Goal: Task Accomplishment & Management: Manage account settings

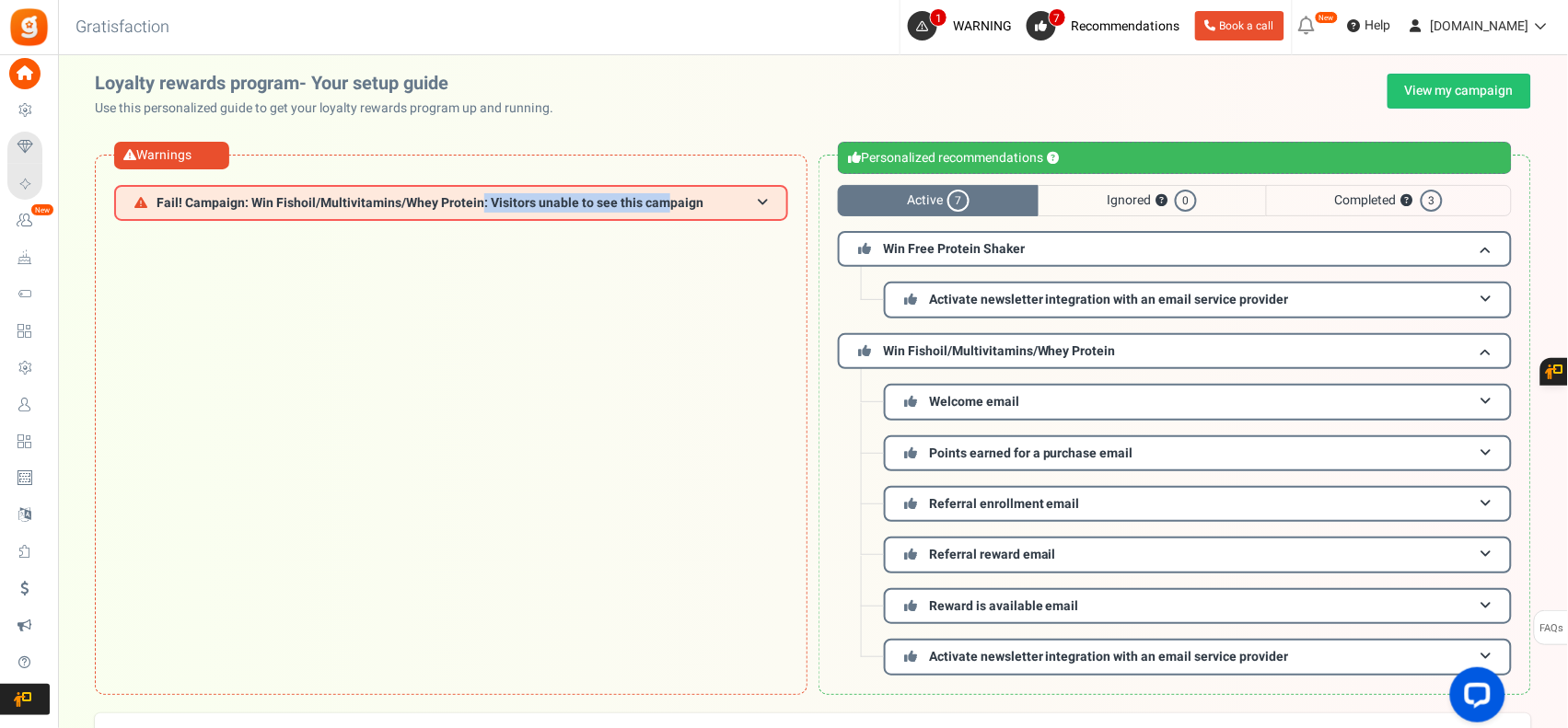
click at [713, 590] on div "Warnings Fail! Campaign: Win Fishoil/Multivitamins/Whey Protein: Visitors unabl…" at bounding box center [451, 424] width 712 height 540
click at [746, 486] on div "Warnings Fail! Campaign: Win Fishoil/Multivitamins/Whey Protein: Visitors unabl…" at bounding box center [451, 424] width 712 height 540
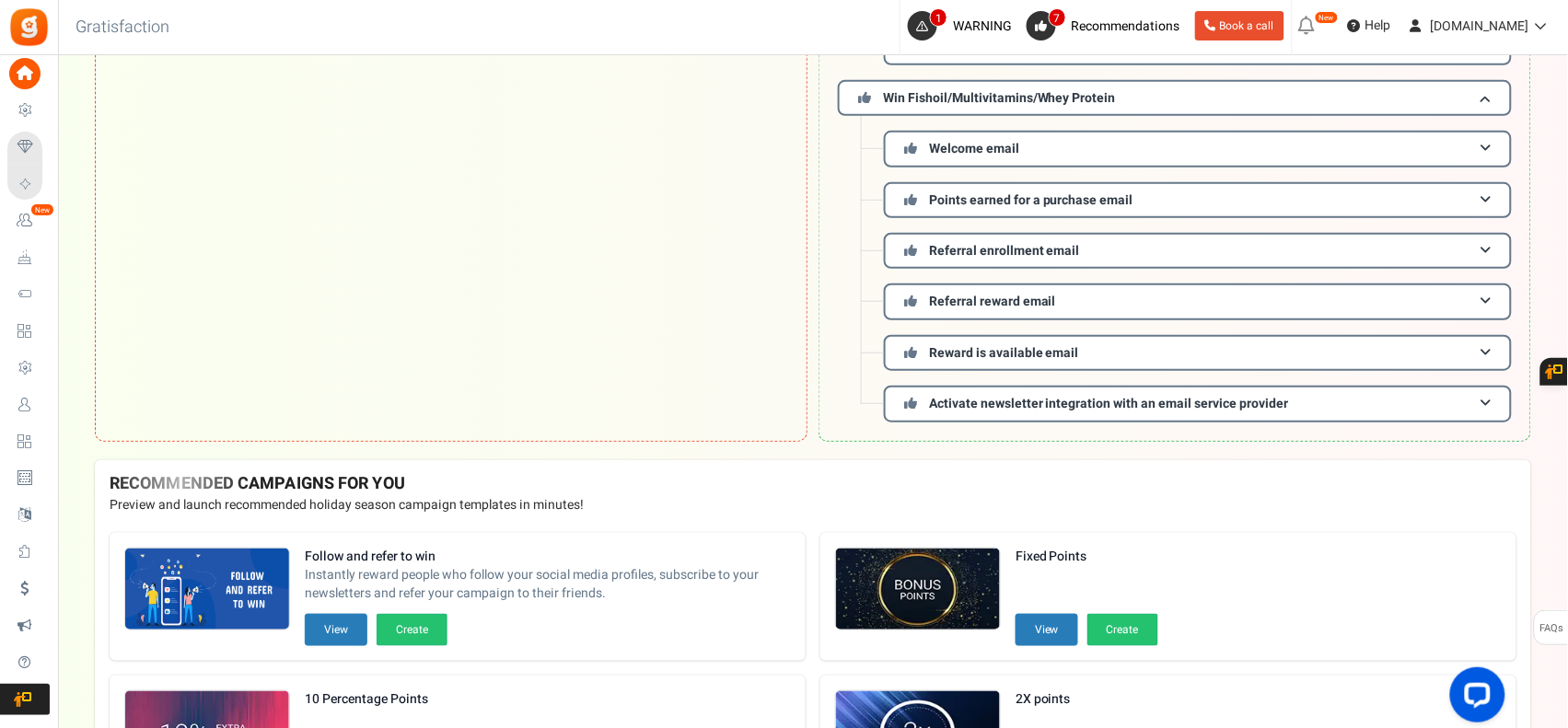
scroll to position [306, 0]
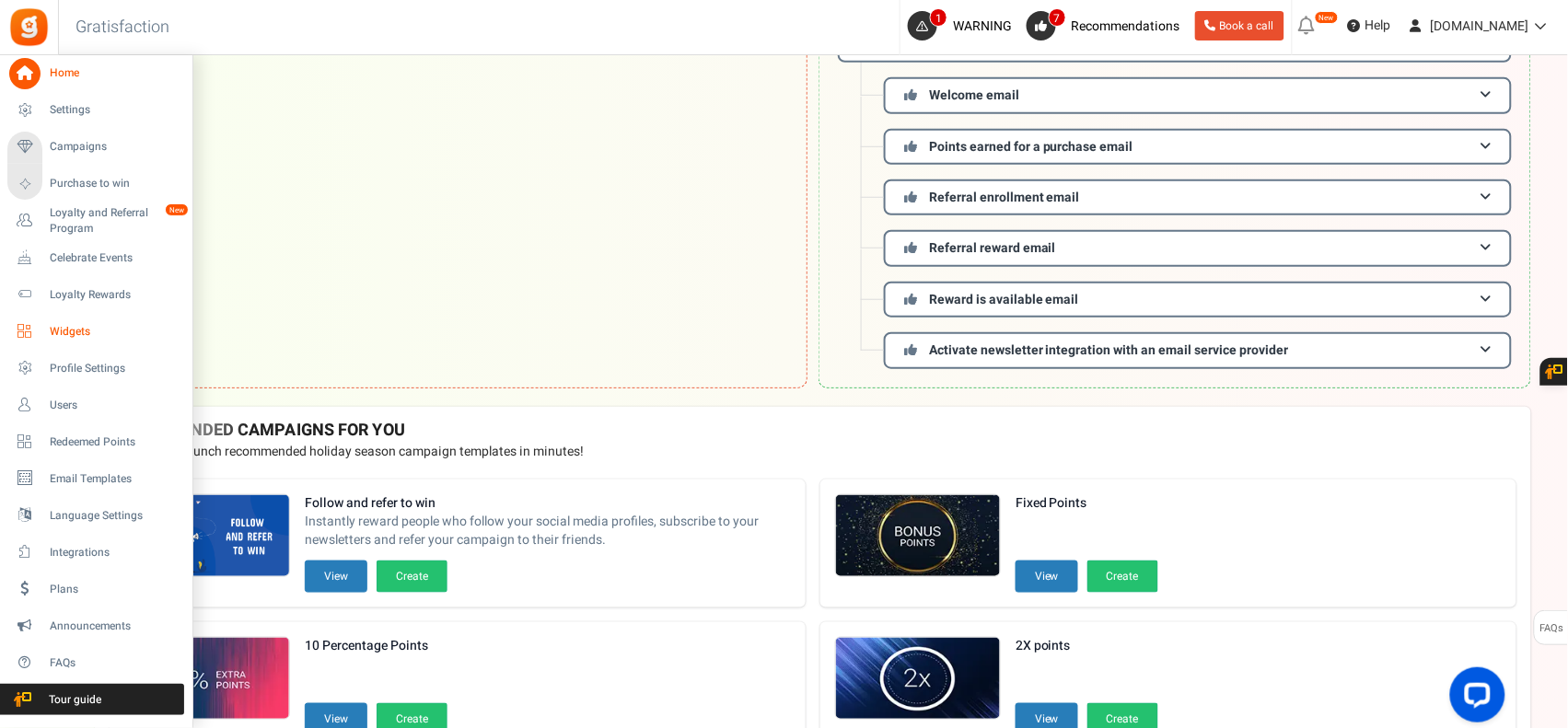
click at [93, 325] on span "Widgets" at bounding box center [114, 332] width 129 height 16
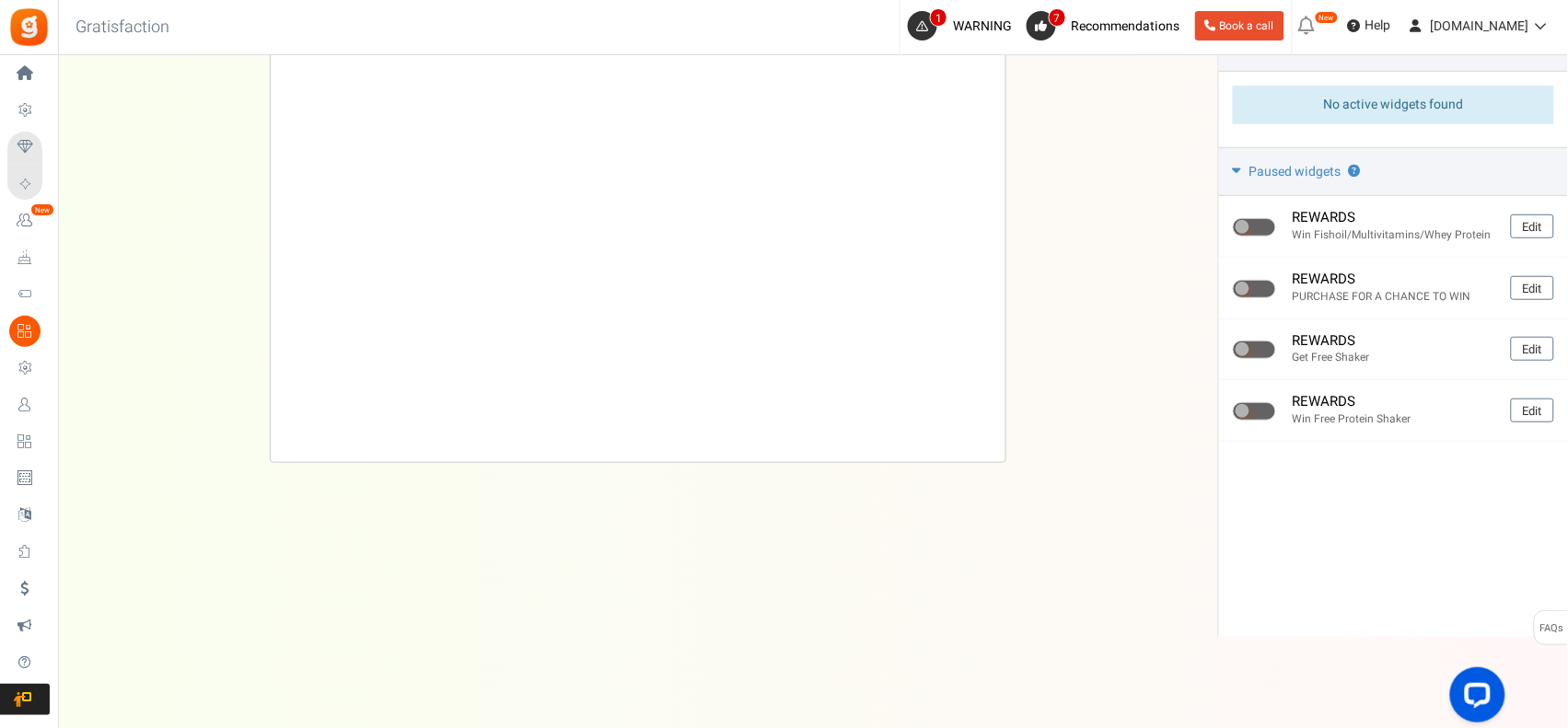
scroll to position [117, 0]
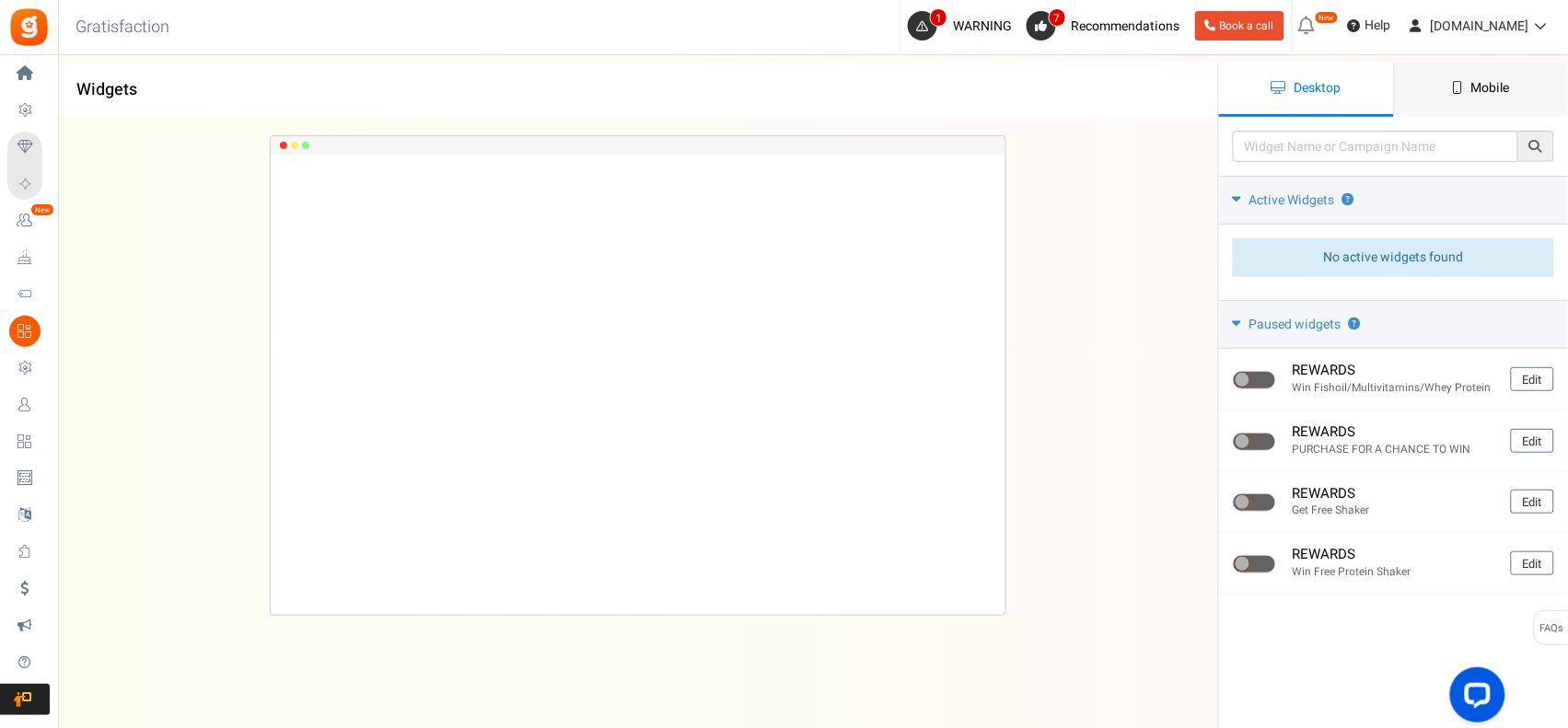
click at [1476, 90] on span "Mobile" at bounding box center [1491, 88] width 39 height 19
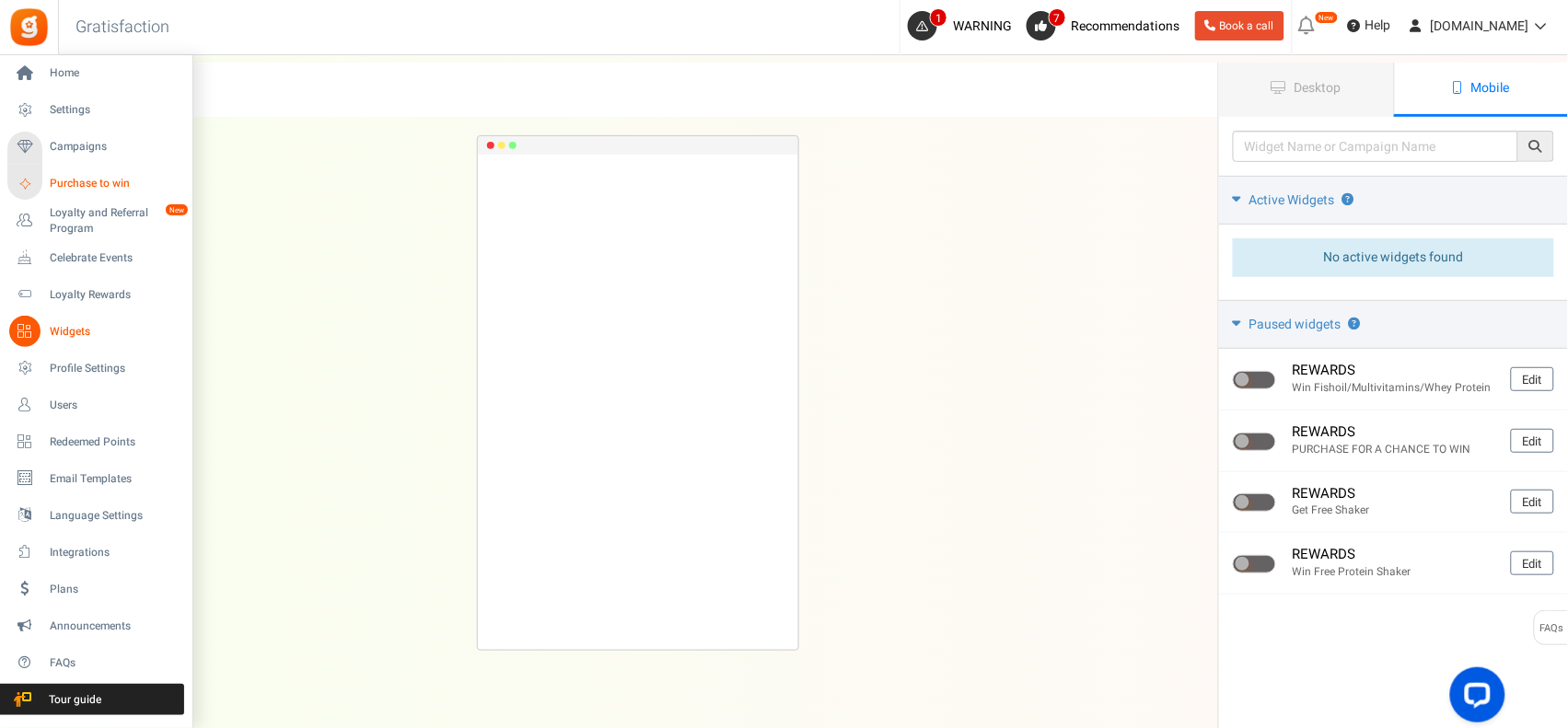
click at [106, 187] on span "Purchase to win" at bounding box center [114, 183] width 129 height 16
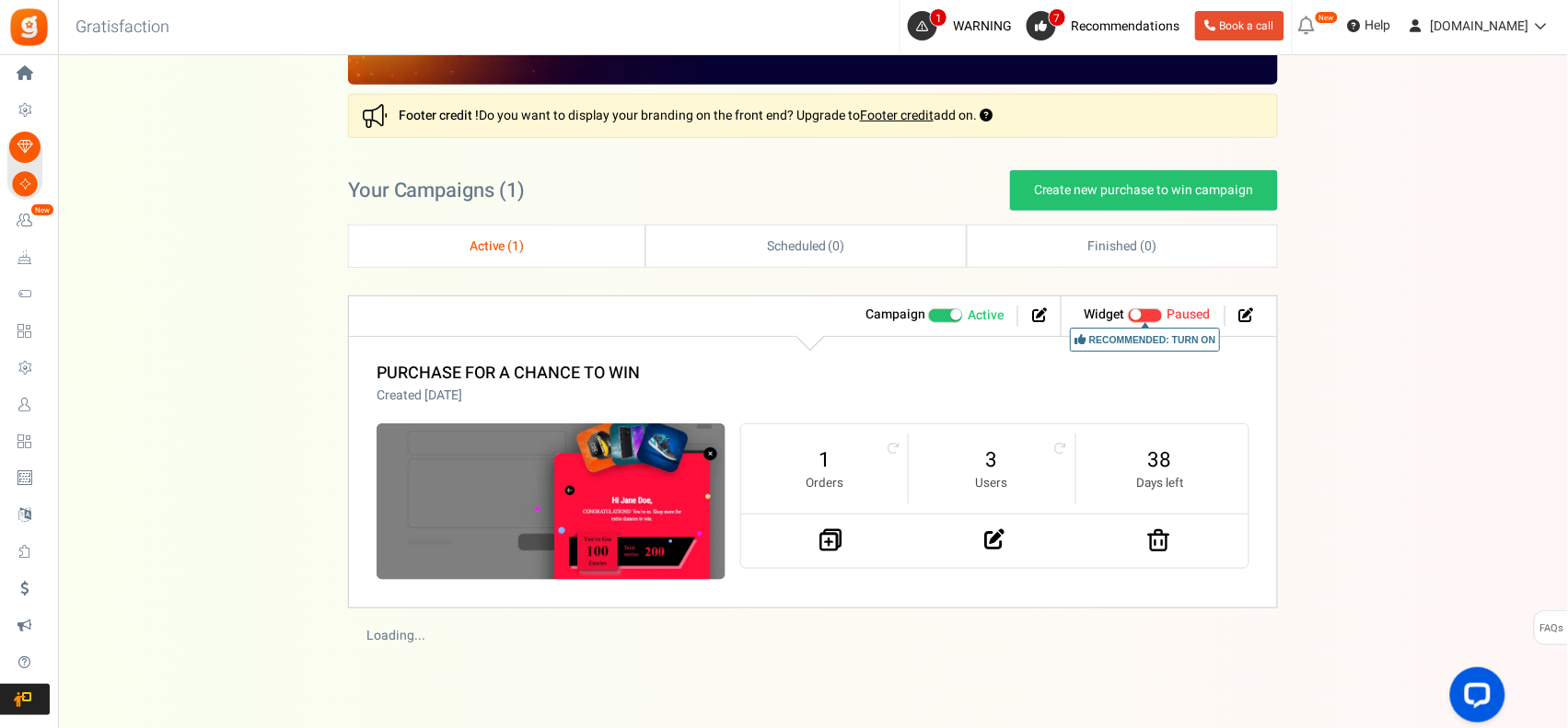
scroll to position [237, 0]
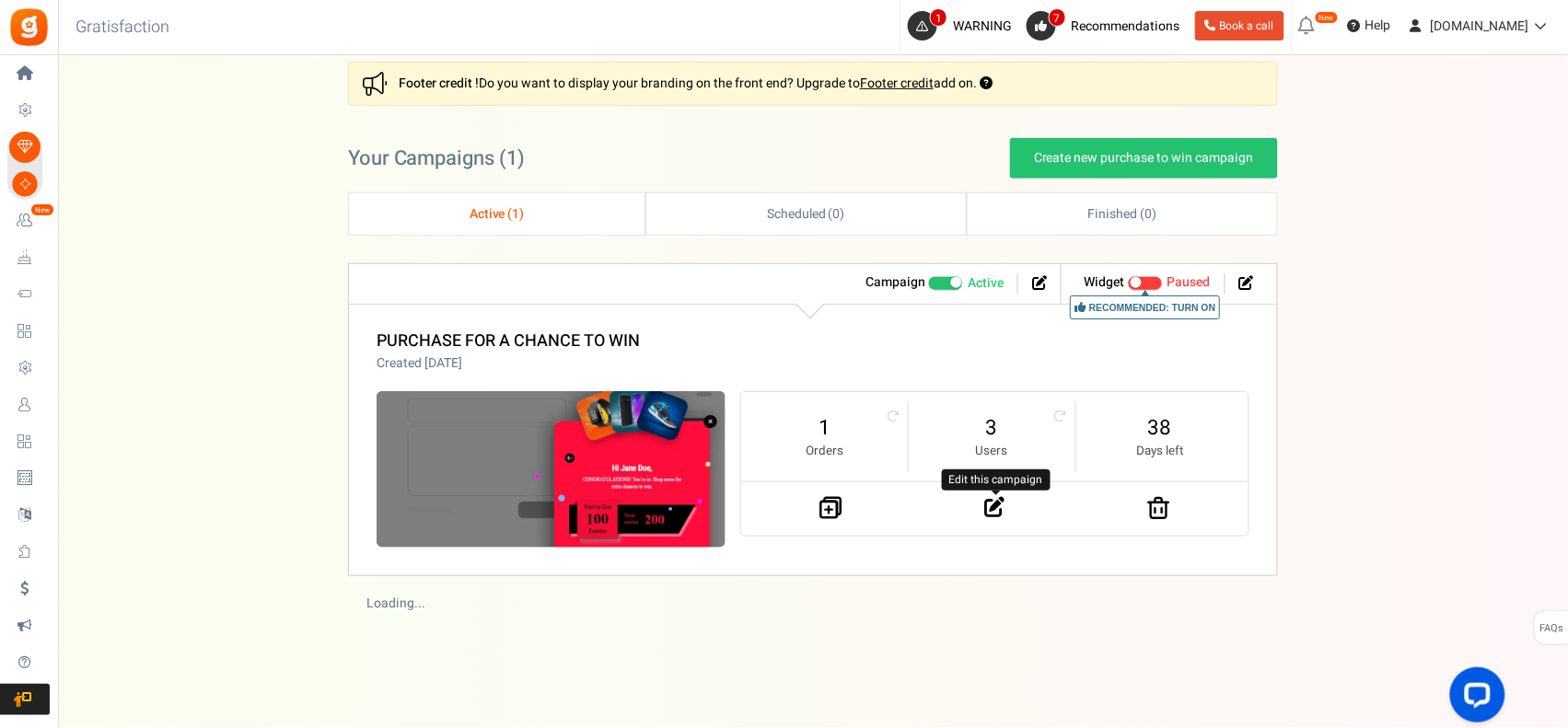
click at [992, 508] on icon at bounding box center [994, 506] width 20 height 20
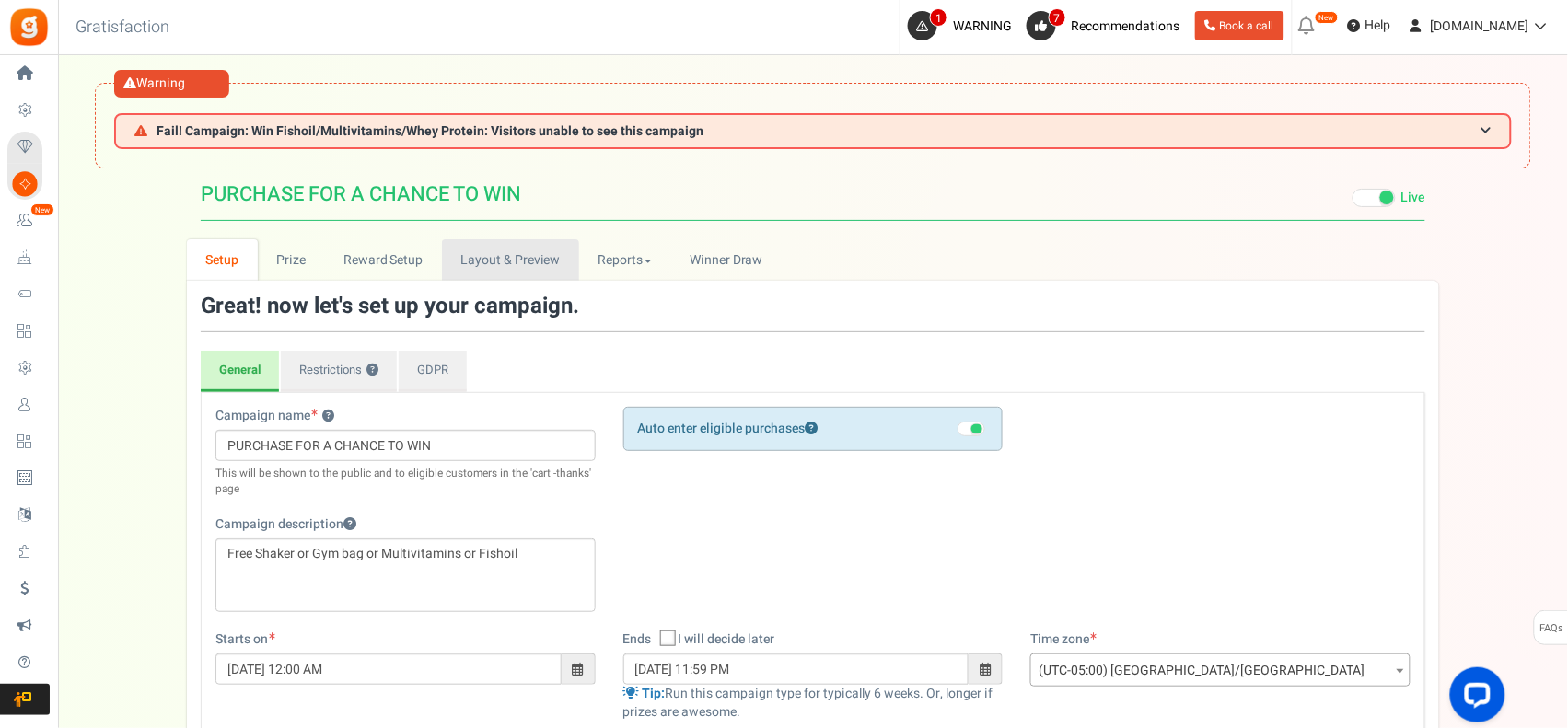
click at [509, 264] on link "Layout & Preview" at bounding box center [510, 260] width 137 height 41
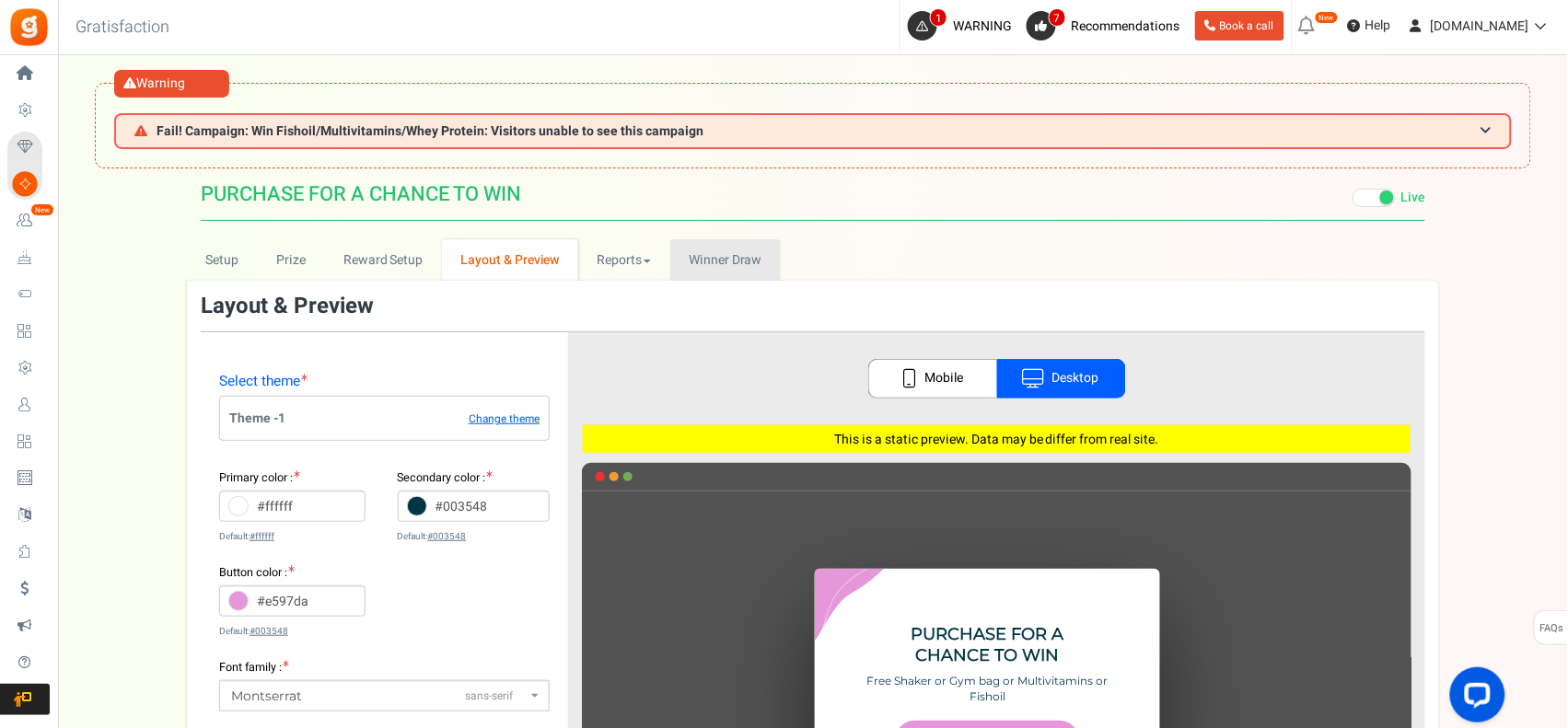
click at [726, 251] on span "Winner Draw" at bounding box center [725, 259] width 73 height 19
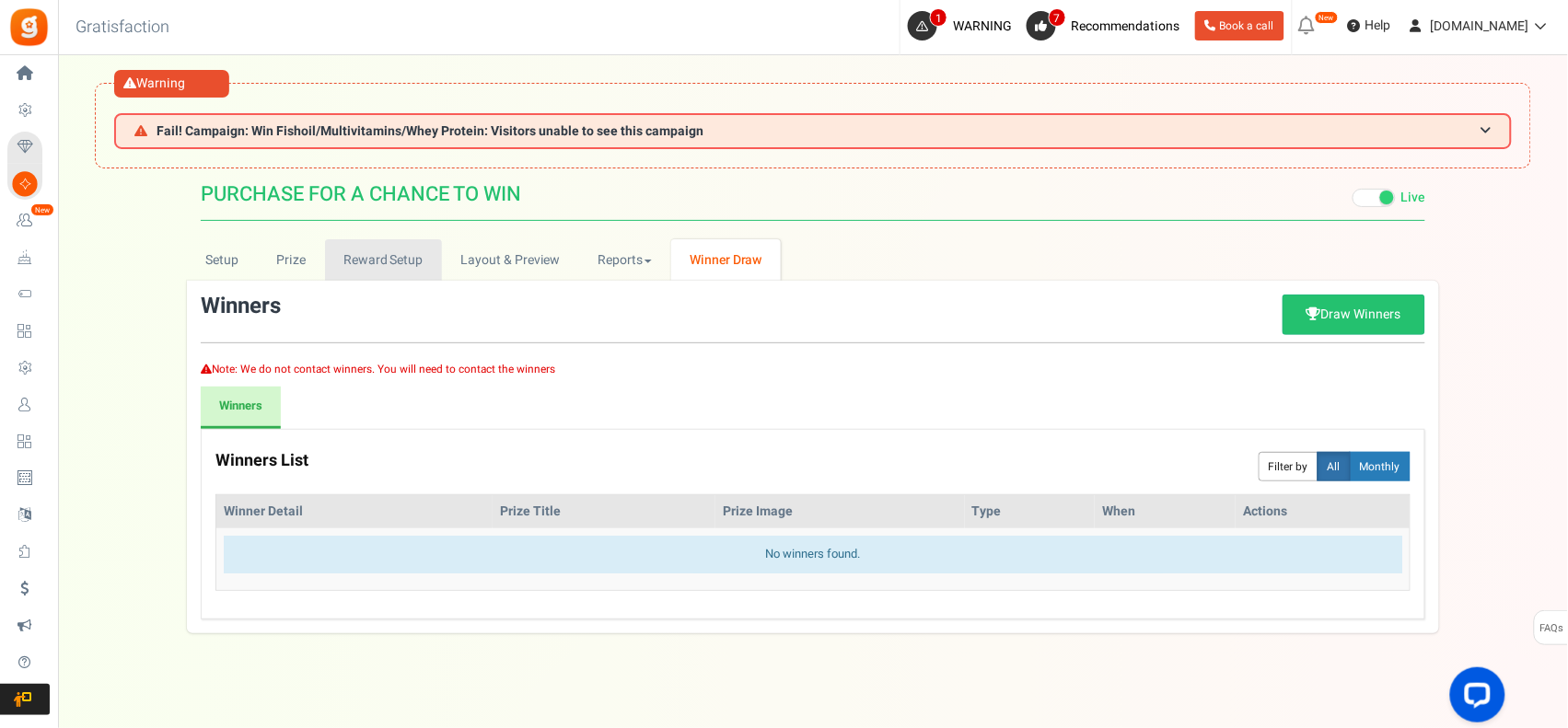
click at [351, 255] on link "Reward Setup" at bounding box center [384, 260] width 117 height 41
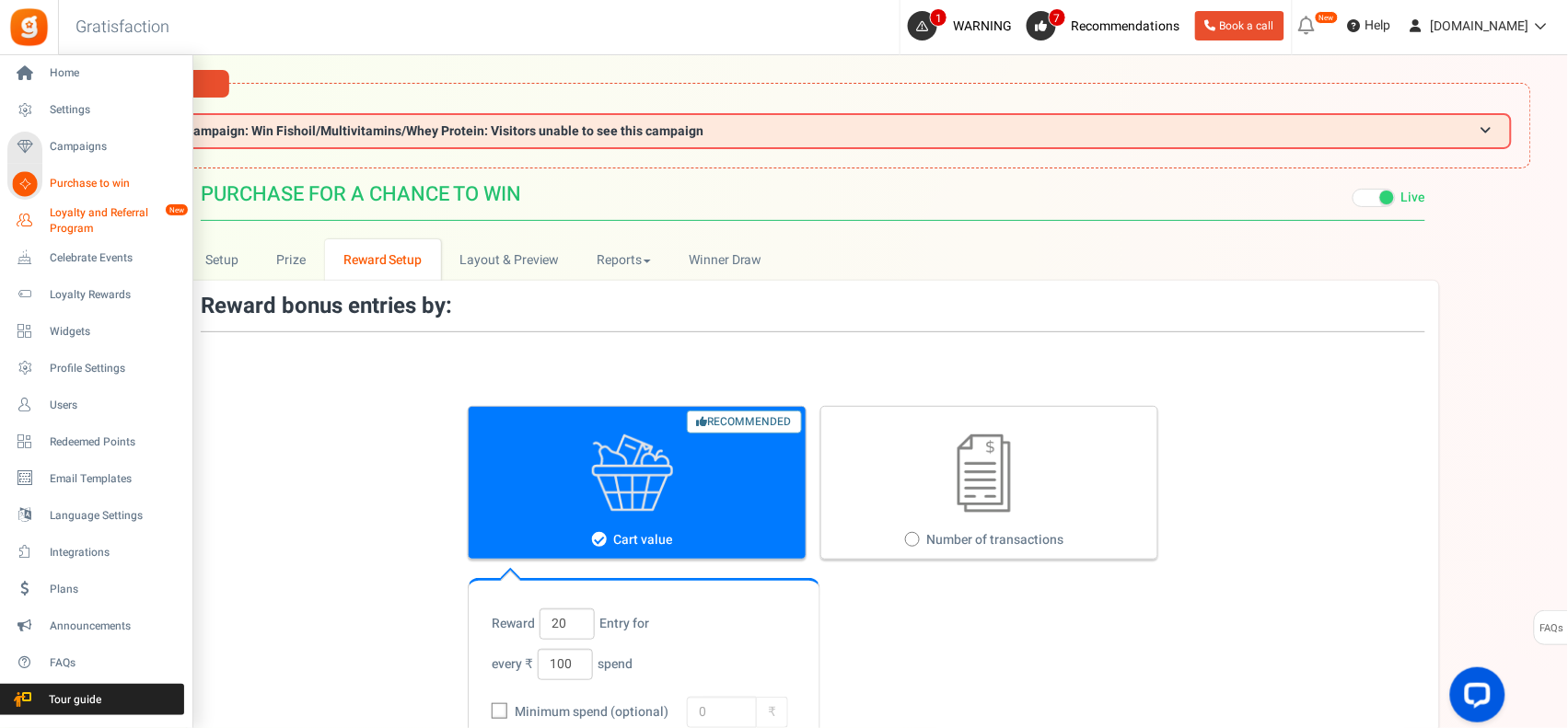
click at [123, 206] on span "Loyalty and Referral Program" at bounding box center [117, 221] width 135 height 31
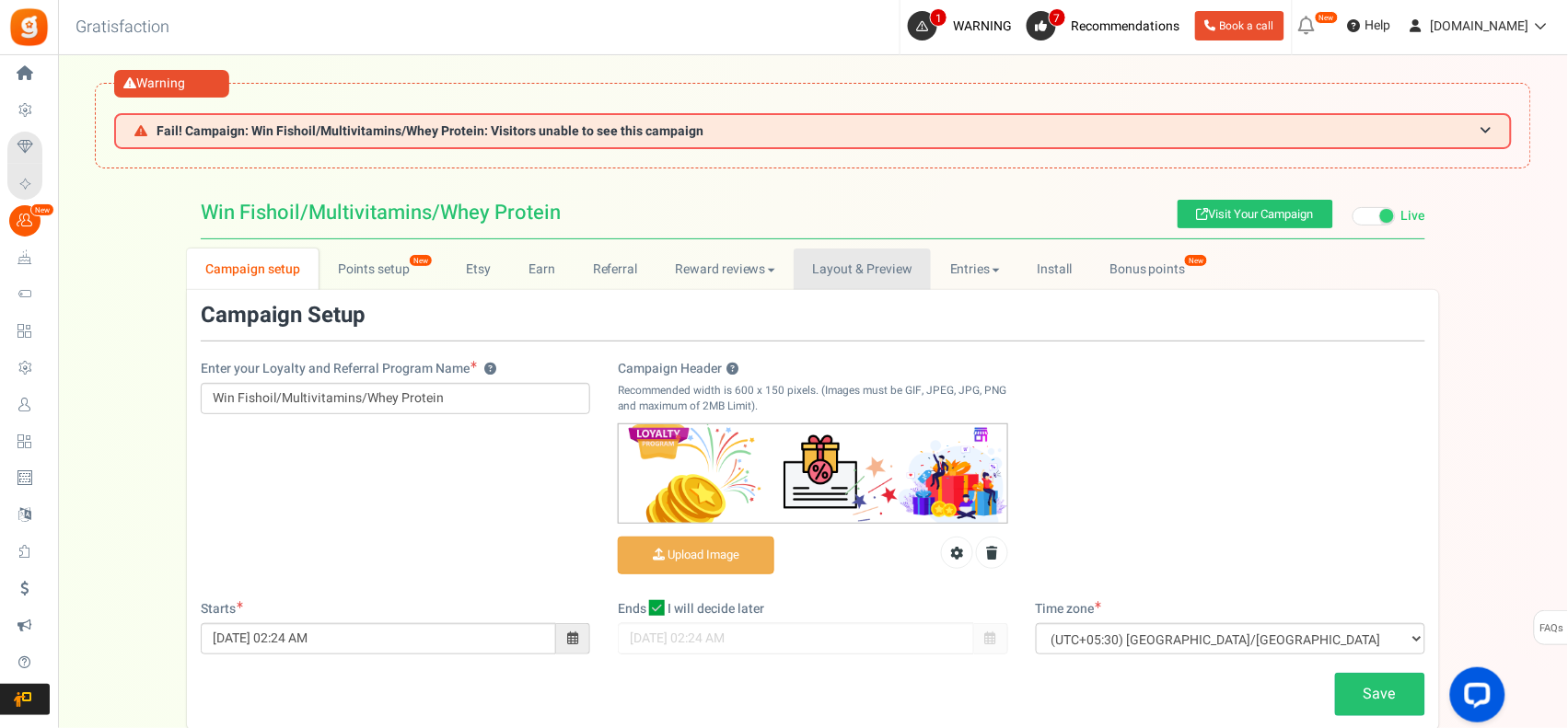
click at [850, 269] on link "Layout & Preview" at bounding box center [861, 270] width 137 height 41
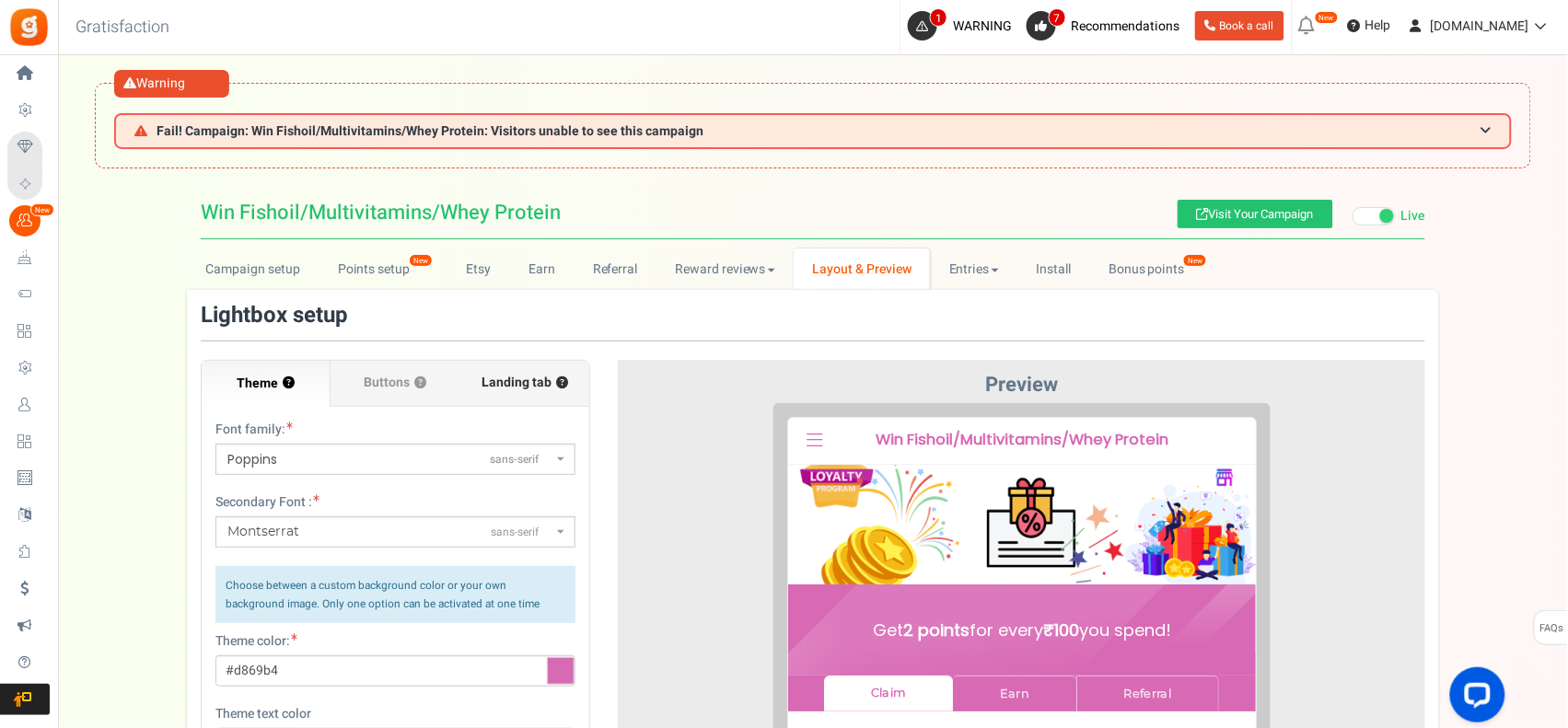
click at [491, 371] on label "Landing tab ?" at bounding box center [525, 384] width 129 height 46
click at [0, 0] on input "Landing tab ?" at bounding box center [0, 0] width 0 height 0
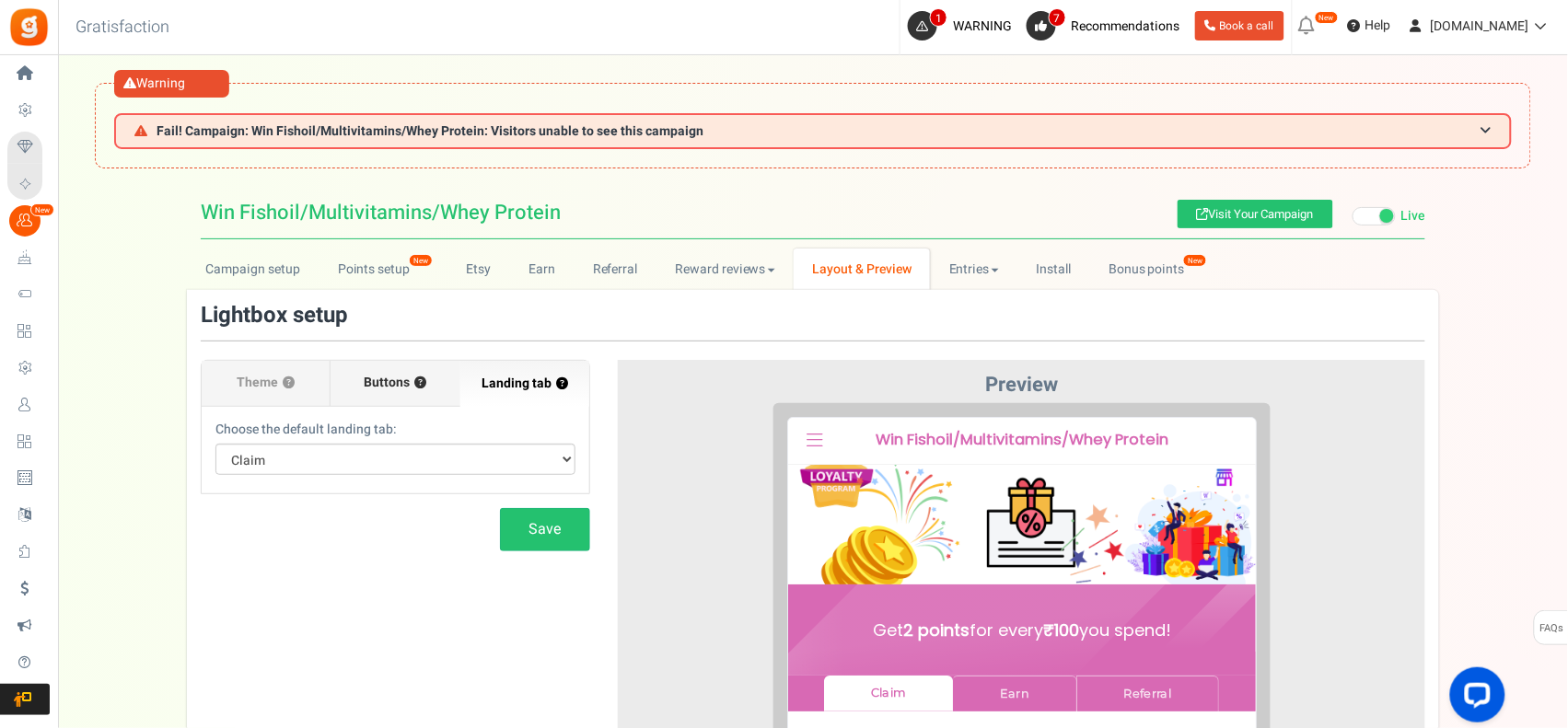
click at [390, 383] on span "Buttons" at bounding box center [388, 383] width 46 height 19
click at [0, 0] on input "Buttons ?" at bounding box center [0, 0] width 0 height 0
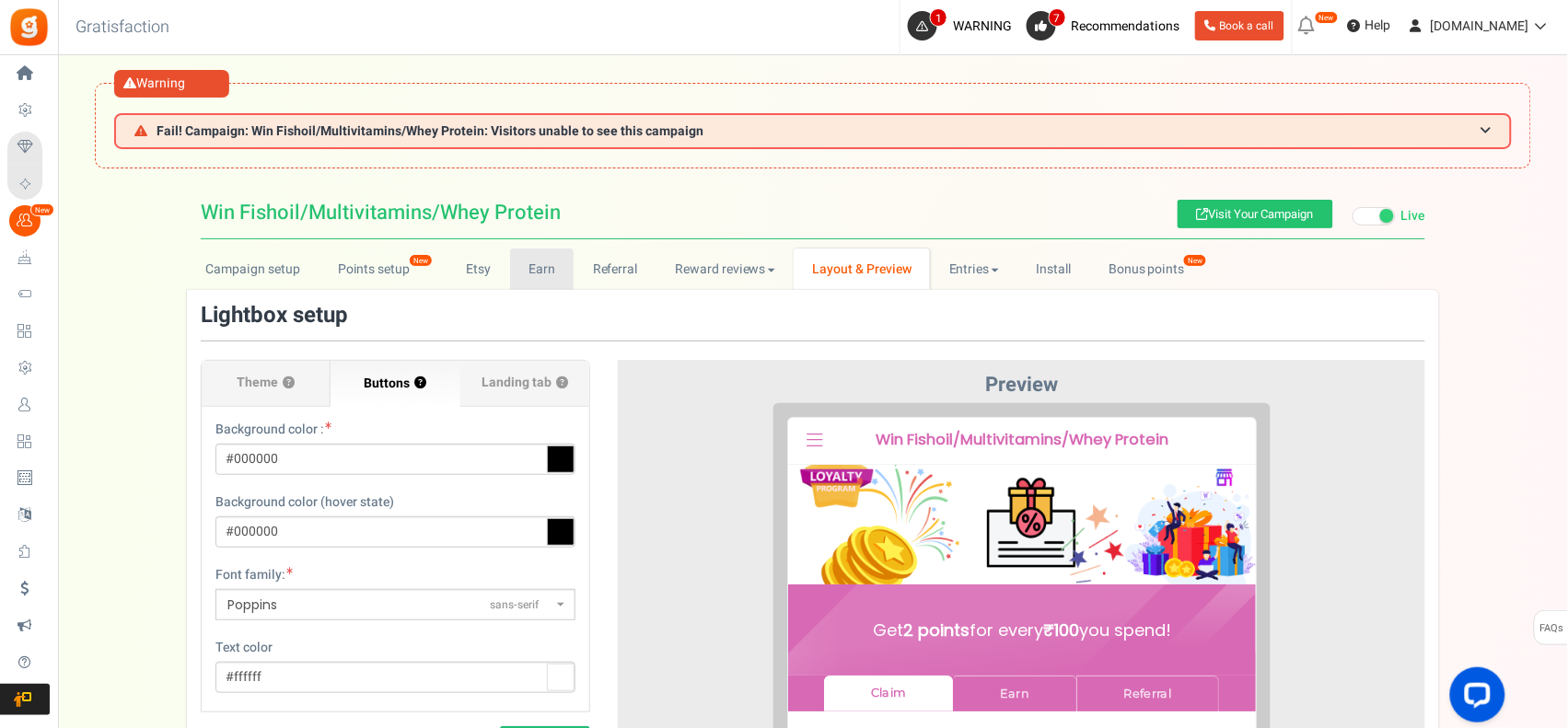
click at [539, 262] on link "Earn" at bounding box center [542, 270] width 64 height 41
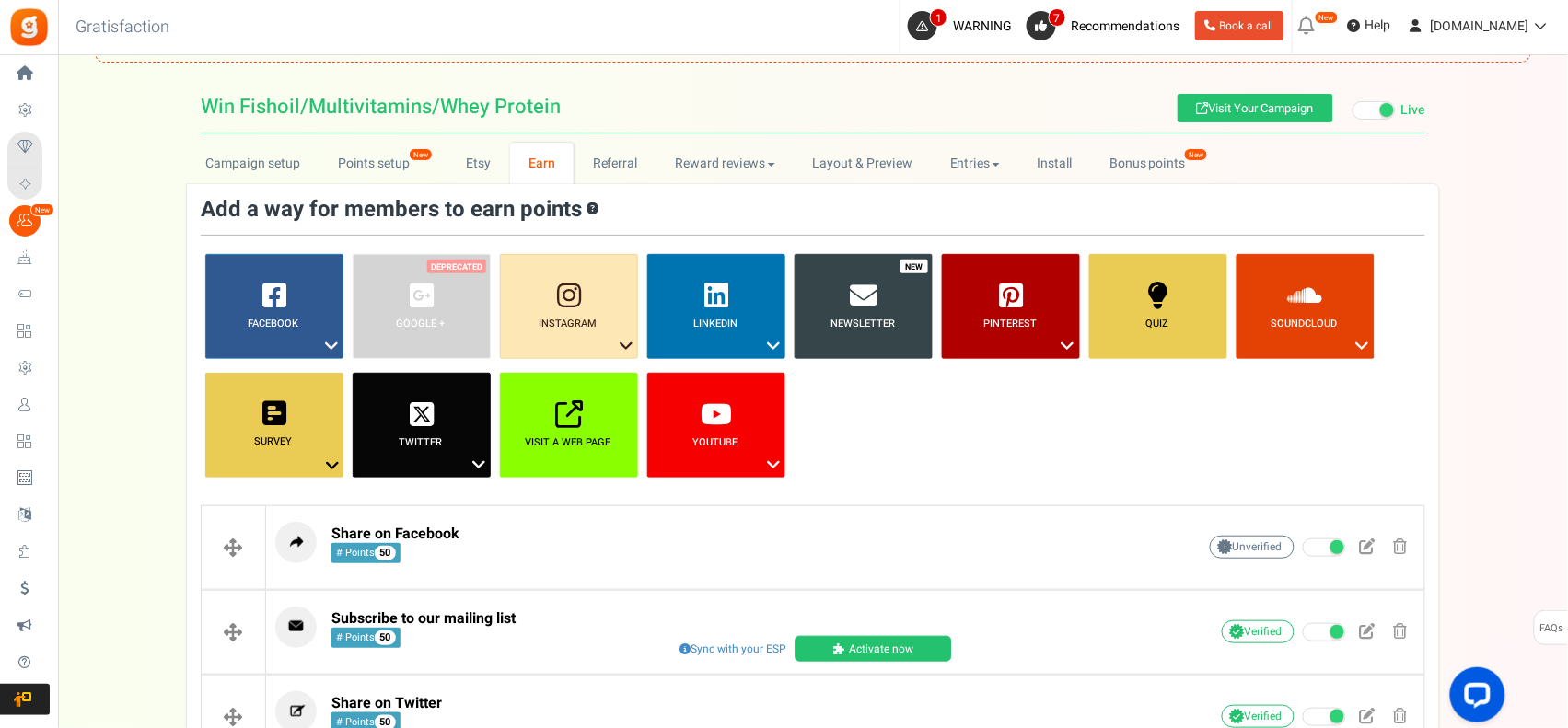
scroll to position [262, 0]
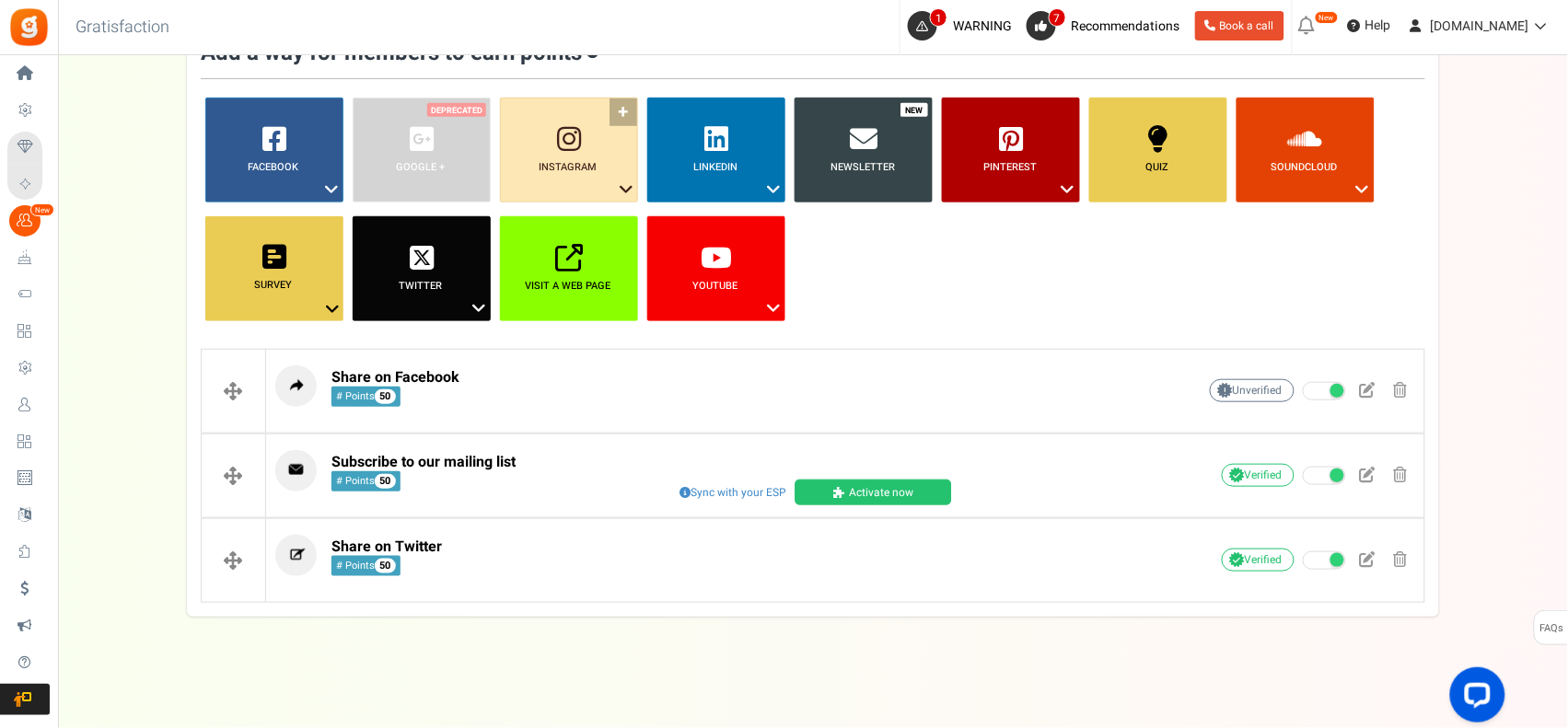
click at [585, 166] on b "Instagram" at bounding box center [568, 167] width 58 height 16
click at [569, 237] on link "Like a Photo or Video" at bounding box center [569, 245] width 147 height 23
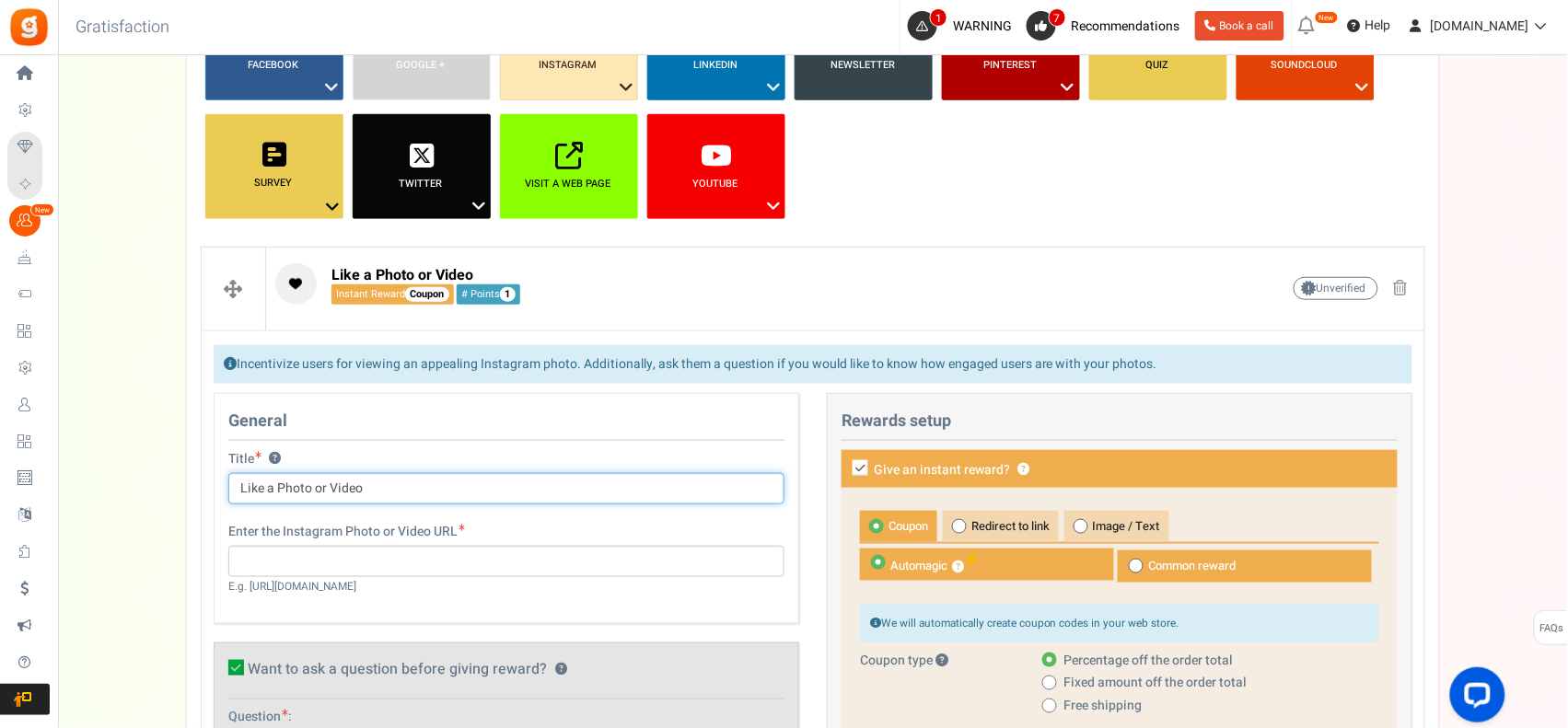
scroll to position [569, 0]
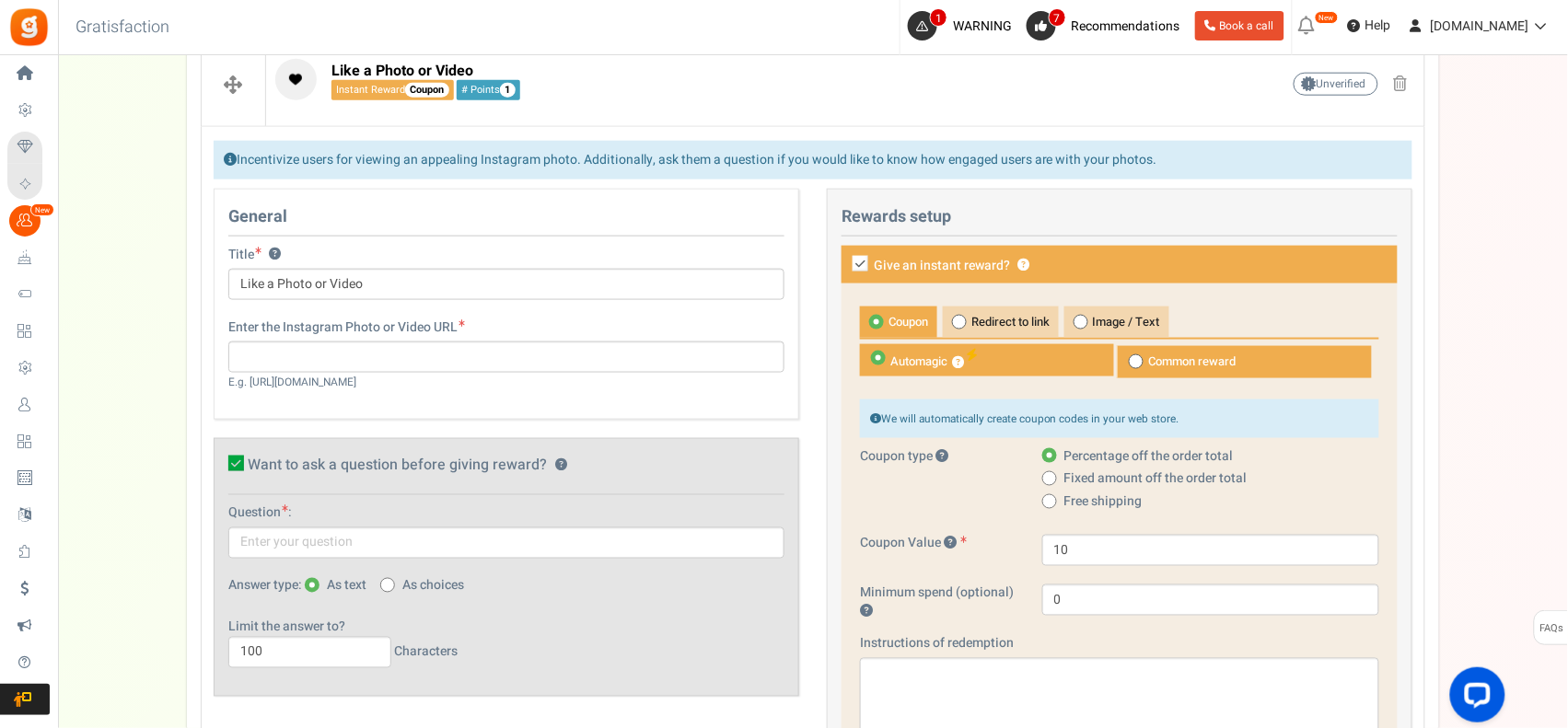
click at [863, 262] on icon at bounding box center [860, 263] width 16 height 16
click at [846, 262] on input "Give an instant reward? ?" at bounding box center [840, 266] width 12 height 12
checkbox input "false"
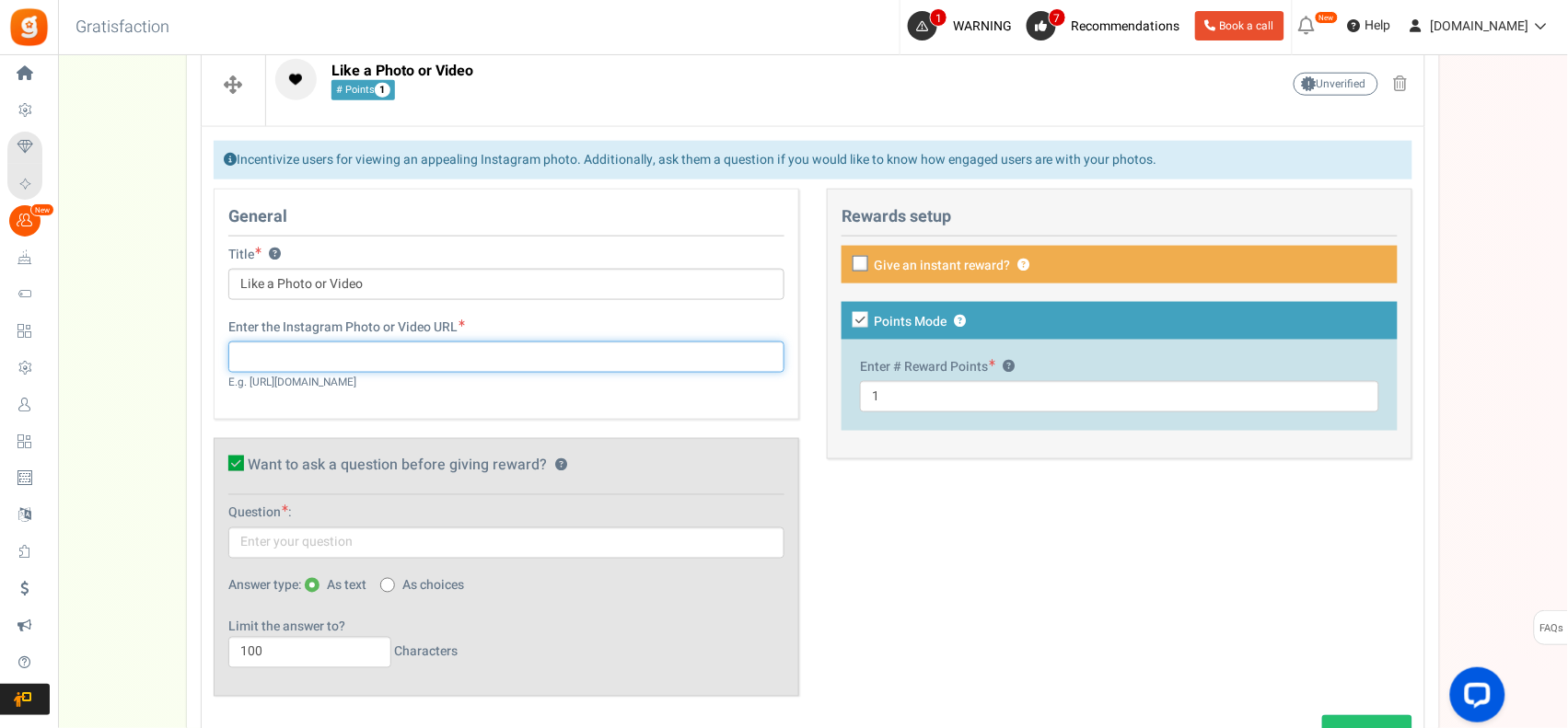
click at [406, 360] on input "text" at bounding box center [507, 356] width 557 height 31
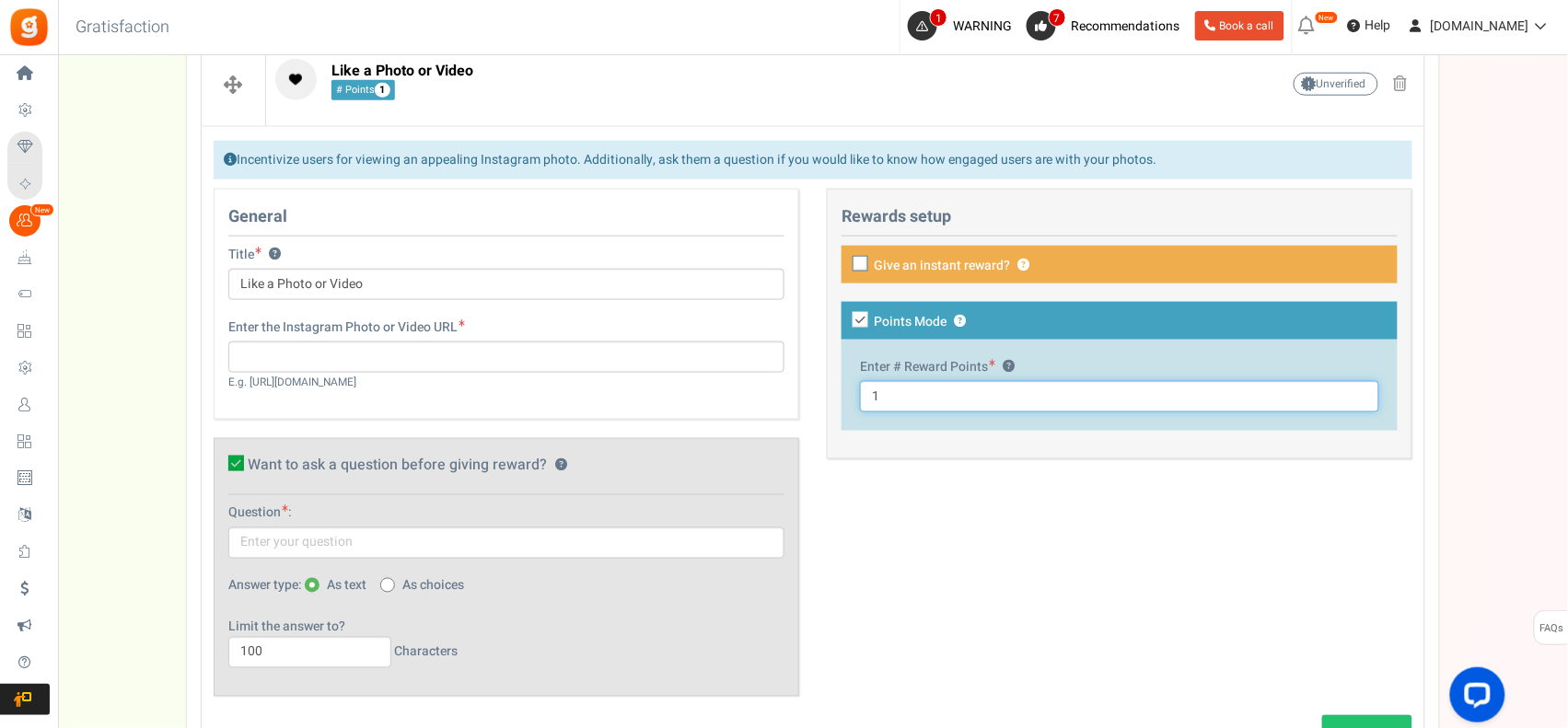
drag, startPoint x: 914, startPoint y: 401, endPoint x: 835, endPoint y: 405, distance: 79.1
click at [835, 405] on div "This campaign category can have no rewards for any action Rewards setup Give an…" at bounding box center [1120, 323] width 586 height 271
type input "2"
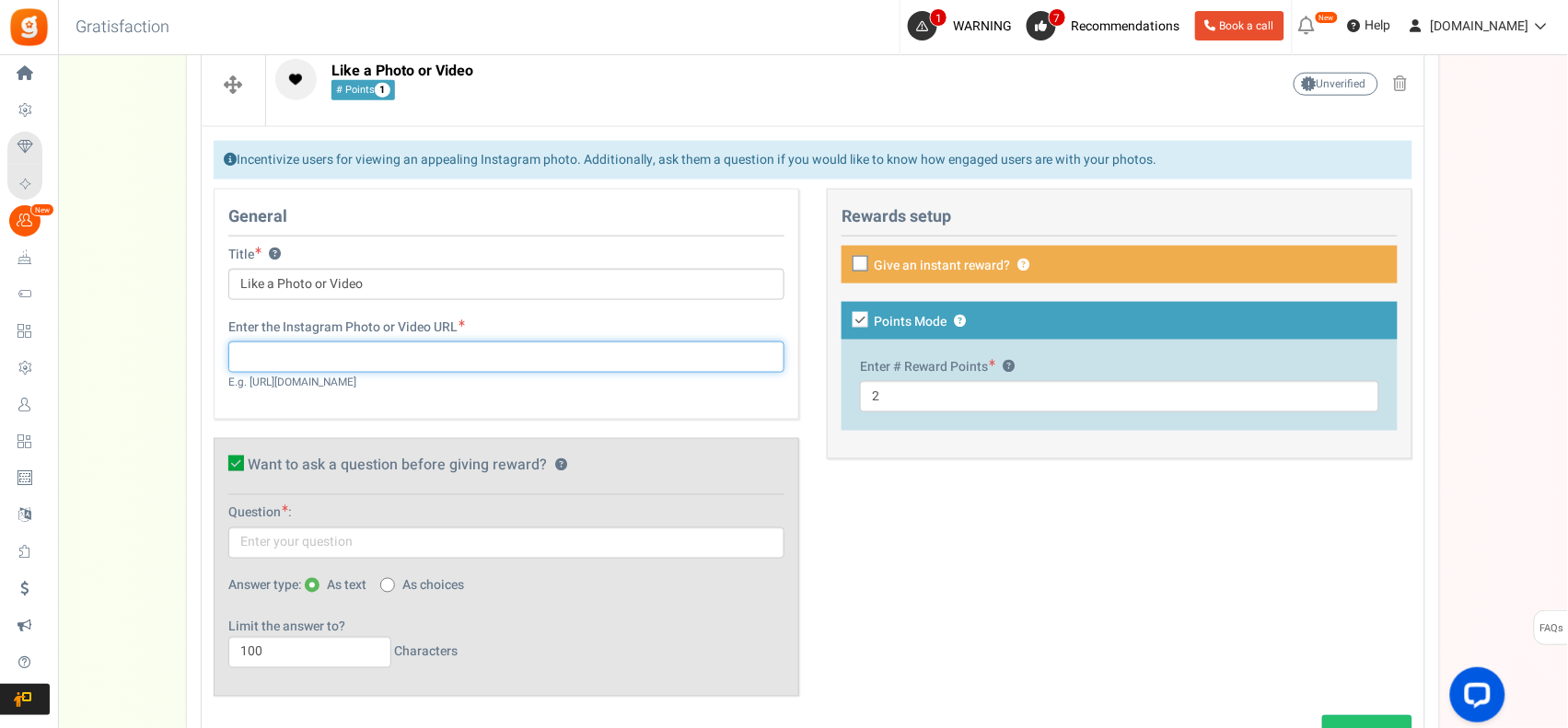
drag, startPoint x: 382, startPoint y: 369, endPoint x: 383, endPoint y: 355, distance: 14.0
click at [383, 368] on input "text" at bounding box center [507, 356] width 557 height 31
paste input "https://www.instagram.com/buyprotein_"
type input "https://www.instagram.com/buyprotein_"
click at [796, 410] on div "General Title ? Like a Photo or Video Tip! Your title should show the huge savi…" at bounding box center [506, 304] width 586 height 231
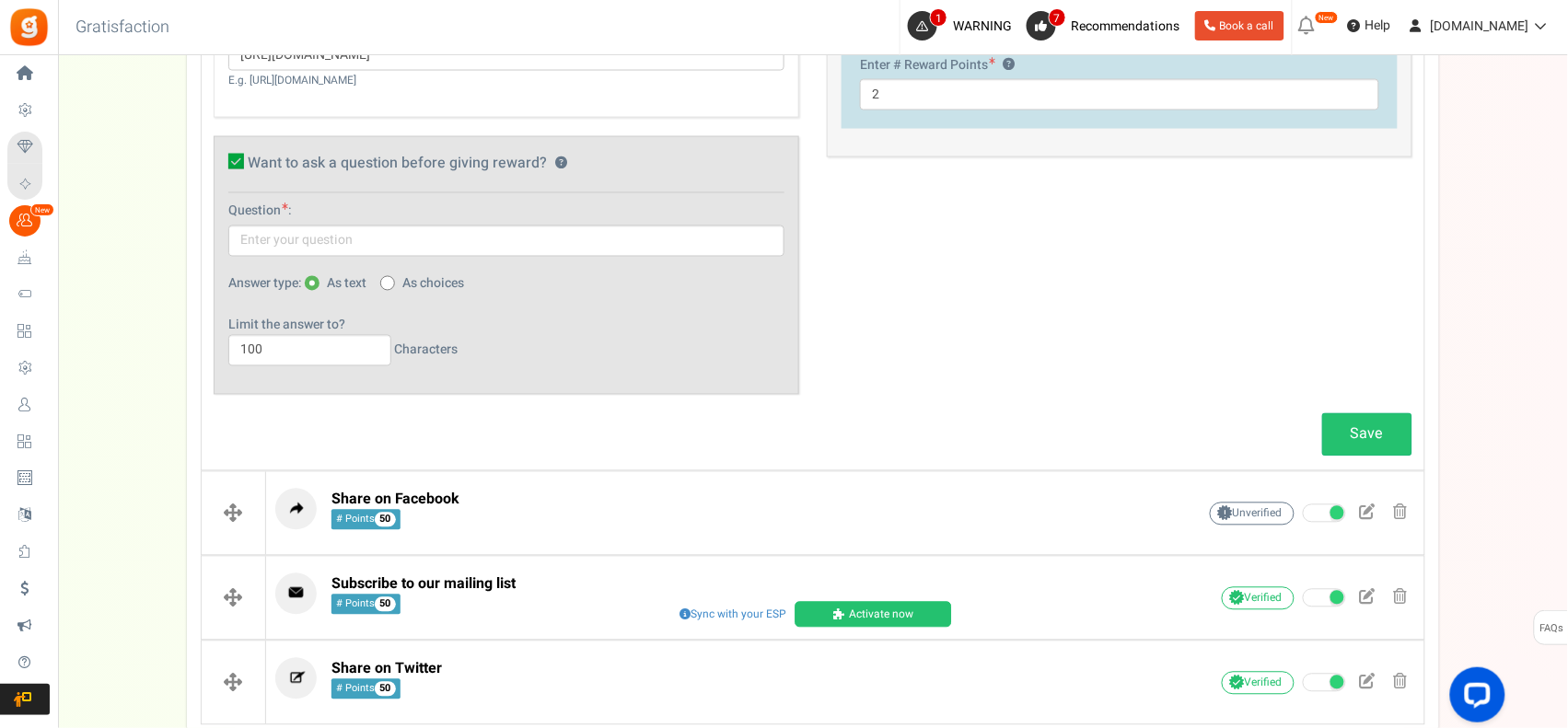
scroll to position [875, 0]
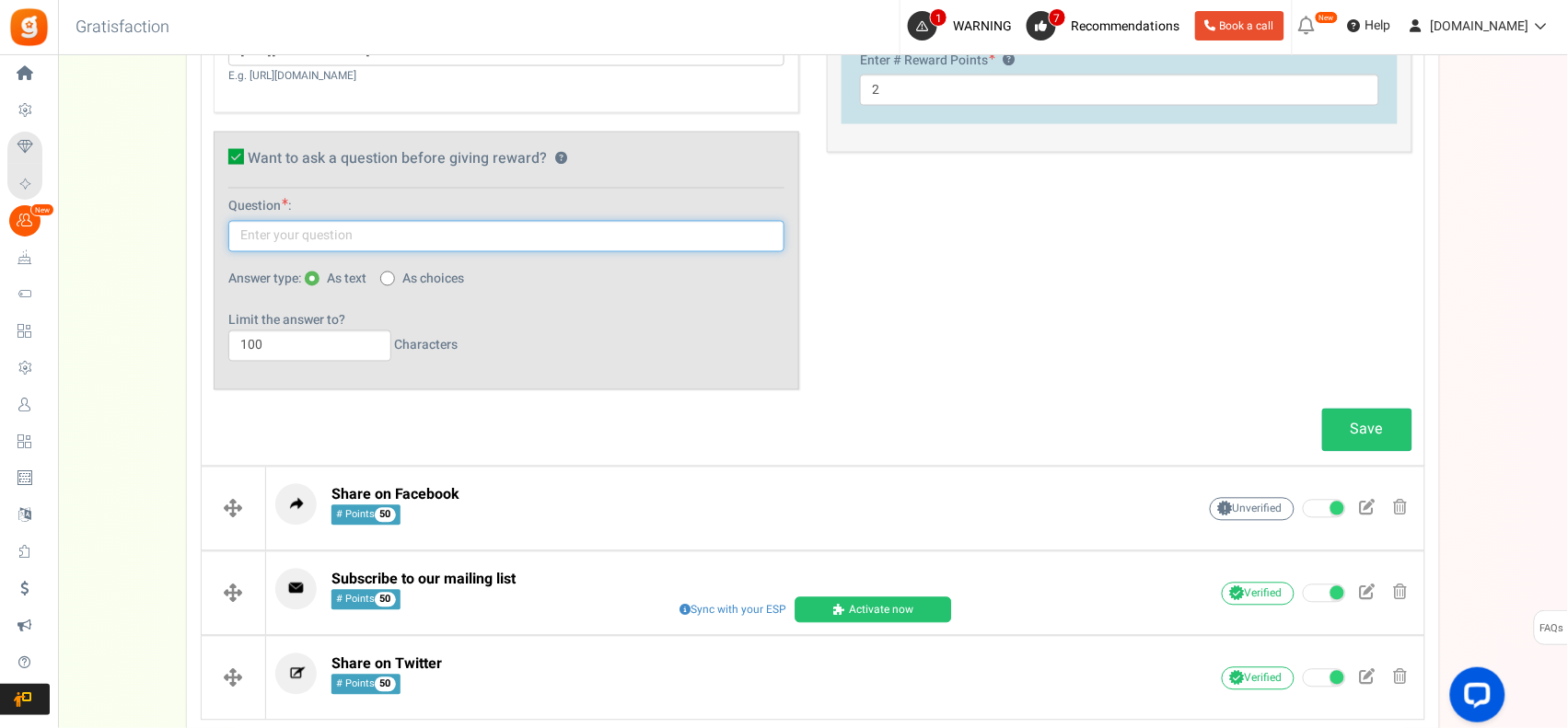
click at [459, 237] on input "text" at bounding box center [507, 236] width 557 height 31
type input "What was the latest post for ?"
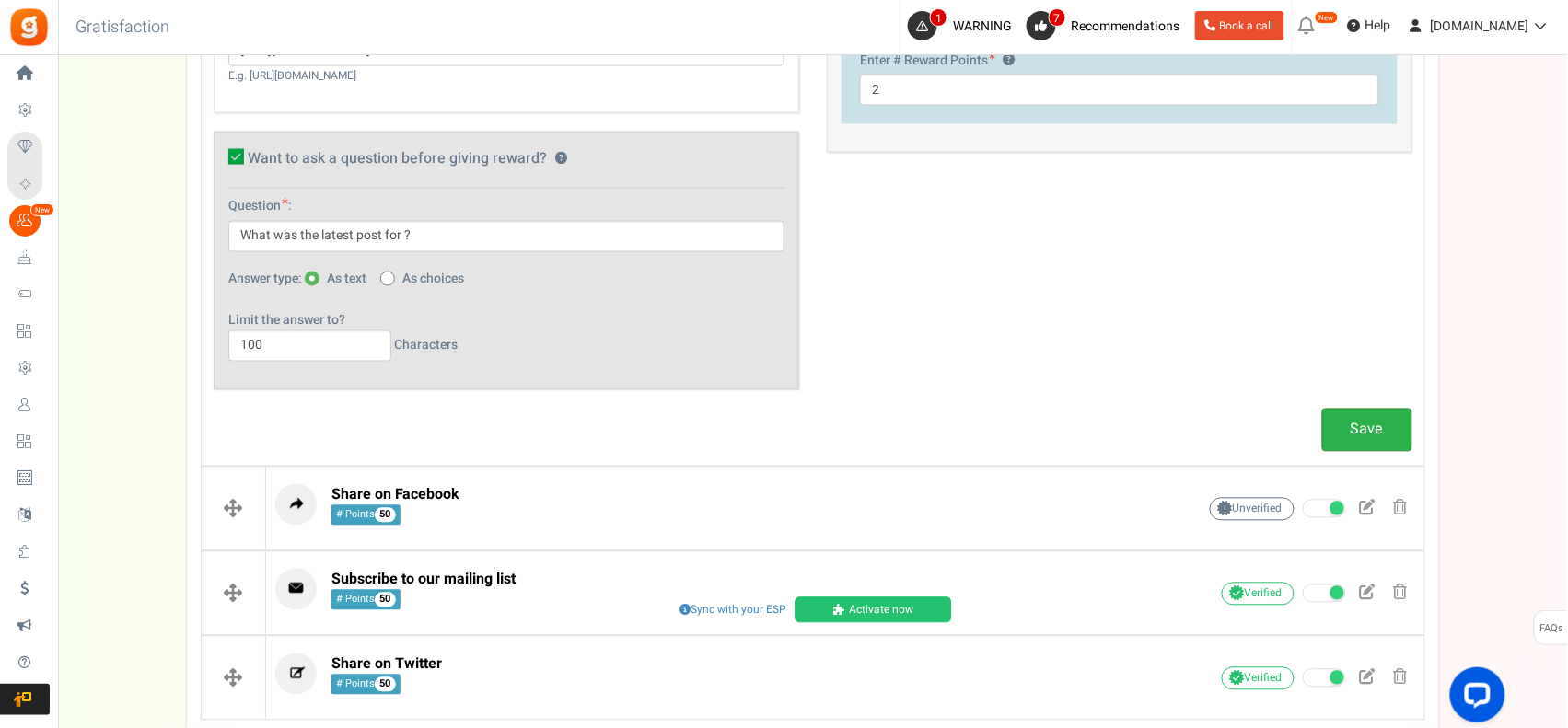
click at [1359, 426] on link "Save" at bounding box center [1368, 430] width 91 height 43
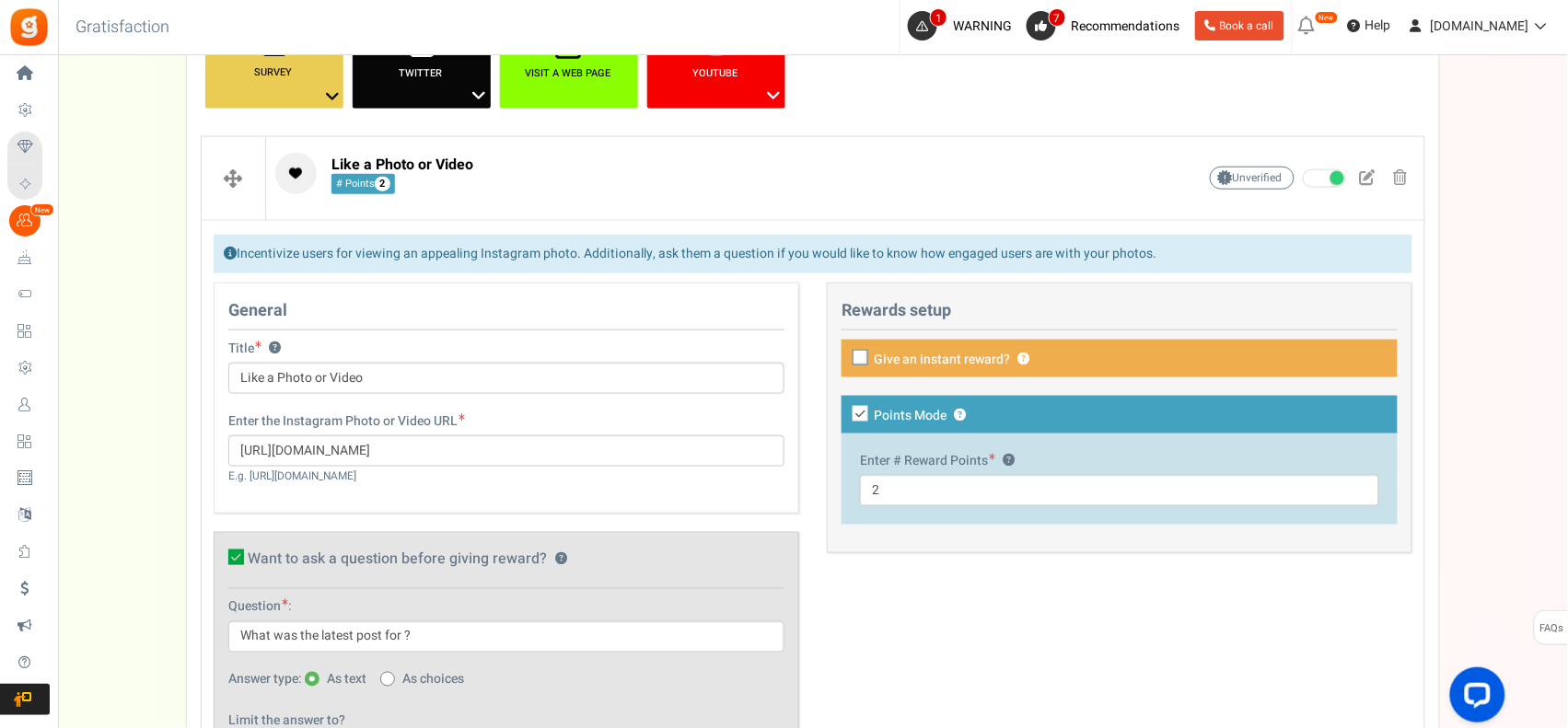
scroll to position [415, 0]
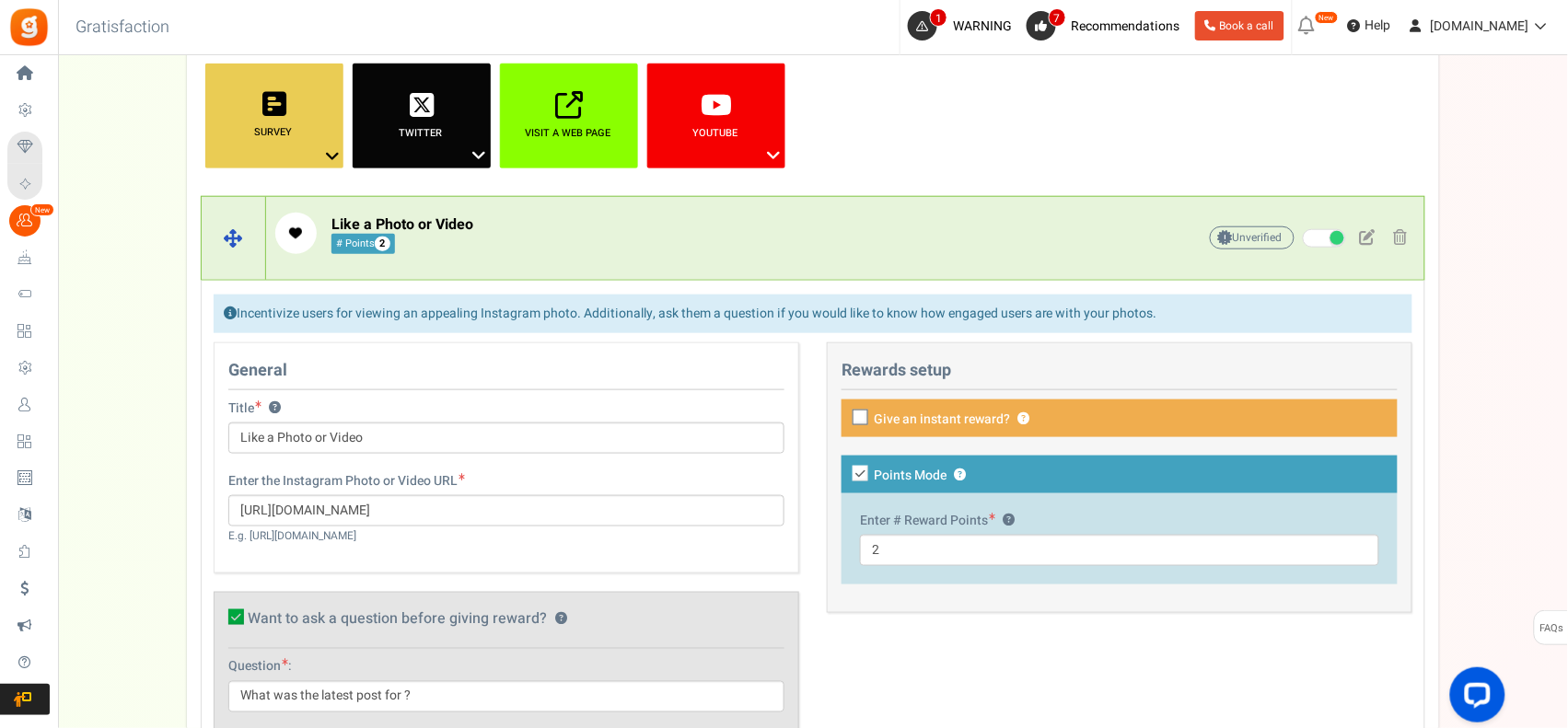
click at [794, 242] on p "Like a Photo or Video # Points 2" at bounding box center [708, 233] width 864 height 41
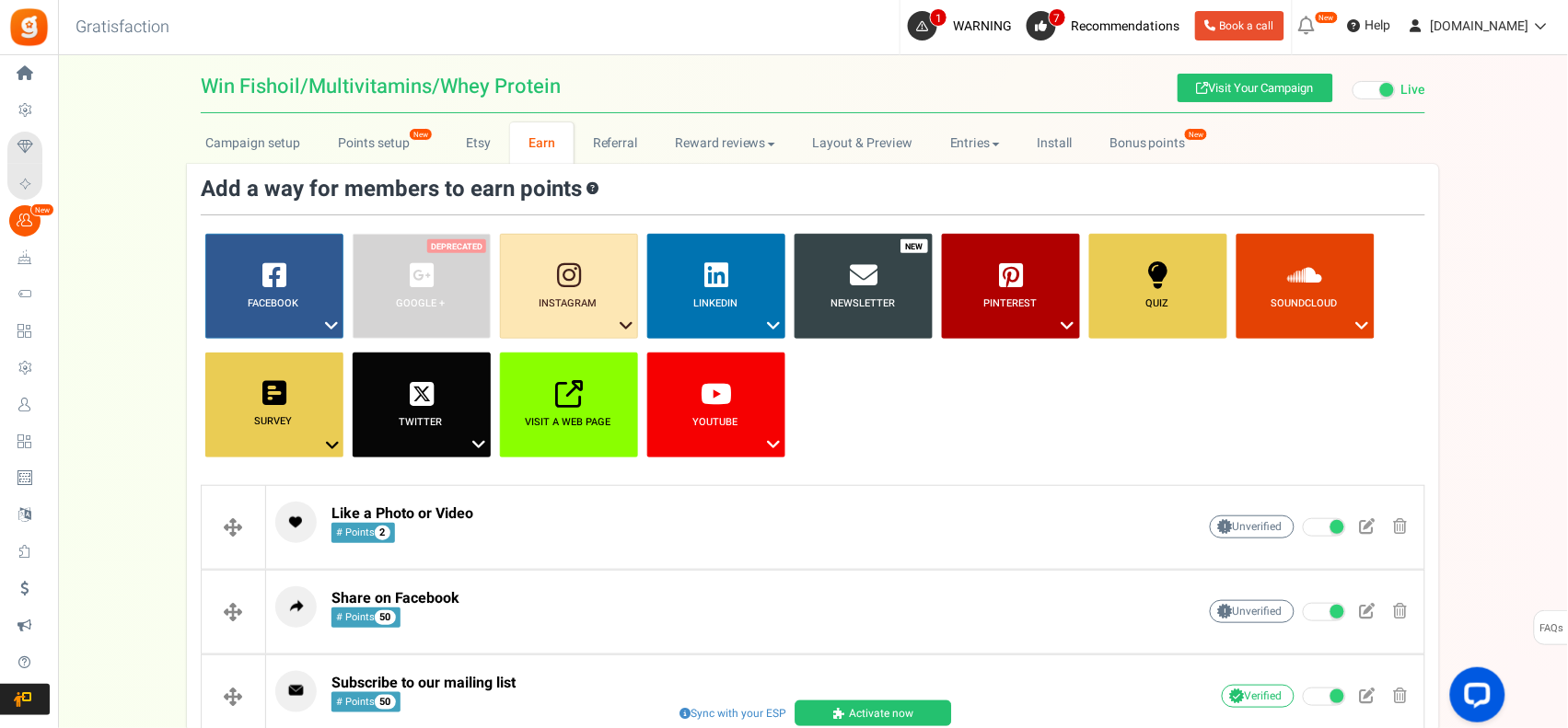
scroll to position [40, 0]
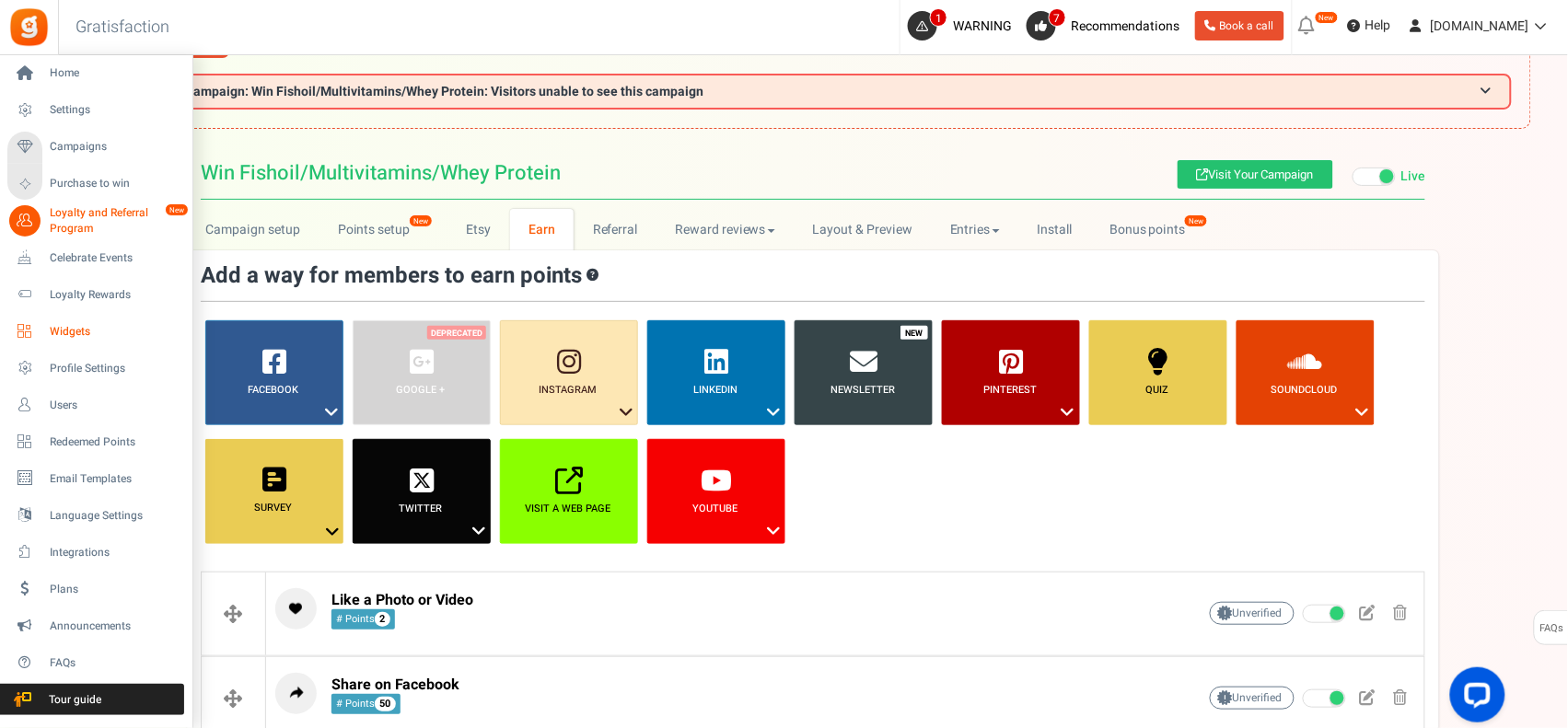
click at [118, 332] on span "Widgets" at bounding box center [114, 332] width 129 height 16
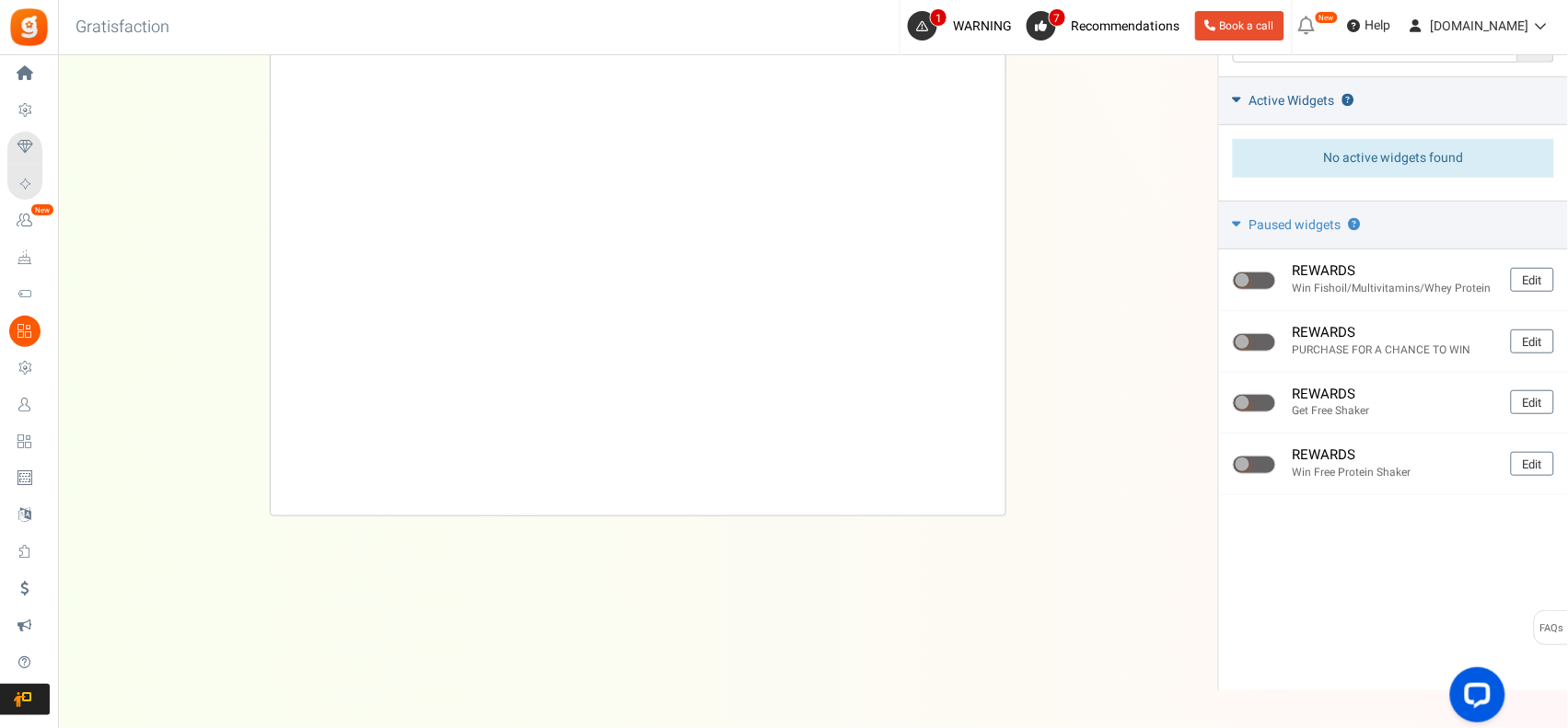
scroll to position [270, 0]
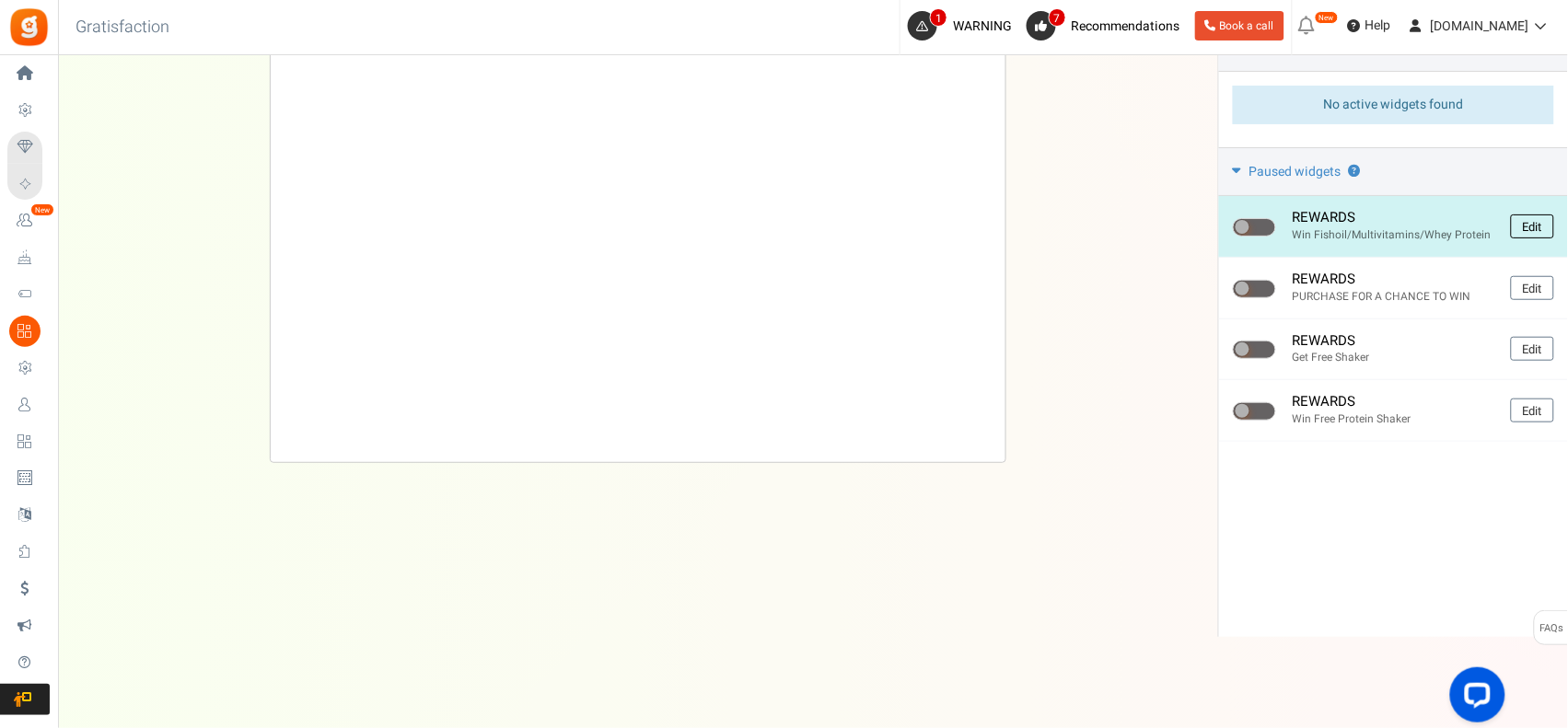
click at [1518, 221] on link "Edit" at bounding box center [1533, 225] width 43 height 24
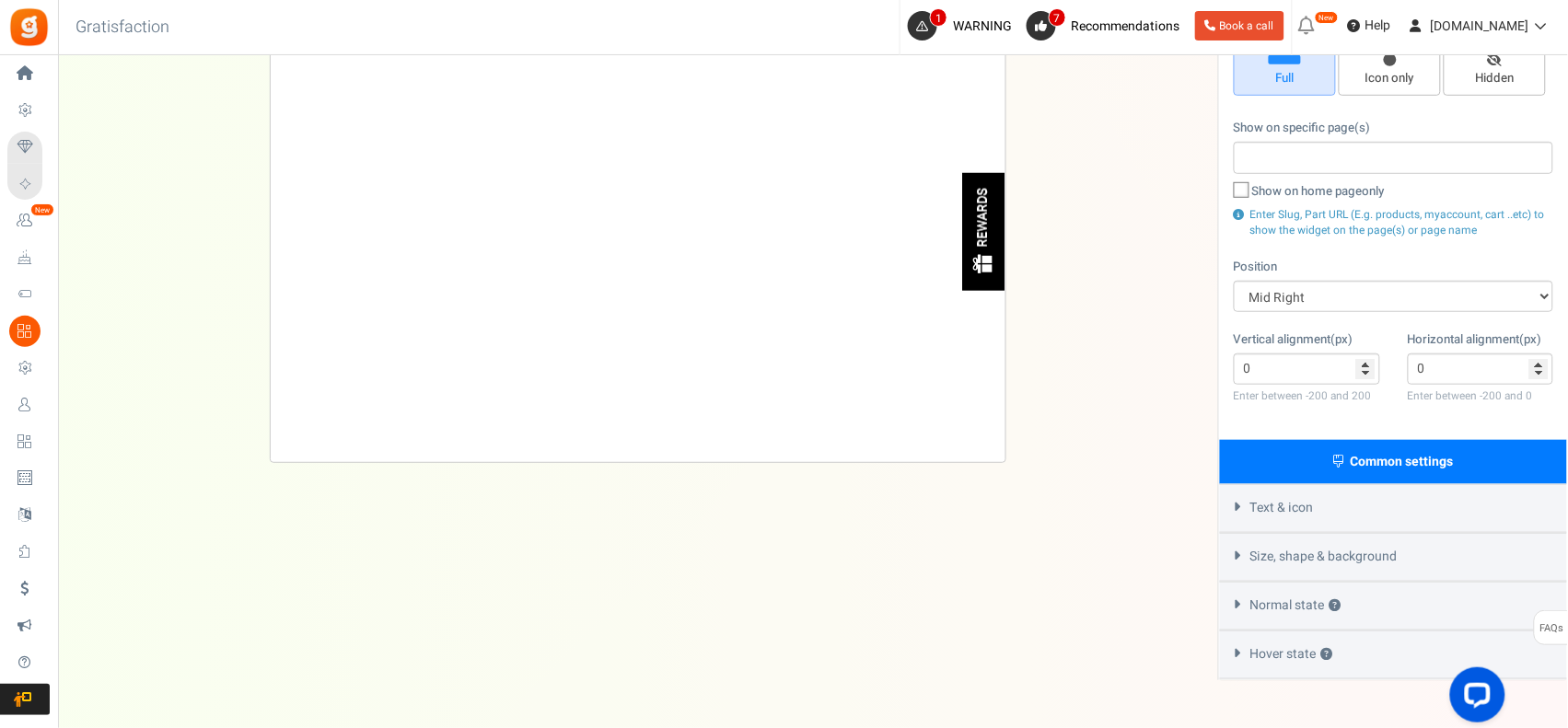
scroll to position [0, 0]
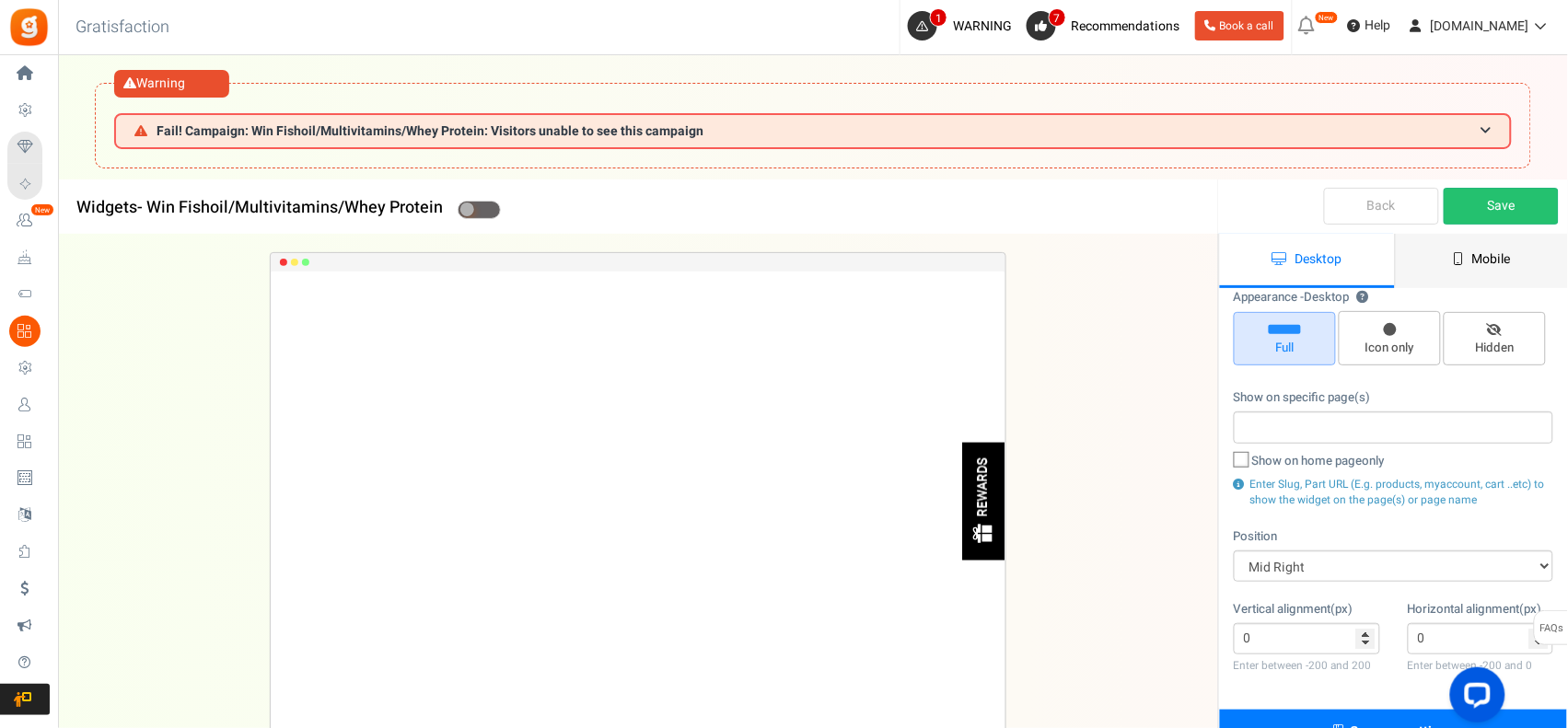
click at [1395, 269] on link "Mobile" at bounding box center [1482, 261] width 175 height 55
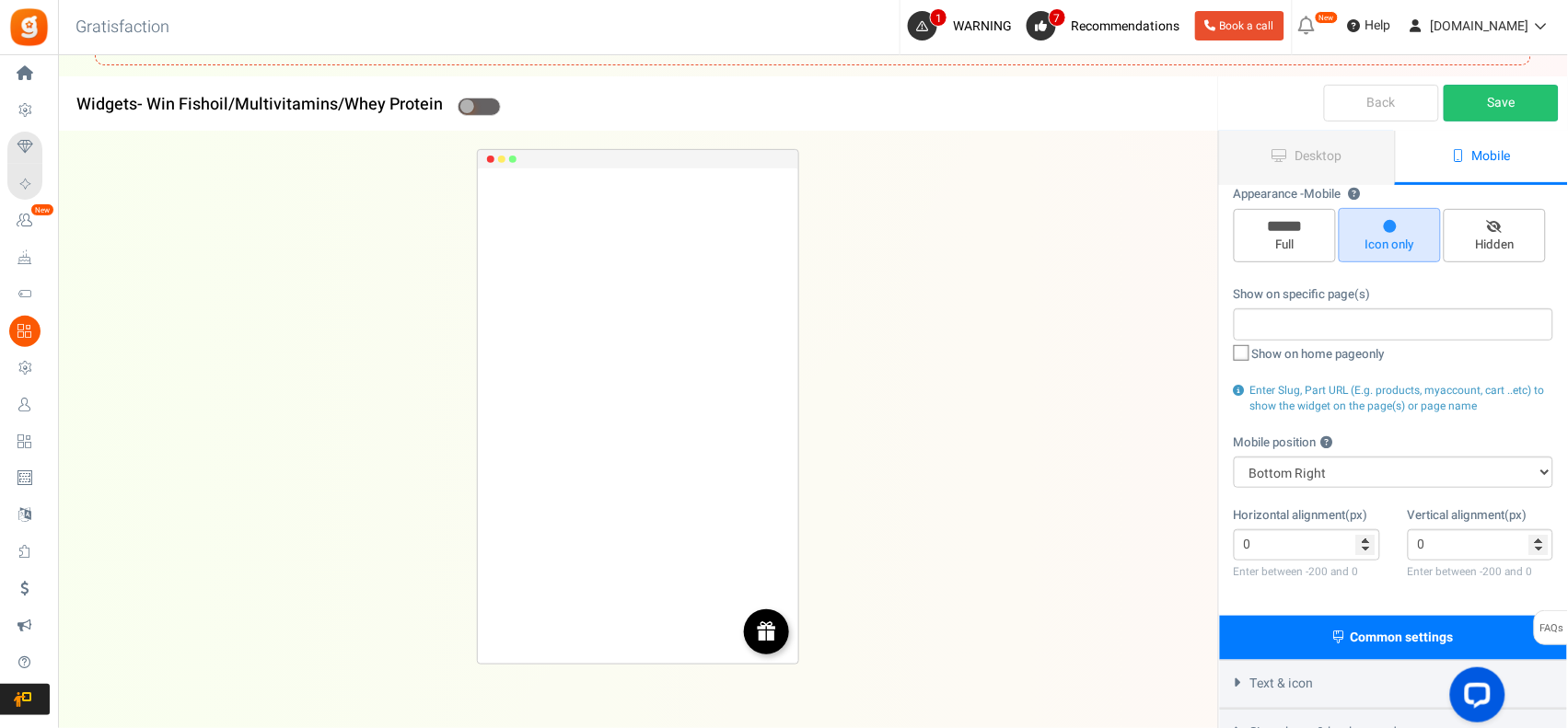
scroll to position [153, 0]
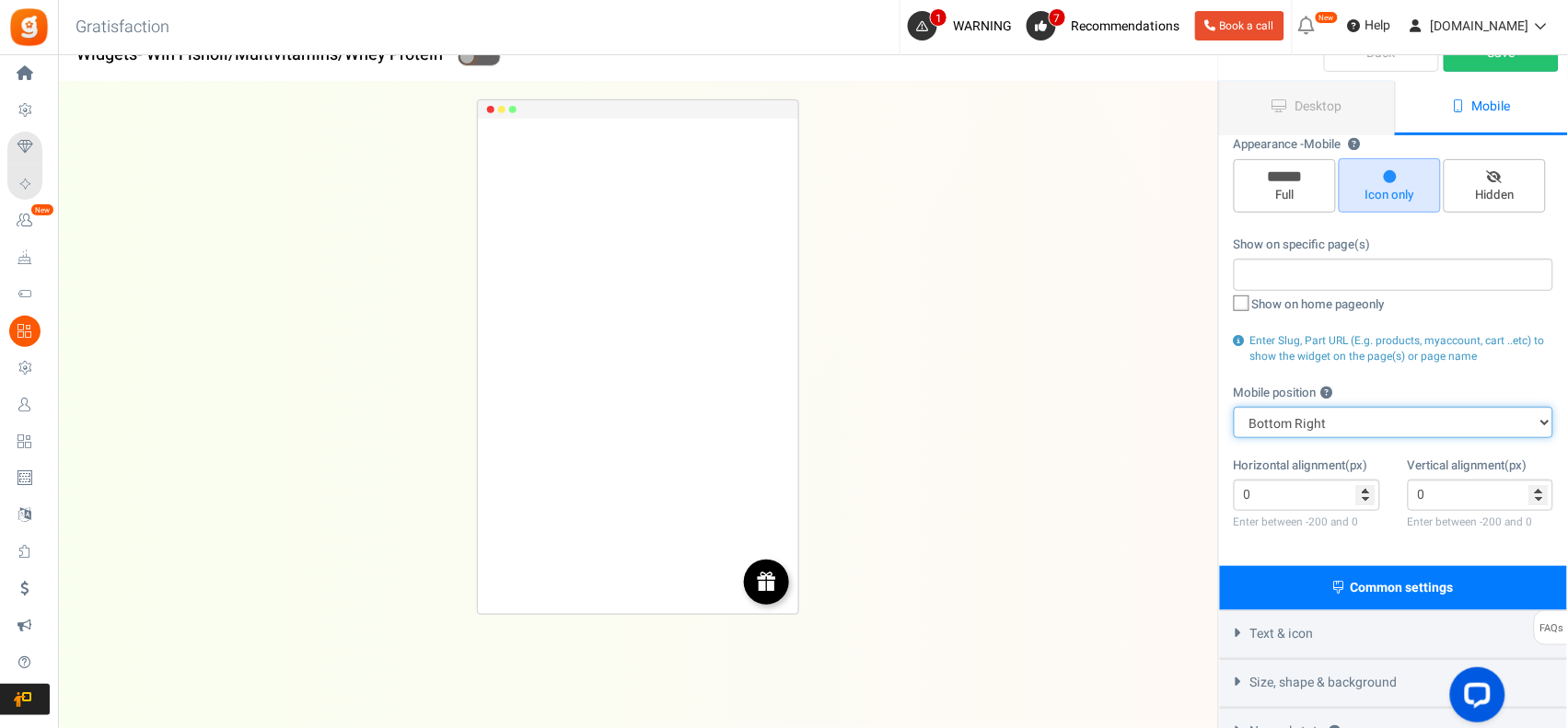
click at [1234, 414] on select "Top Right Top Left Top Center Bottom Right Bottom Left Bottom Center" at bounding box center [1393, 422] width 320 height 31
select select "left"
click at [1234, 406] on select "Top Right Top Left Top Center Bottom Right Bottom Left Bottom Center" at bounding box center [1393, 422] width 320 height 31
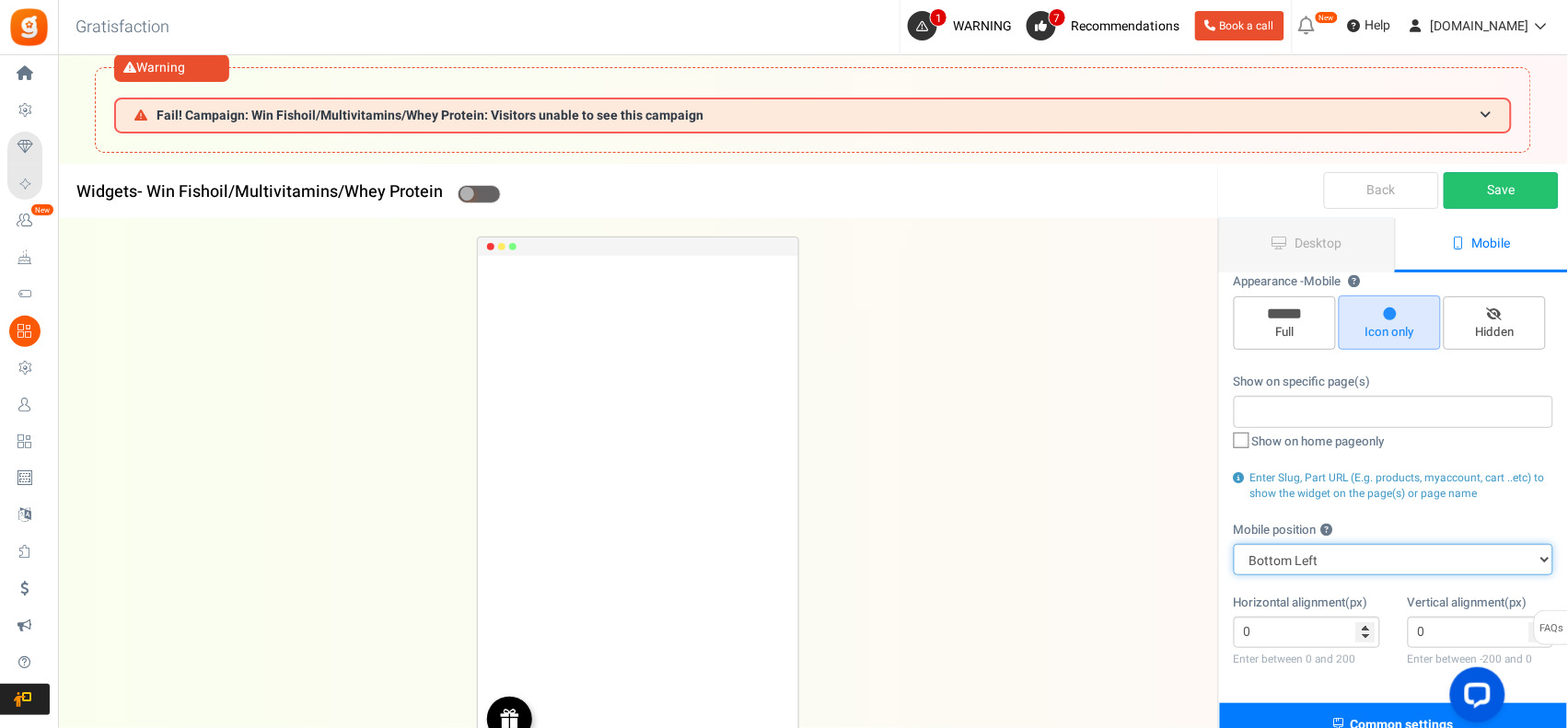
scroll to position [0, 0]
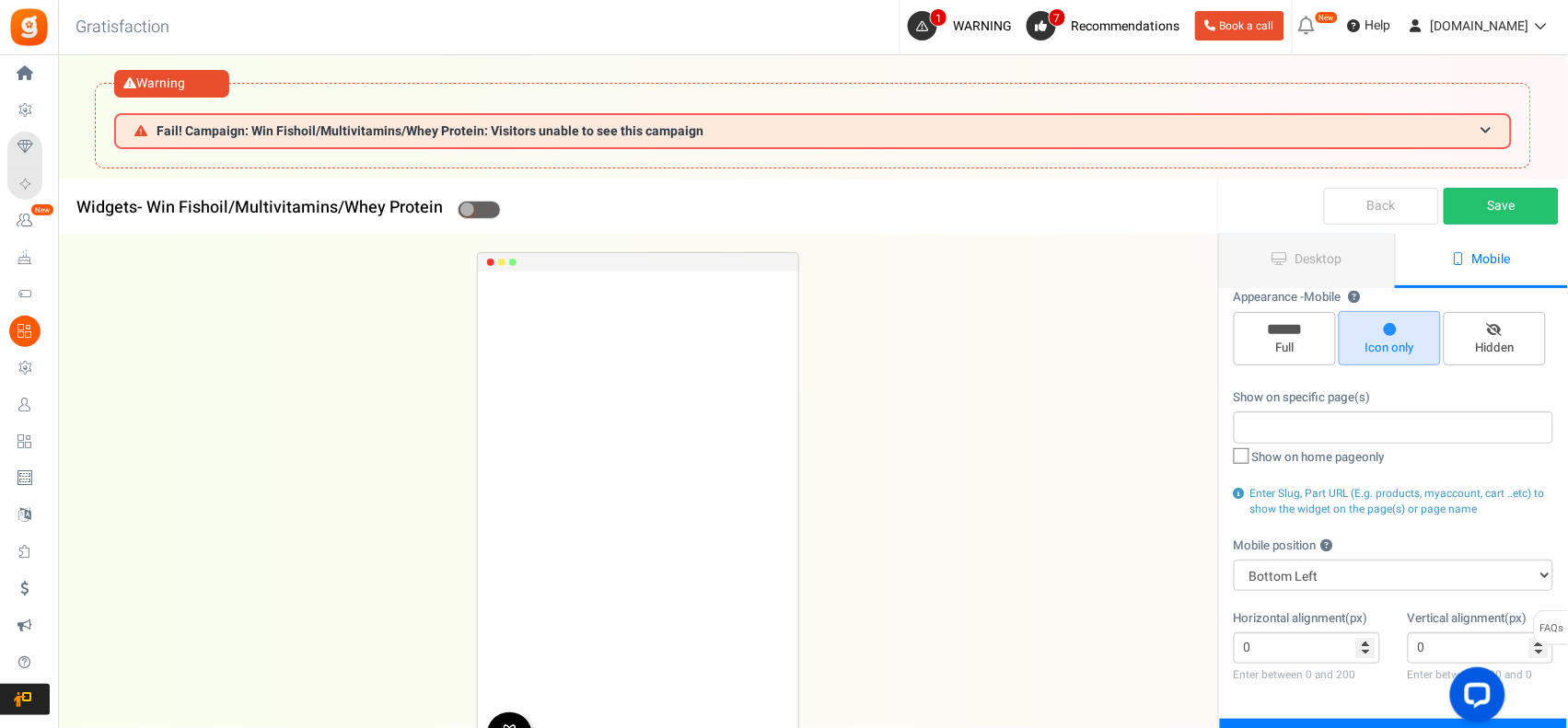
click at [1393, 203] on link "Back" at bounding box center [1382, 206] width 115 height 37
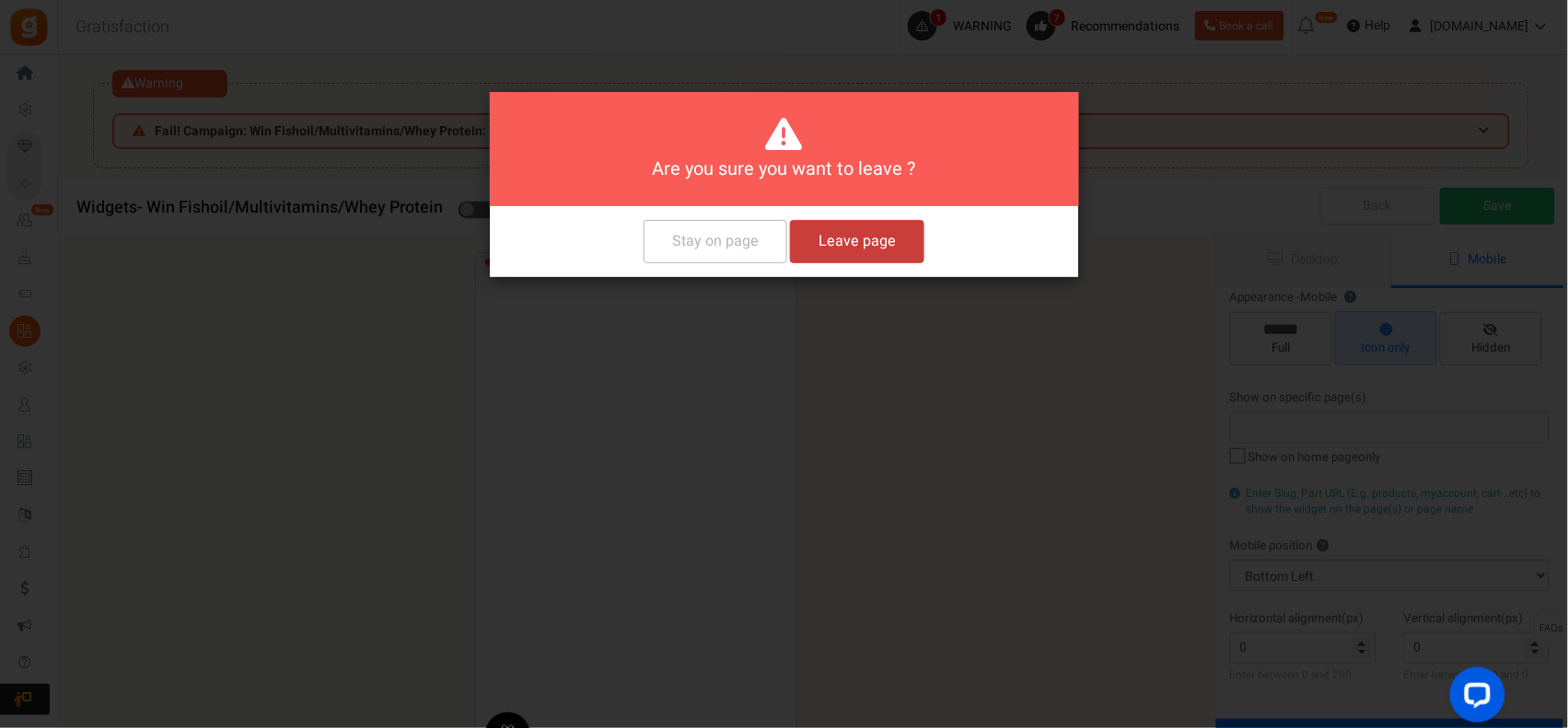
click at [853, 245] on button "Leave page" at bounding box center [857, 241] width 135 height 43
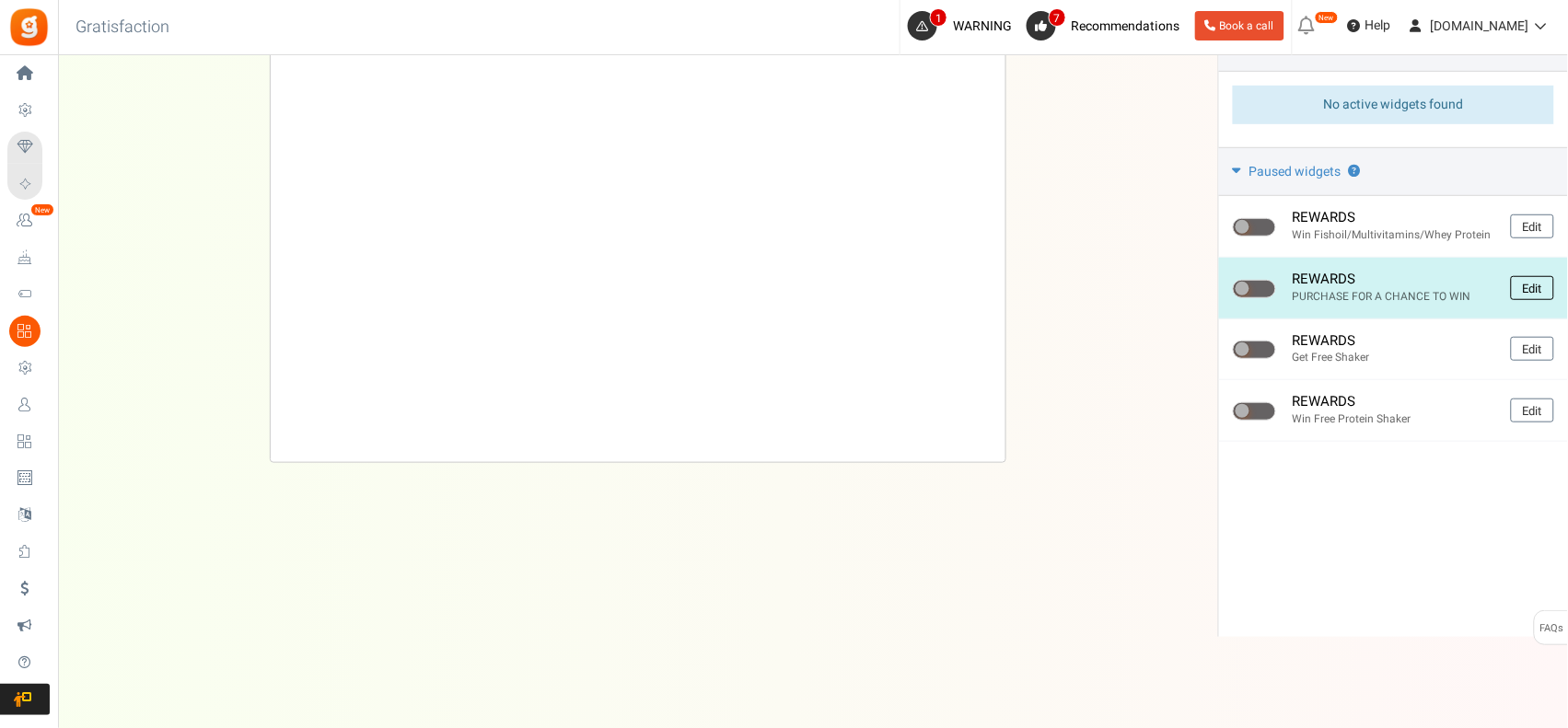
click at [1535, 289] on link "Edit" at bounding box center [1533, 288] width 43 height 24
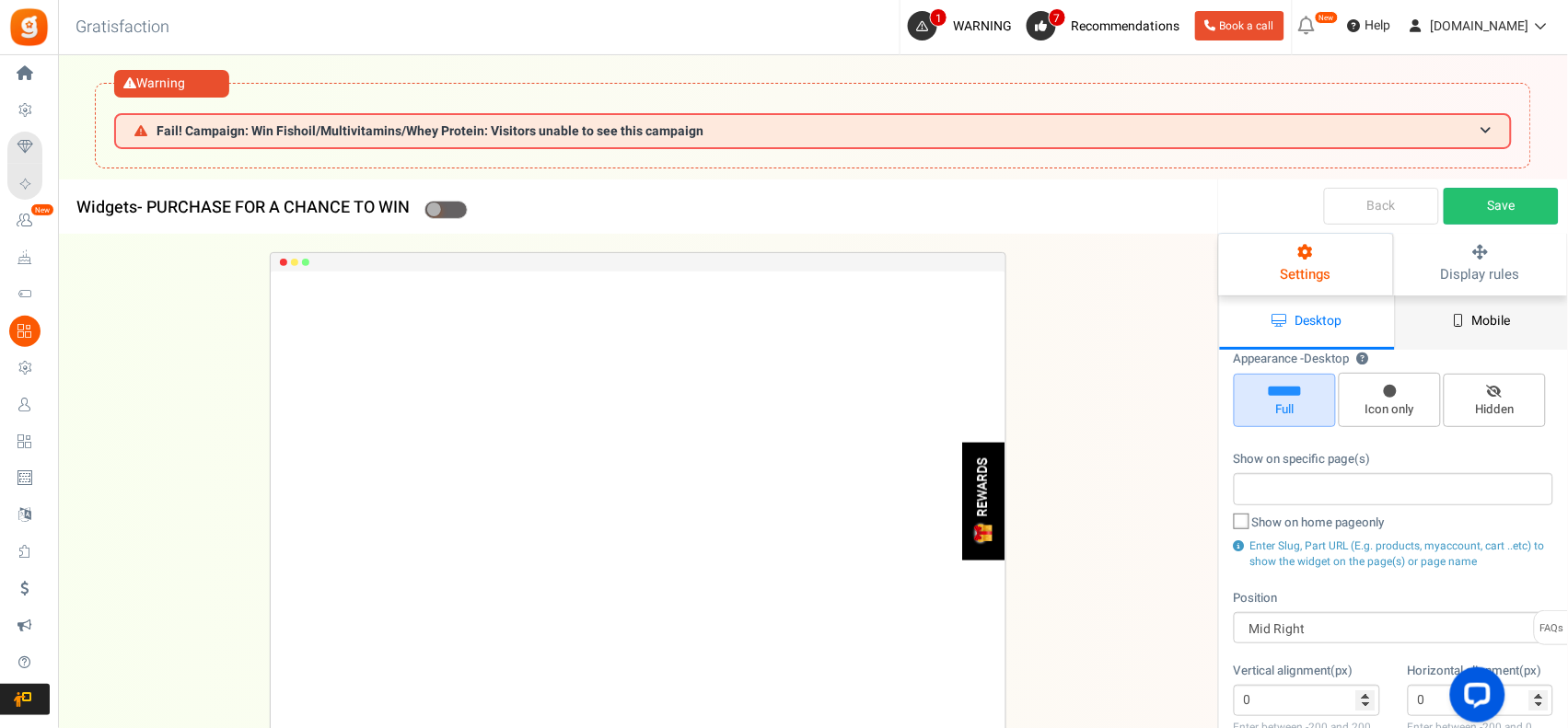
click at [1395, 332] on link "Mobile" at bounding box center [1482, 323] width 175 height 55
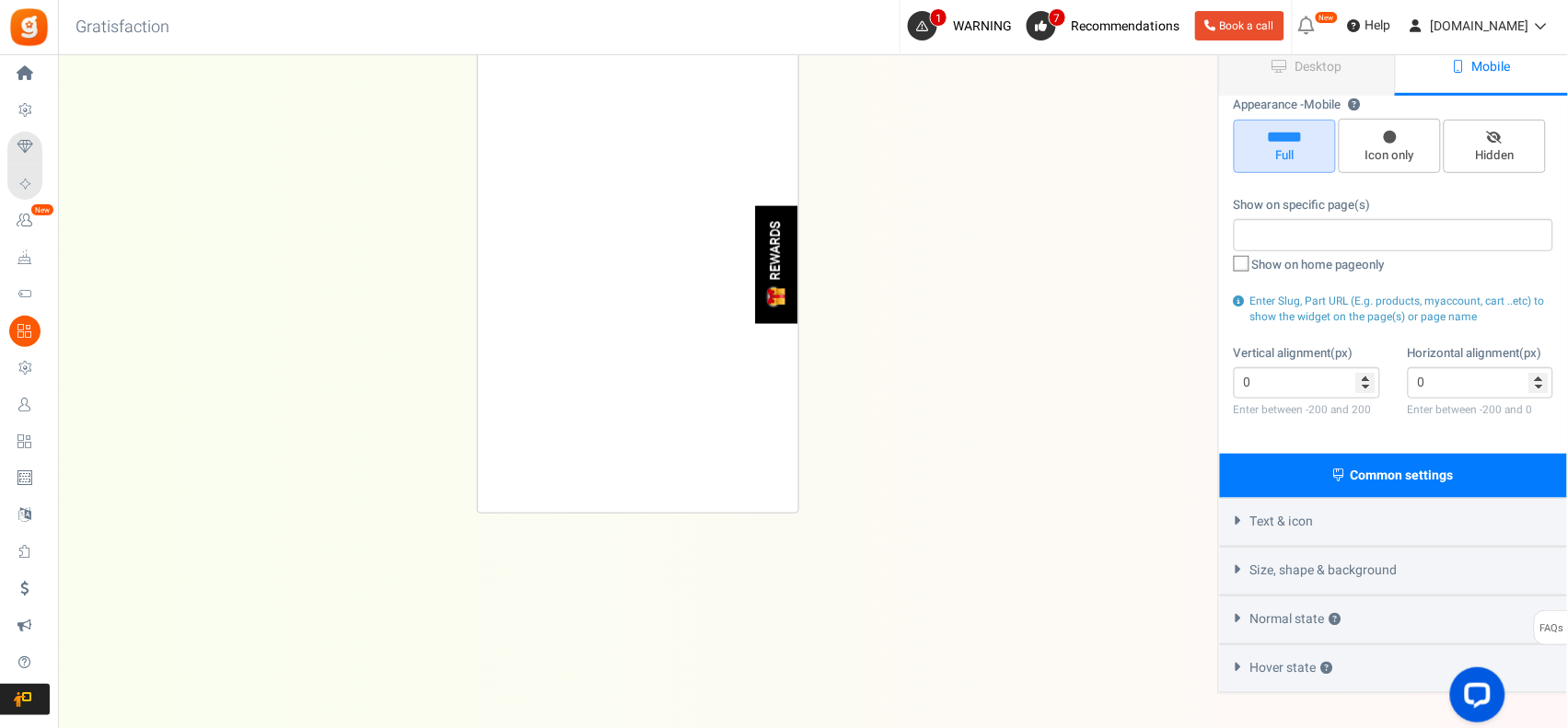
scroll to position [93, 0]
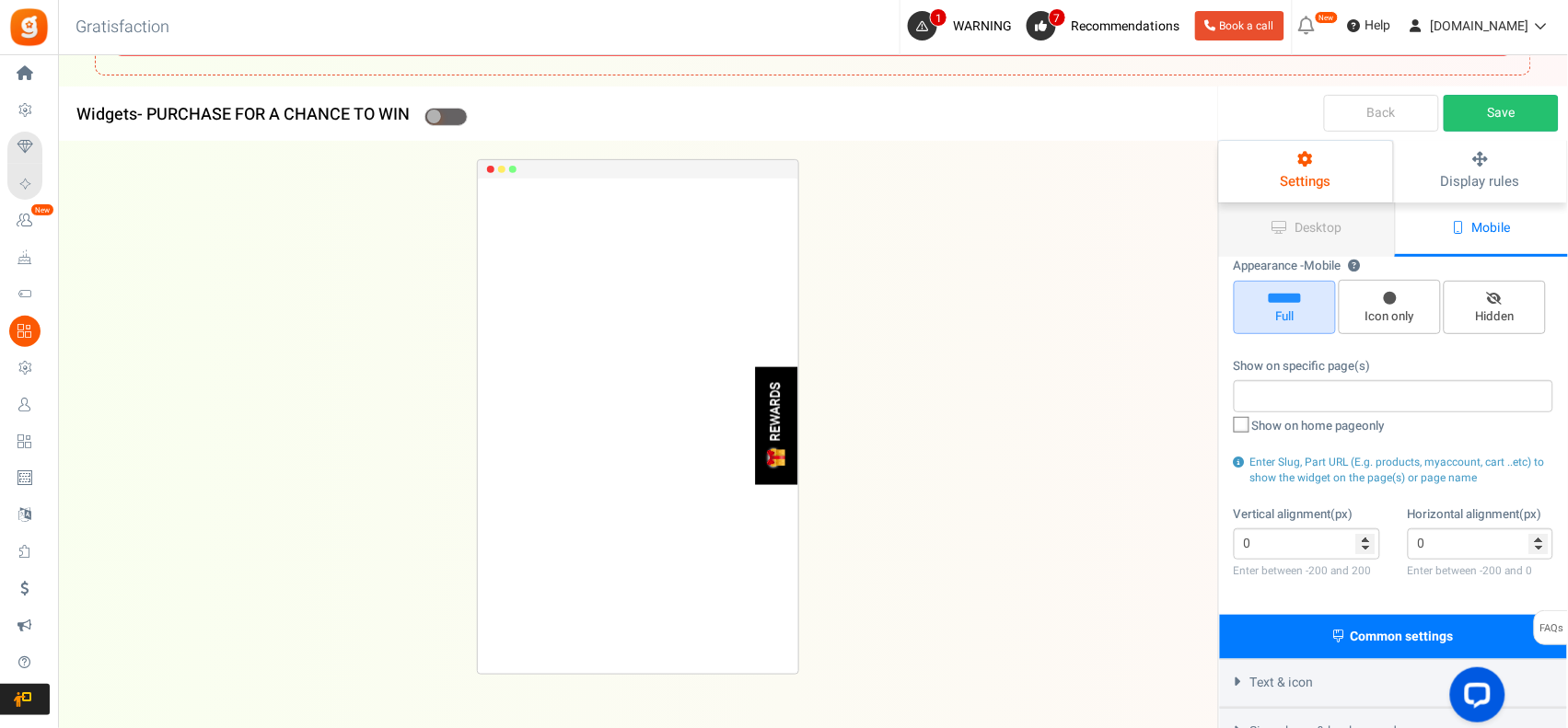
click at [1393, 115] on link "Back" at bounding box center [1382, 113] width 115 height 37
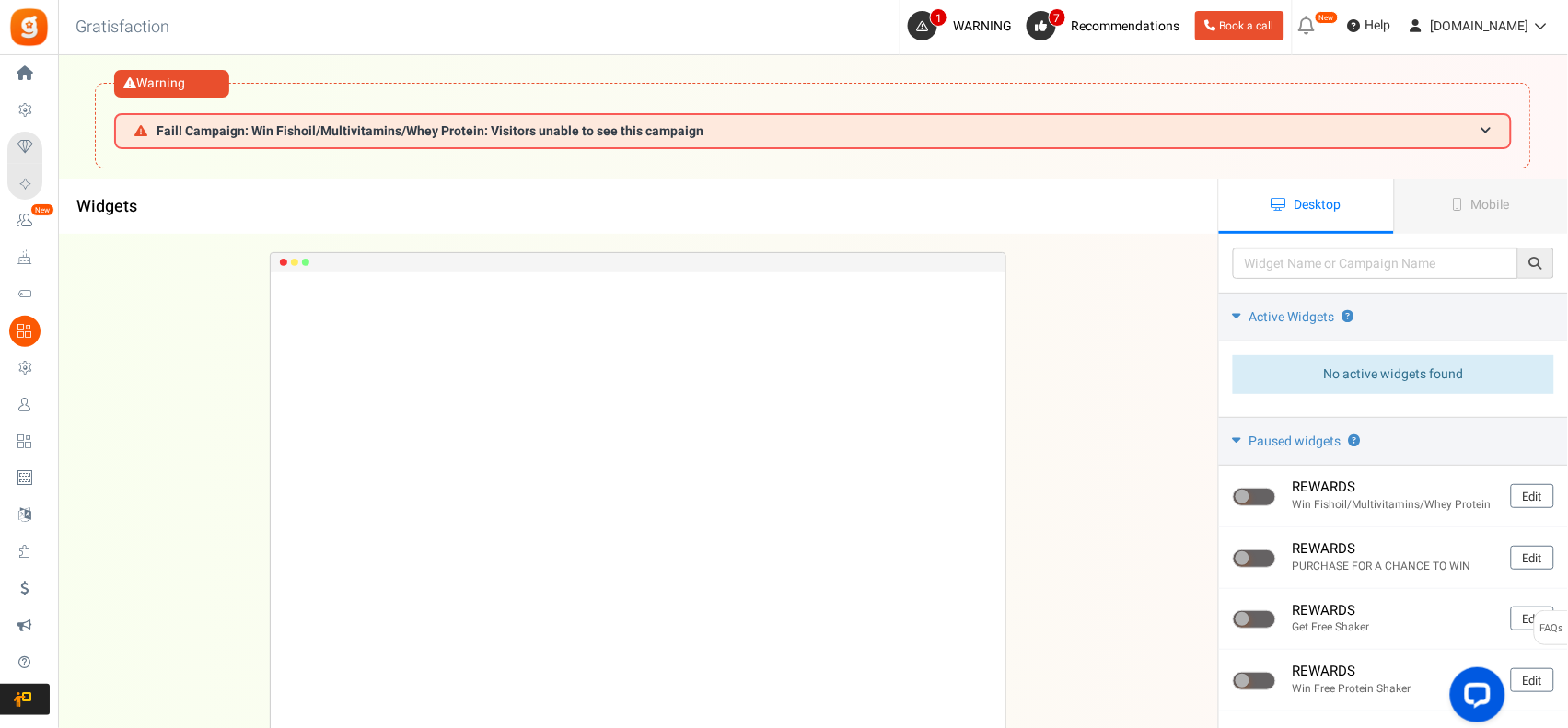
click at [0, 0] on span "Profile Settings" at bounding box center [0, 0] width 0 height 0
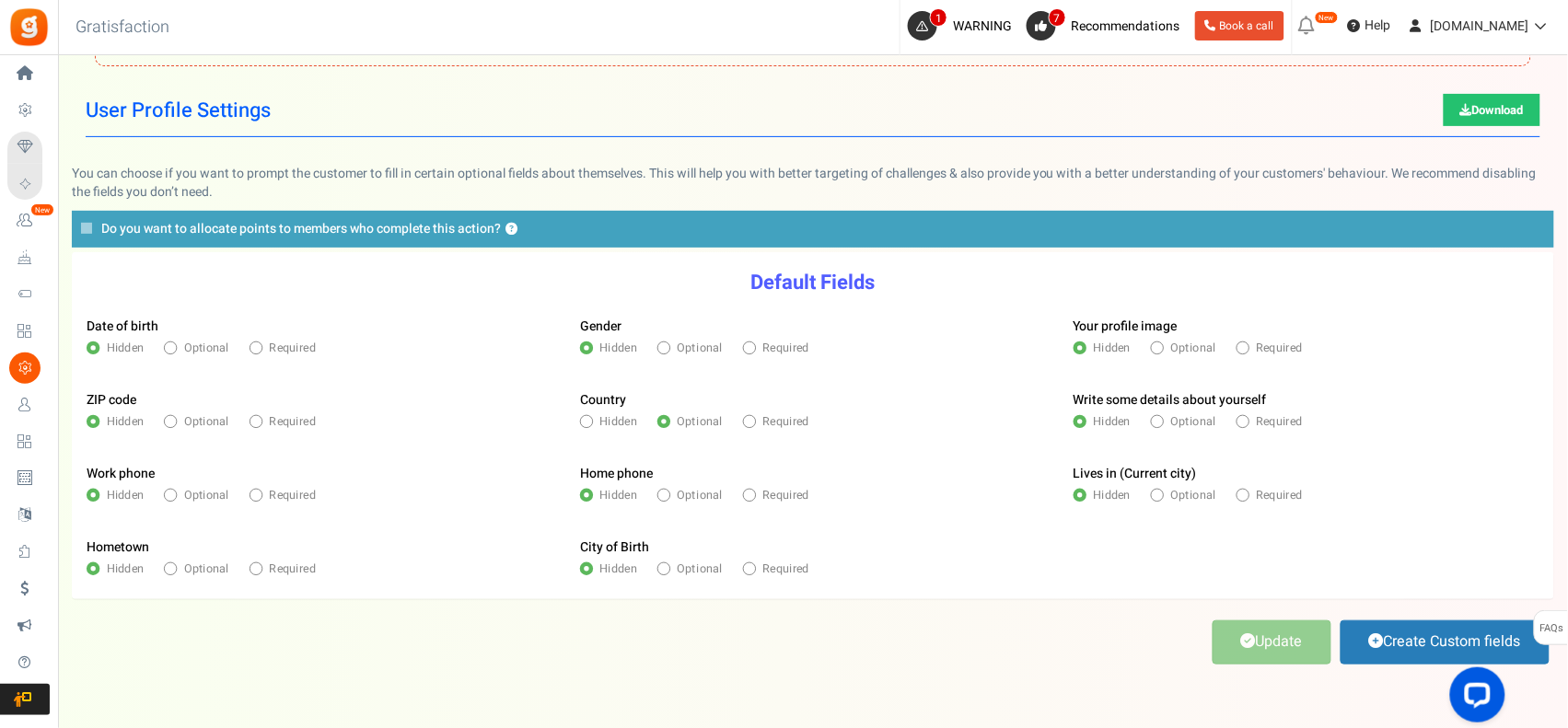
scroll to position [152, 0]
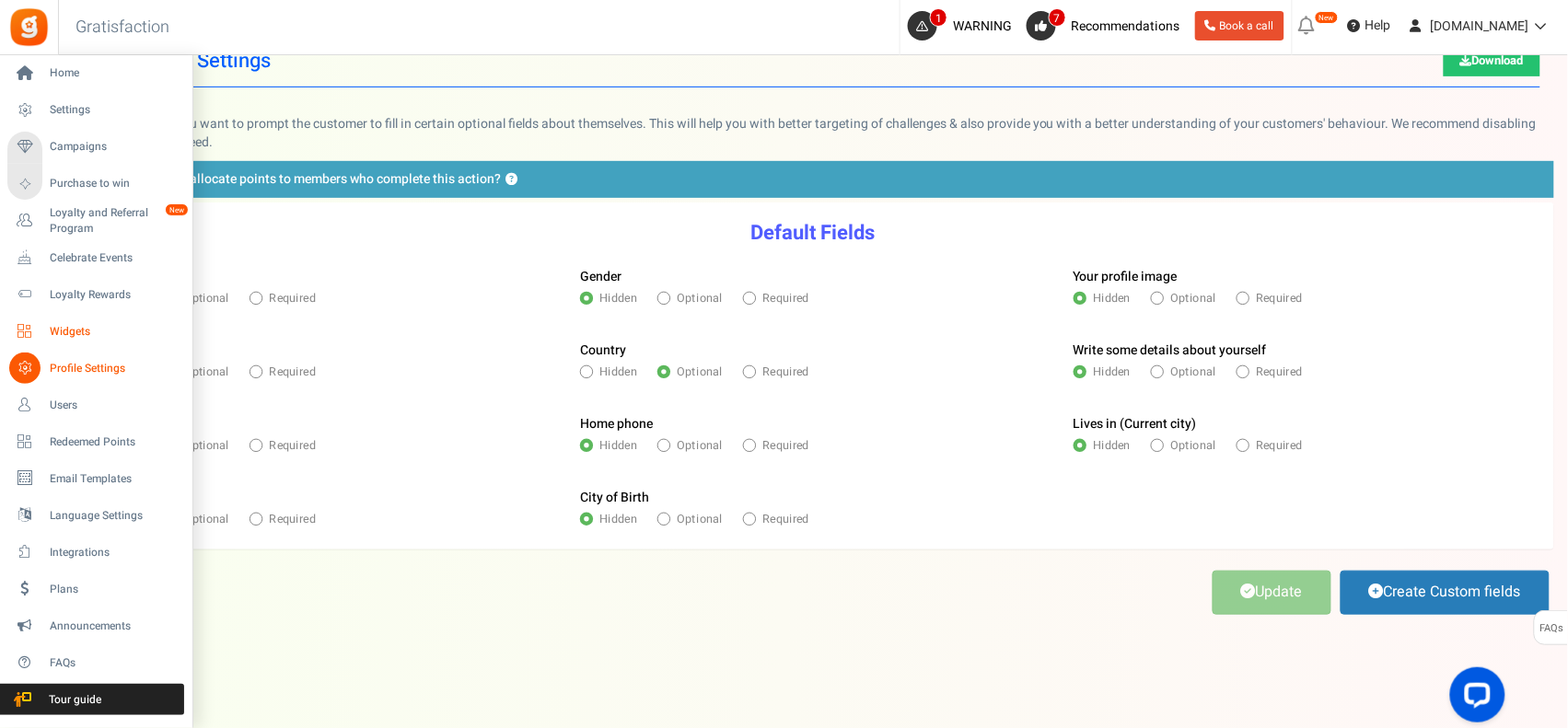
click at [76, 331] on span "Widgets" at bounding box center [114, 332] width 129 height 16
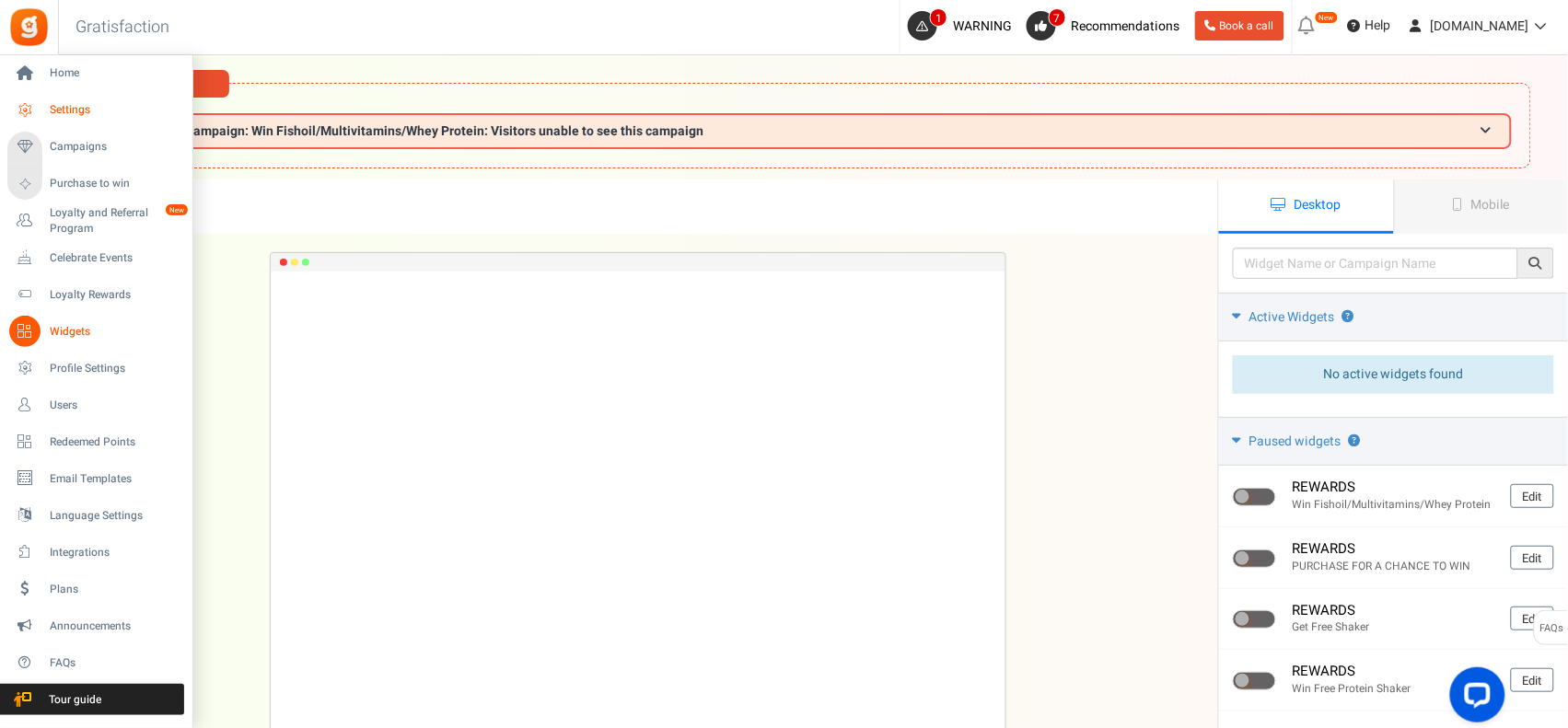
click at [78, 102] on span "Settings" at bounding box center [114, 109] width 129 height 16
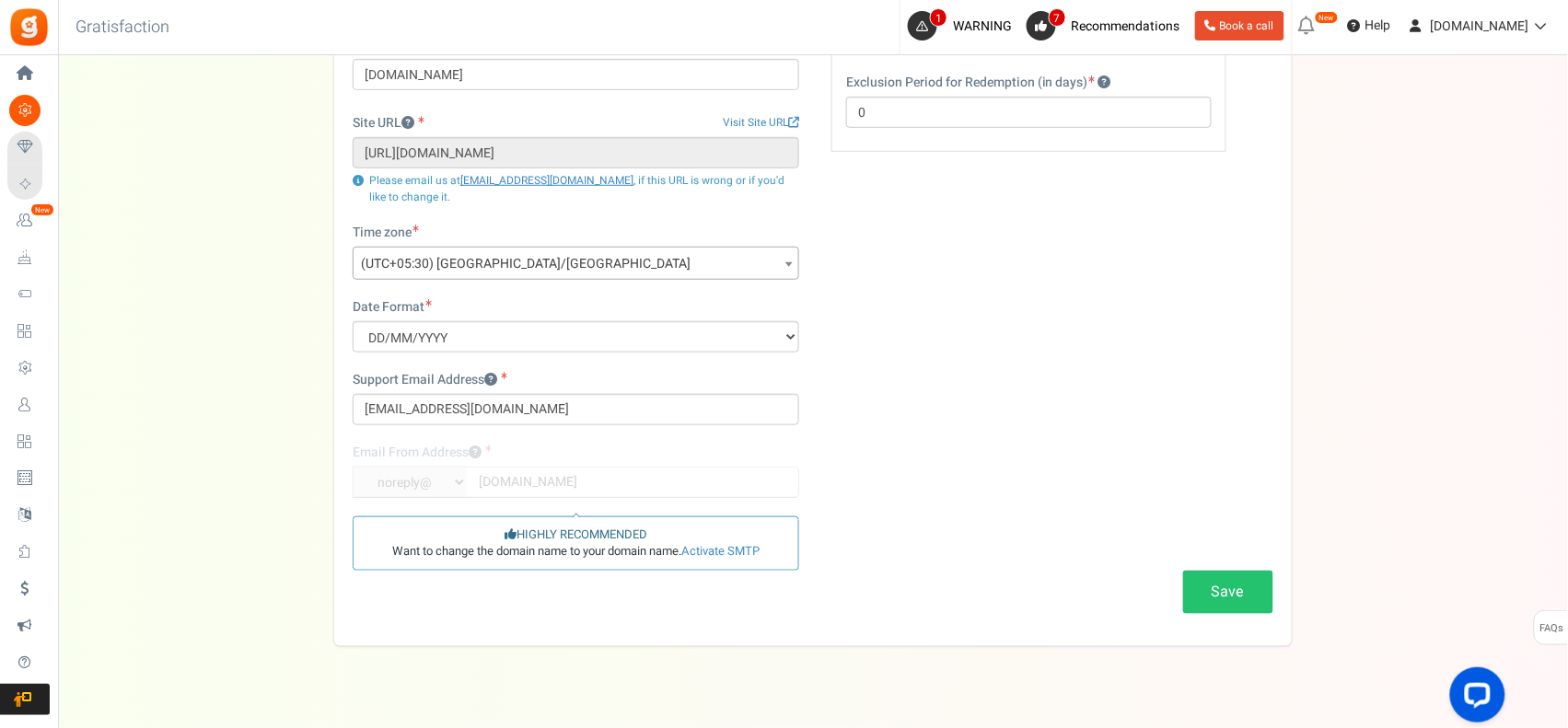
scroll to position [302, 0]
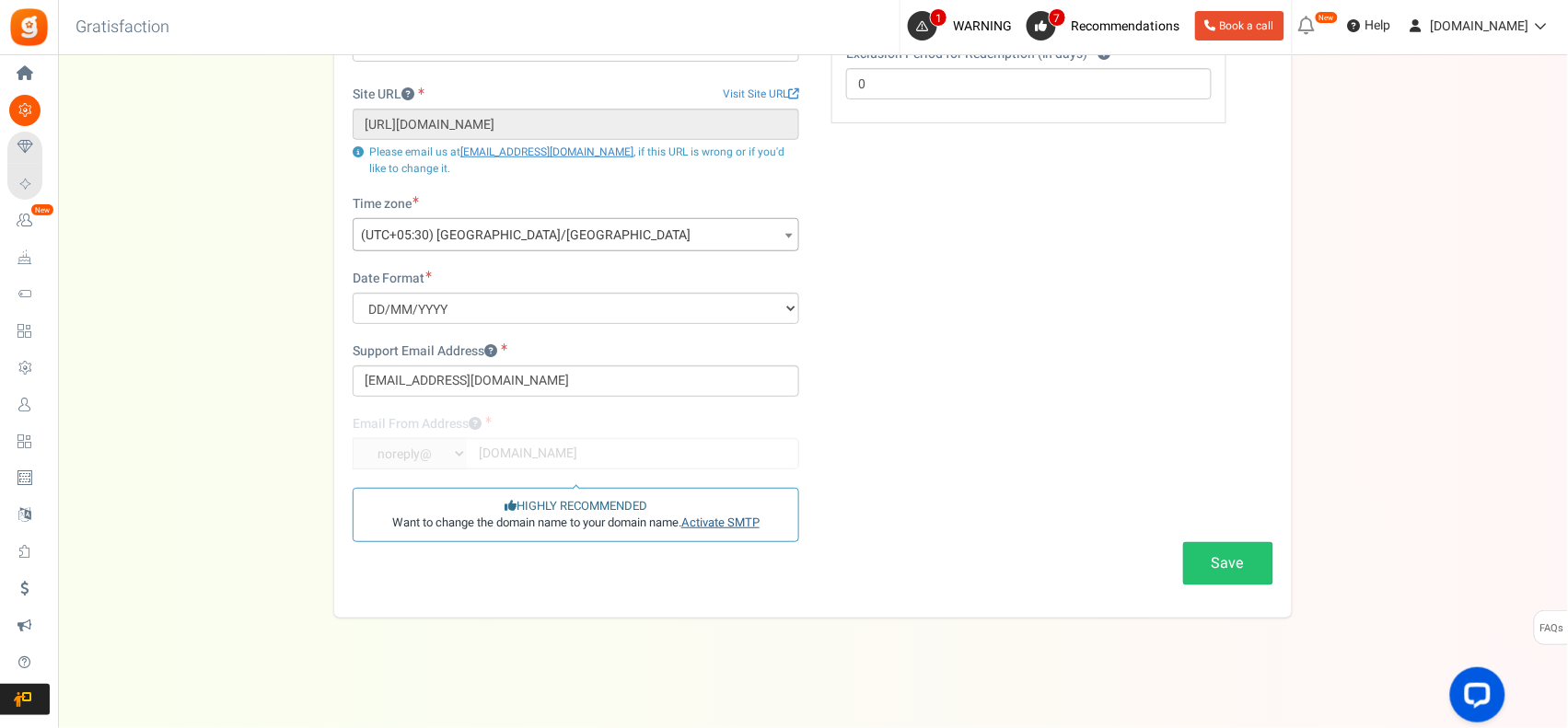
click at [727, 519] on link "Activate SMTP" at bounding box center [720, 522] width 78 height 18
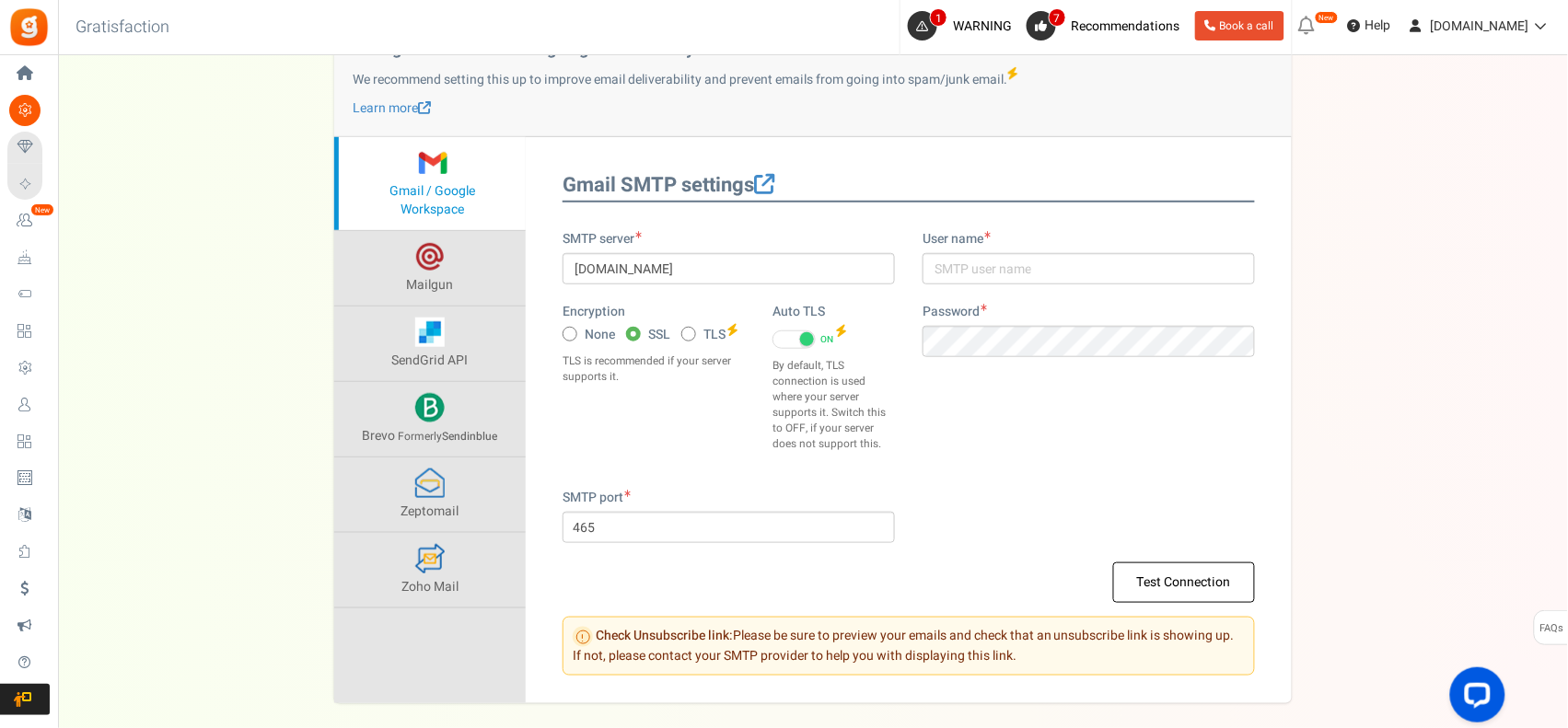
scroll to position [204, 0]
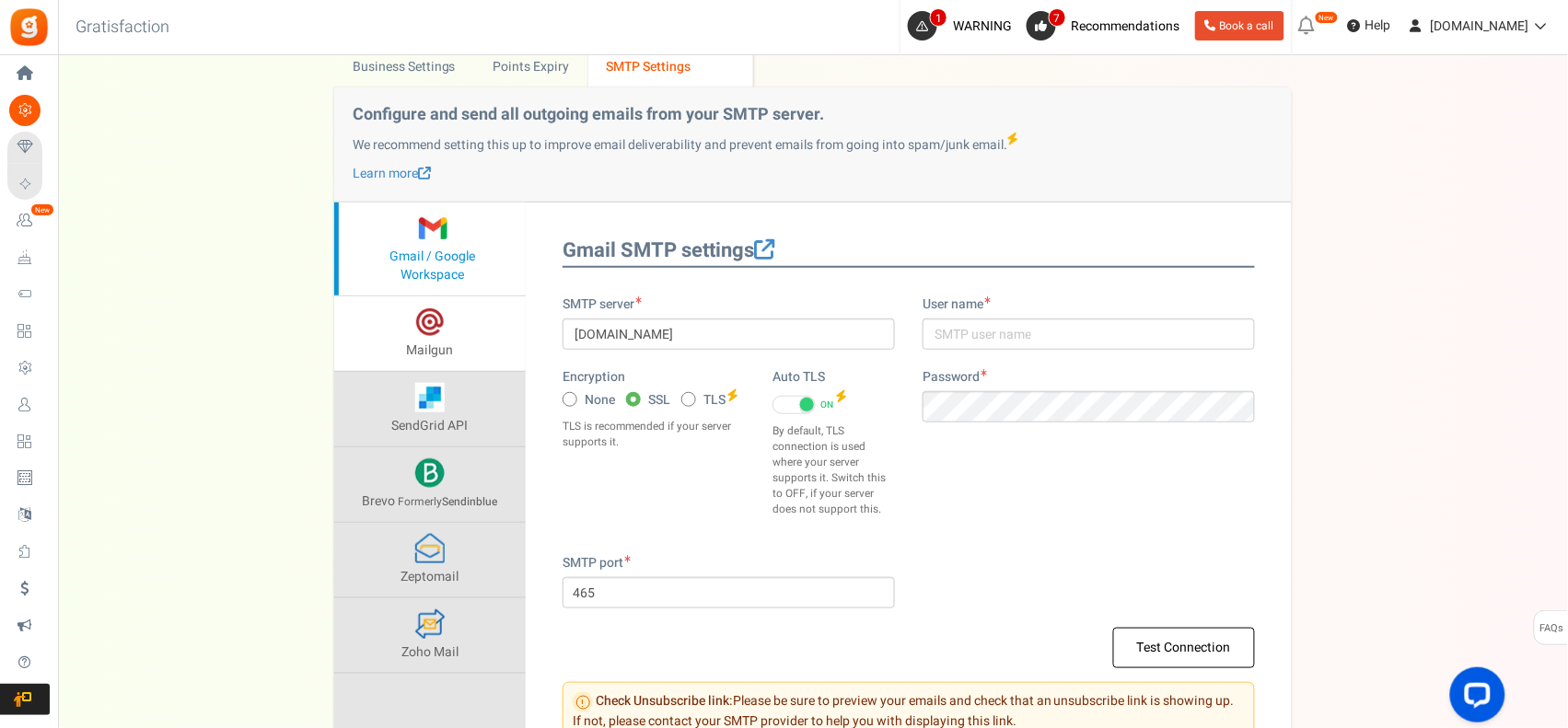
click at [475, 316] on link "Mailgun" at bounding box center [429, 333] width 192 height 74
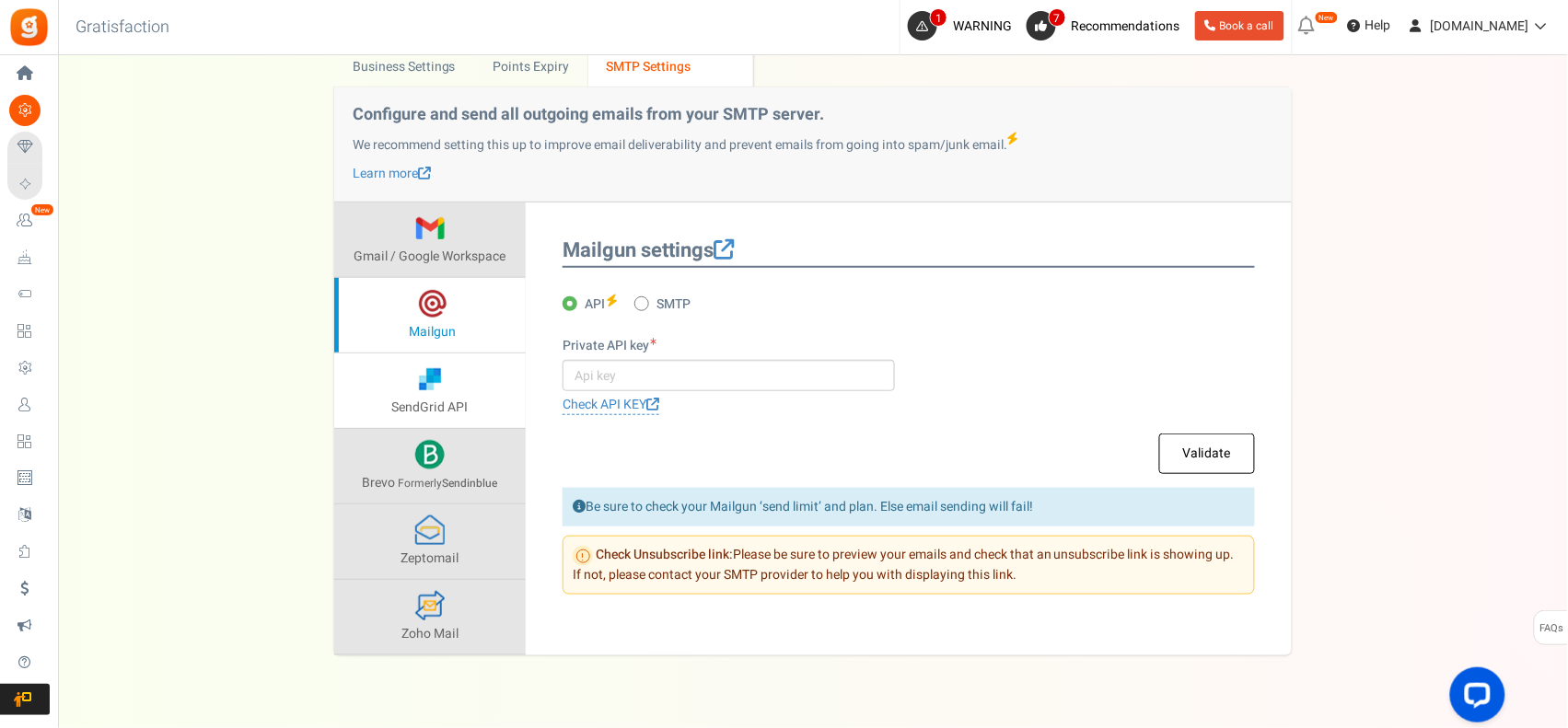
click at [449, 380] on link "SendGrid API" at bounding box center [429, 390] width 192 height 74
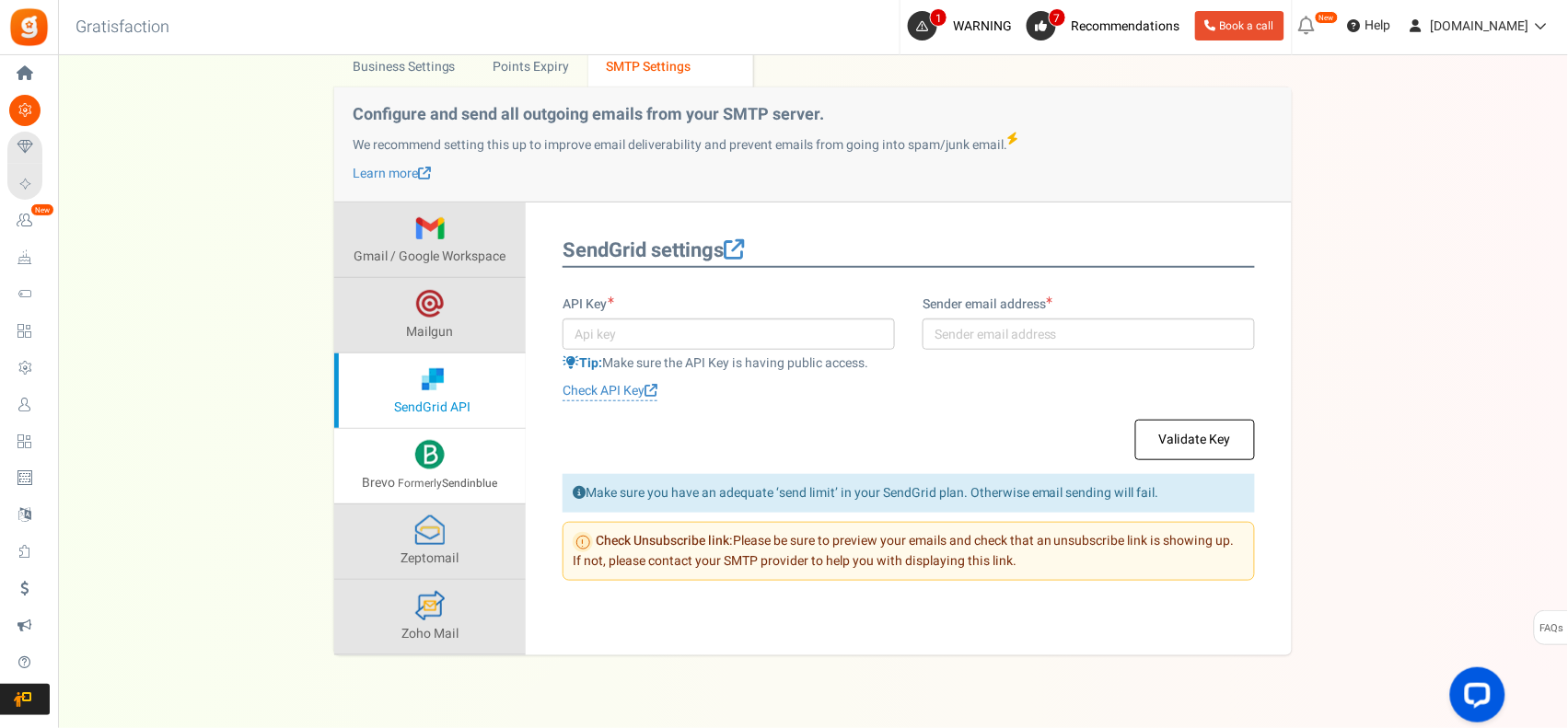
click at [435, 448] on span at bounding box center [429, 455] width 29 height 29
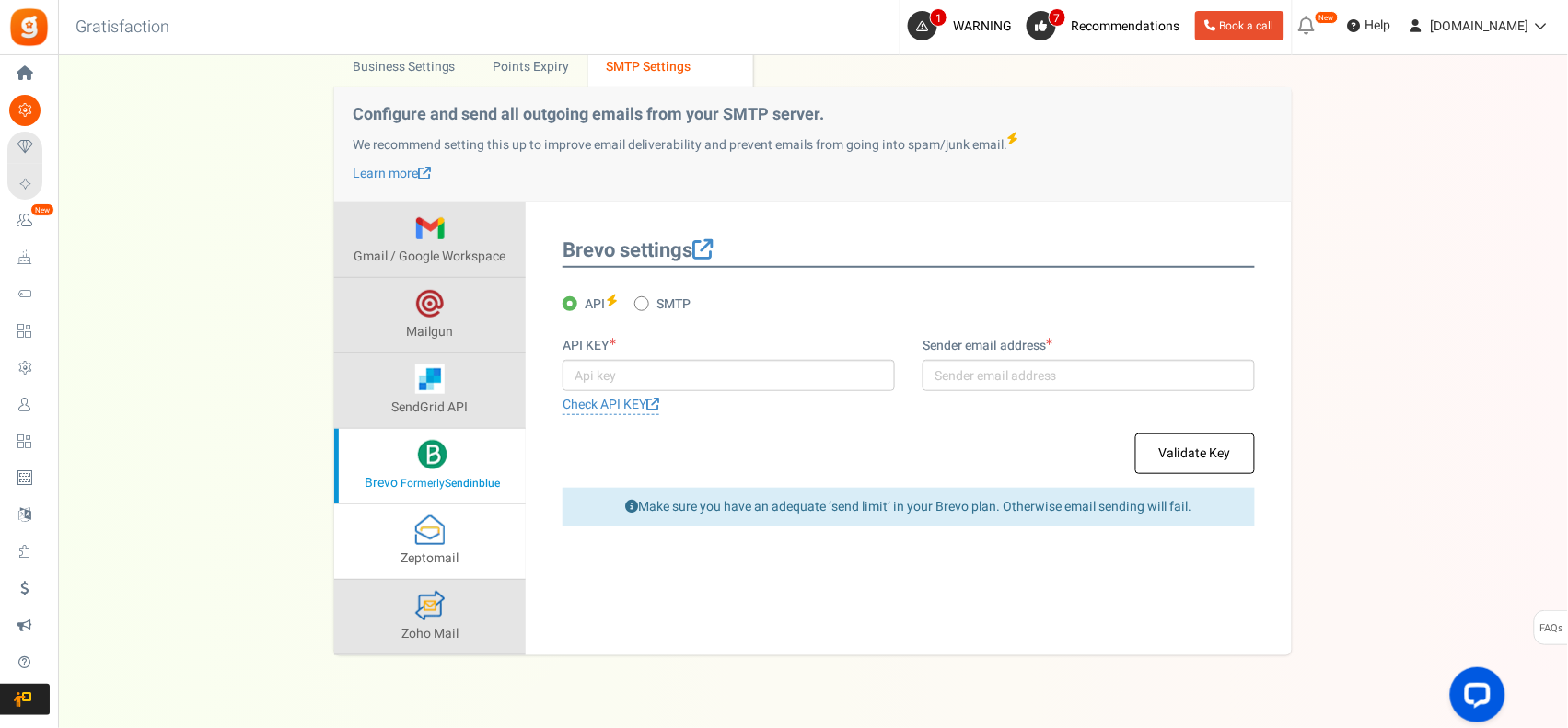
click at [435, 527] on span at bounding box center [429, 530] width 29 height 29
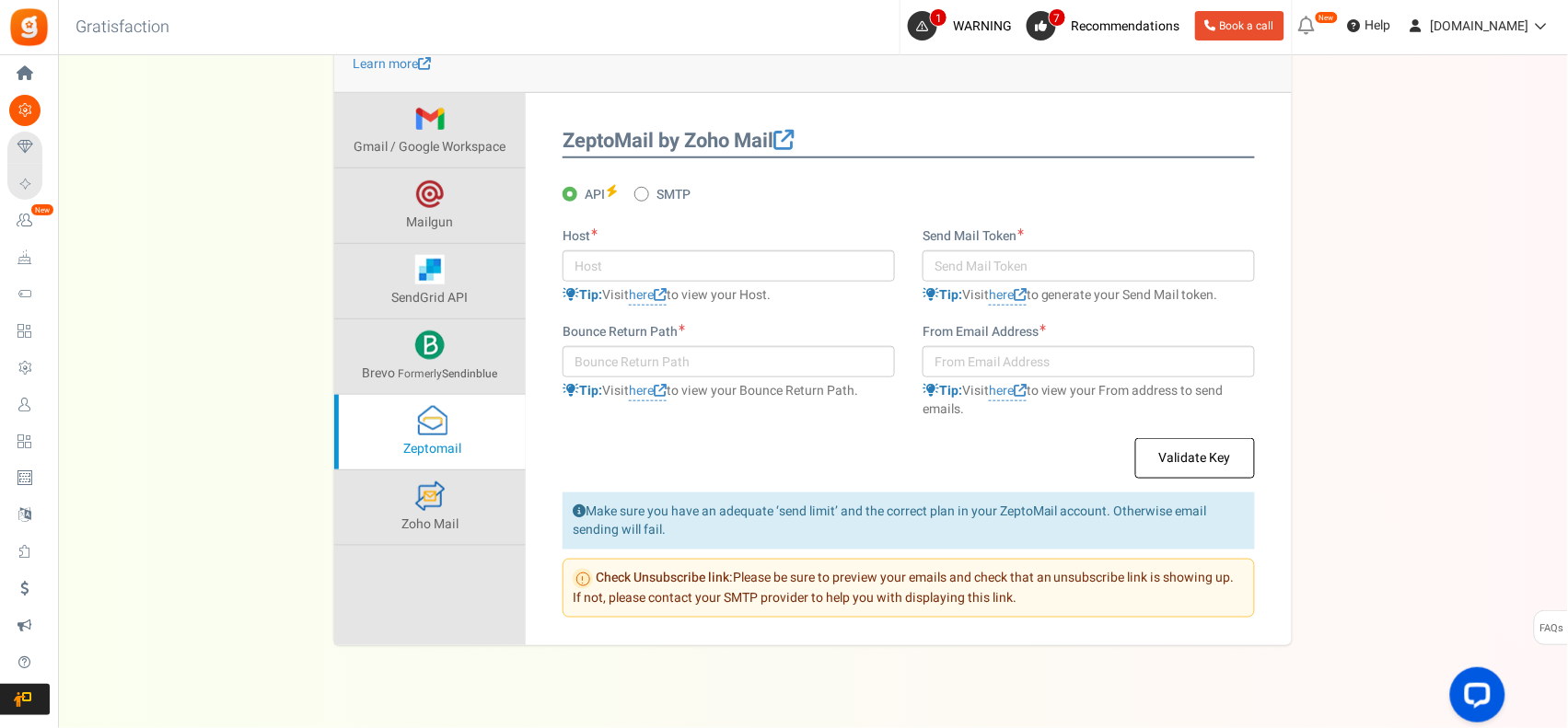
scroll to position [342, 0]
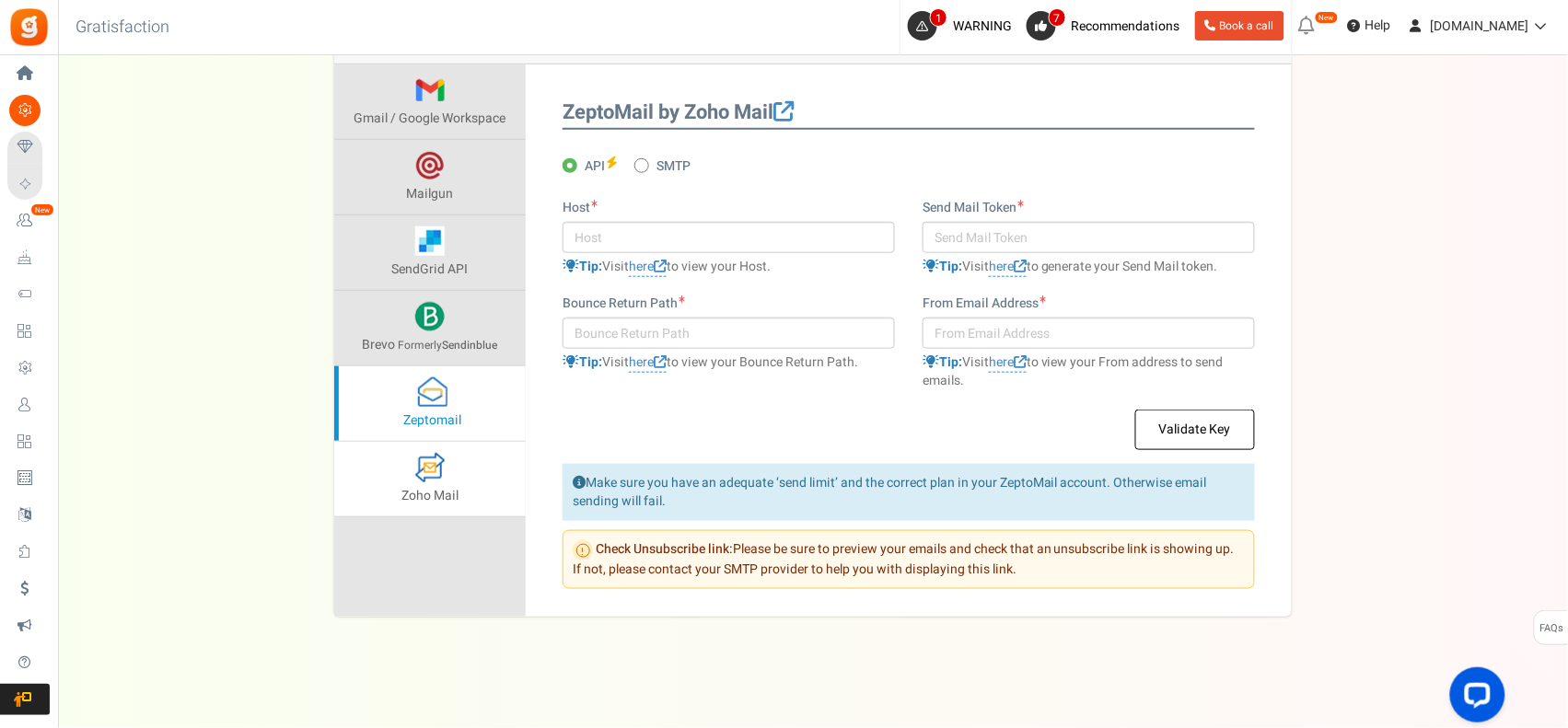
click at [435, 490] on link "Zoho Mail" at bounding box center [429, 479] width 192 height 74
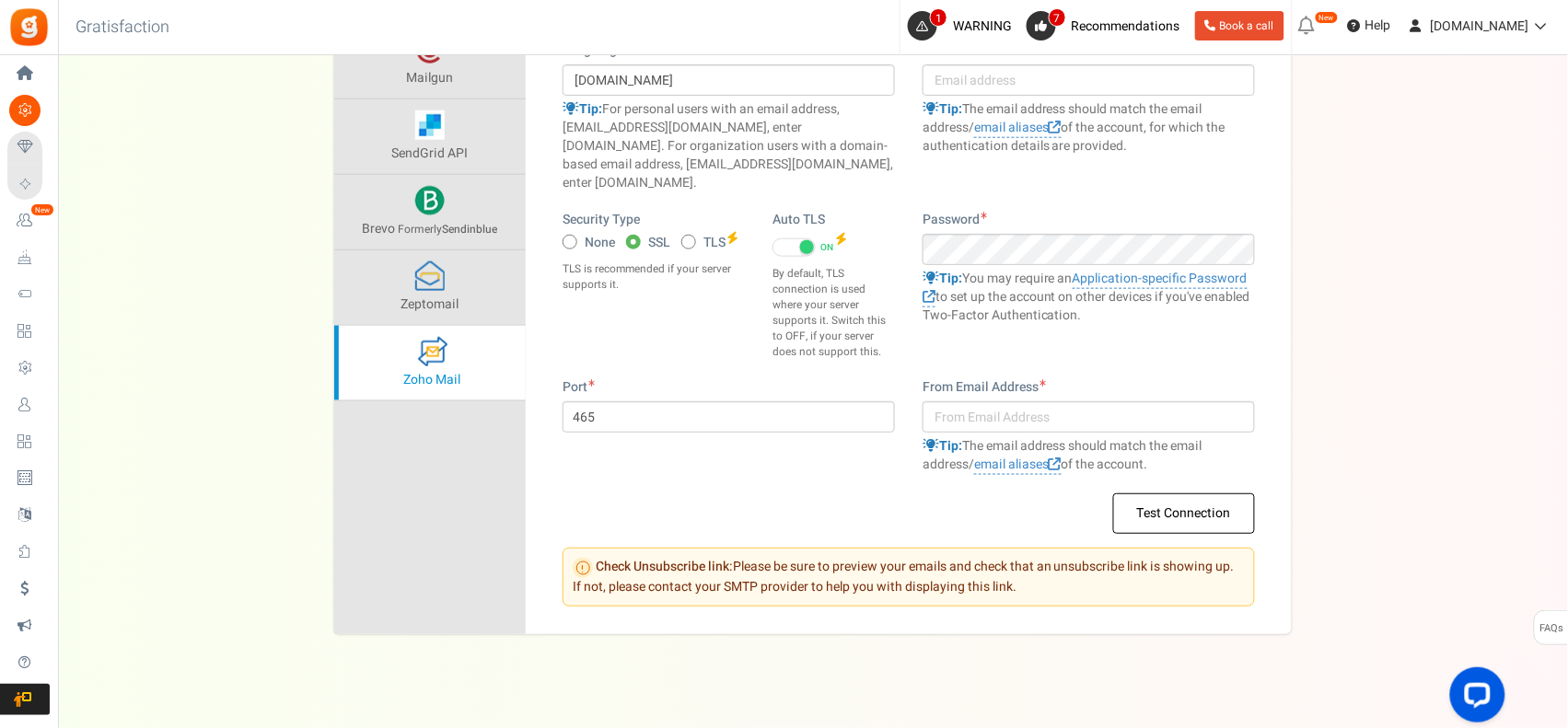
scroll to position [150, 0]
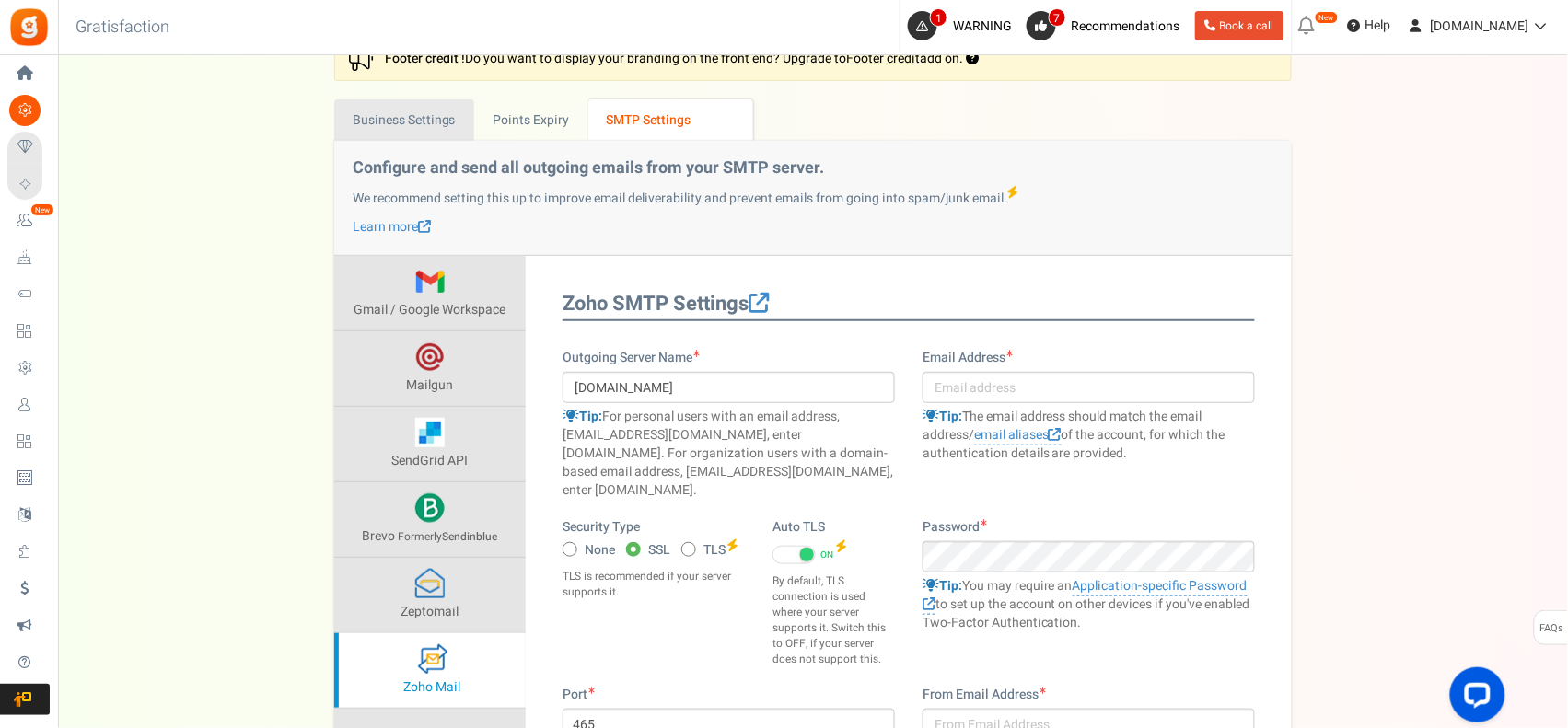
click at [412, 127] on link "Business Settings" at bounding box center [404, 120] width 140 height 41
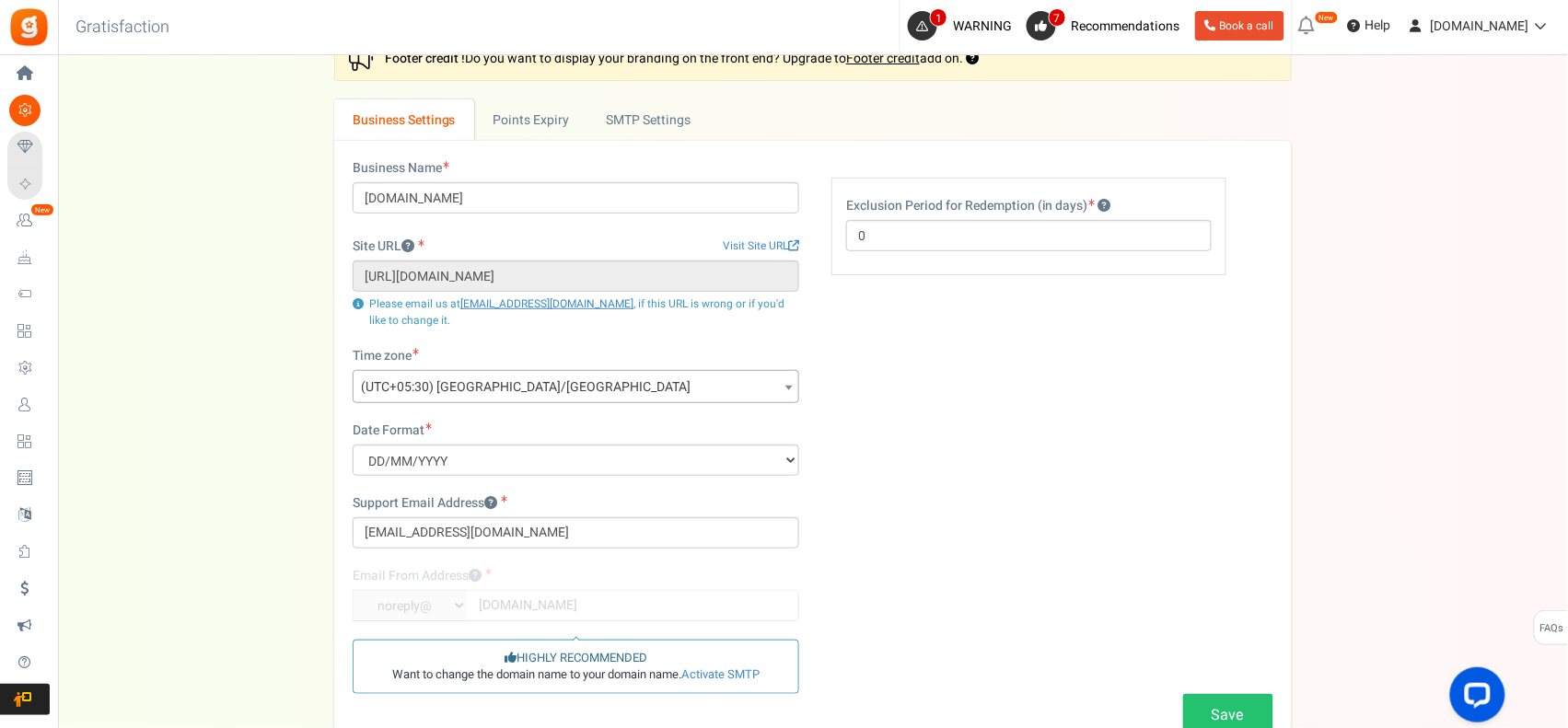
scroll to position [302, 0]
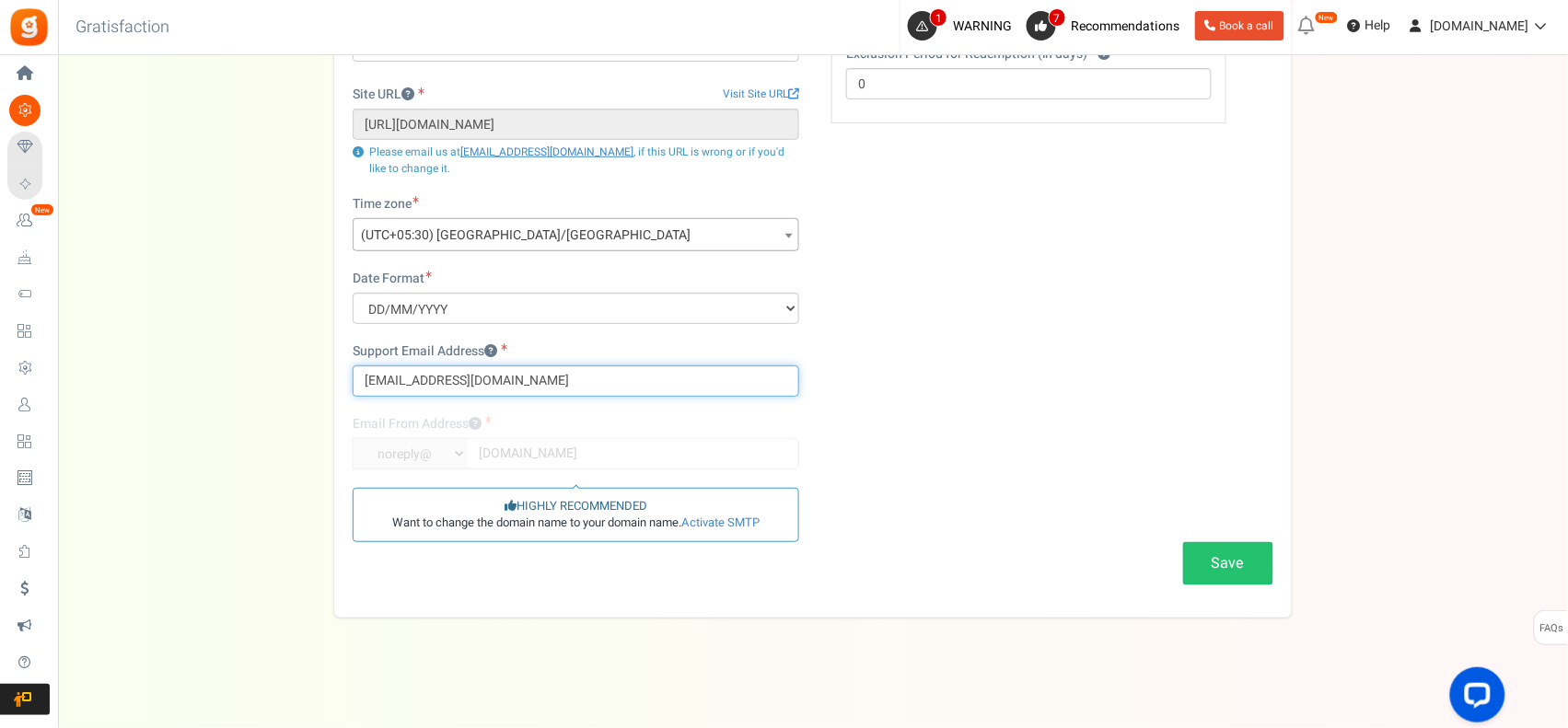
click at [559, 382] on input "[EMAIL_ADDRESS][DOMAIN_NAME]" at bounding box center [575, 381] width 446 height 31
drag, startPoint x: 563, startPoint y: 375, endPoint x: 158, endPoint y: 357, distance: 405.4
click at [158, 357] on div "Settings In this section you will setup your business details and points expiry…" at bounding box center [813, 251] width 1474 height 733
type input "support@bestprotein.shop"
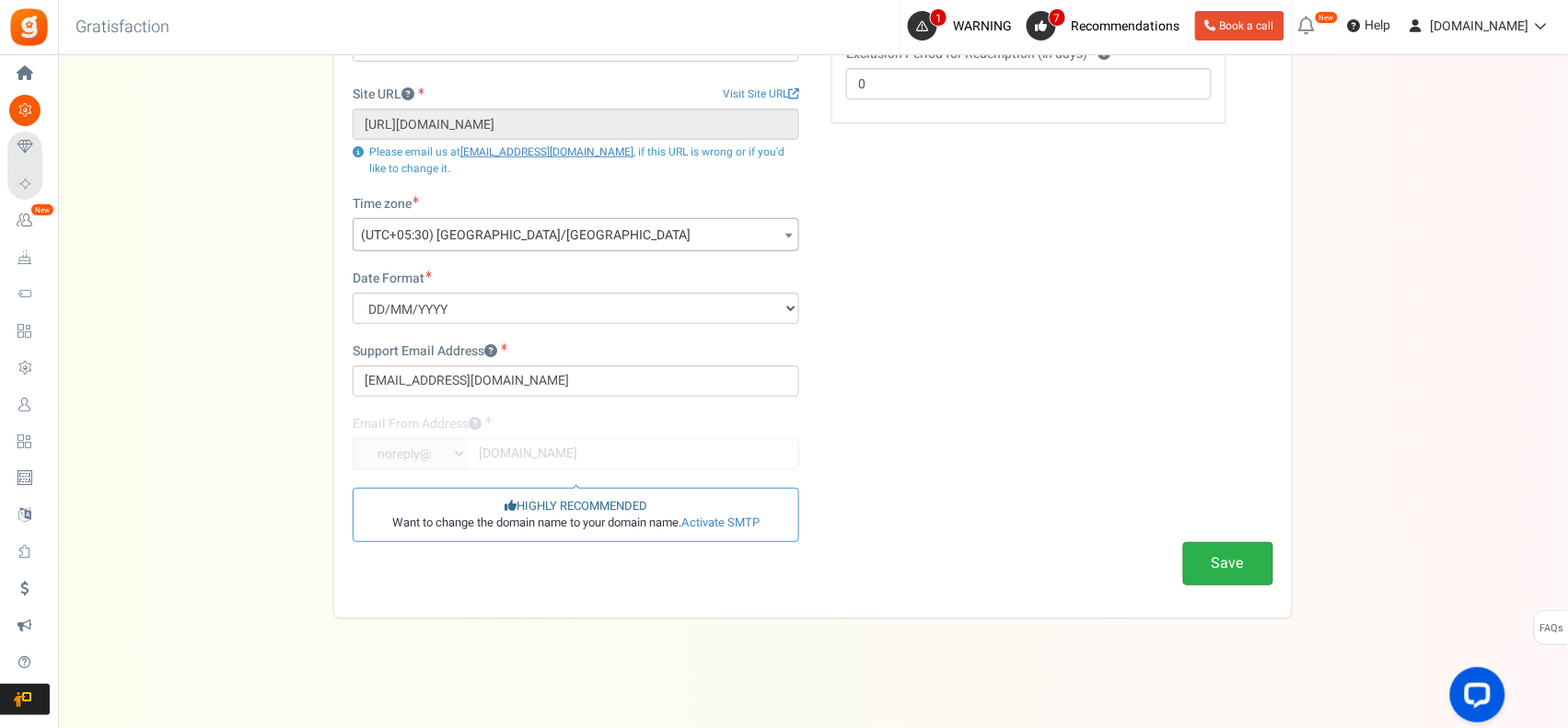
click at [1232, 567] on button "Save" at bounding box center [1228, 564] width 91 height 43
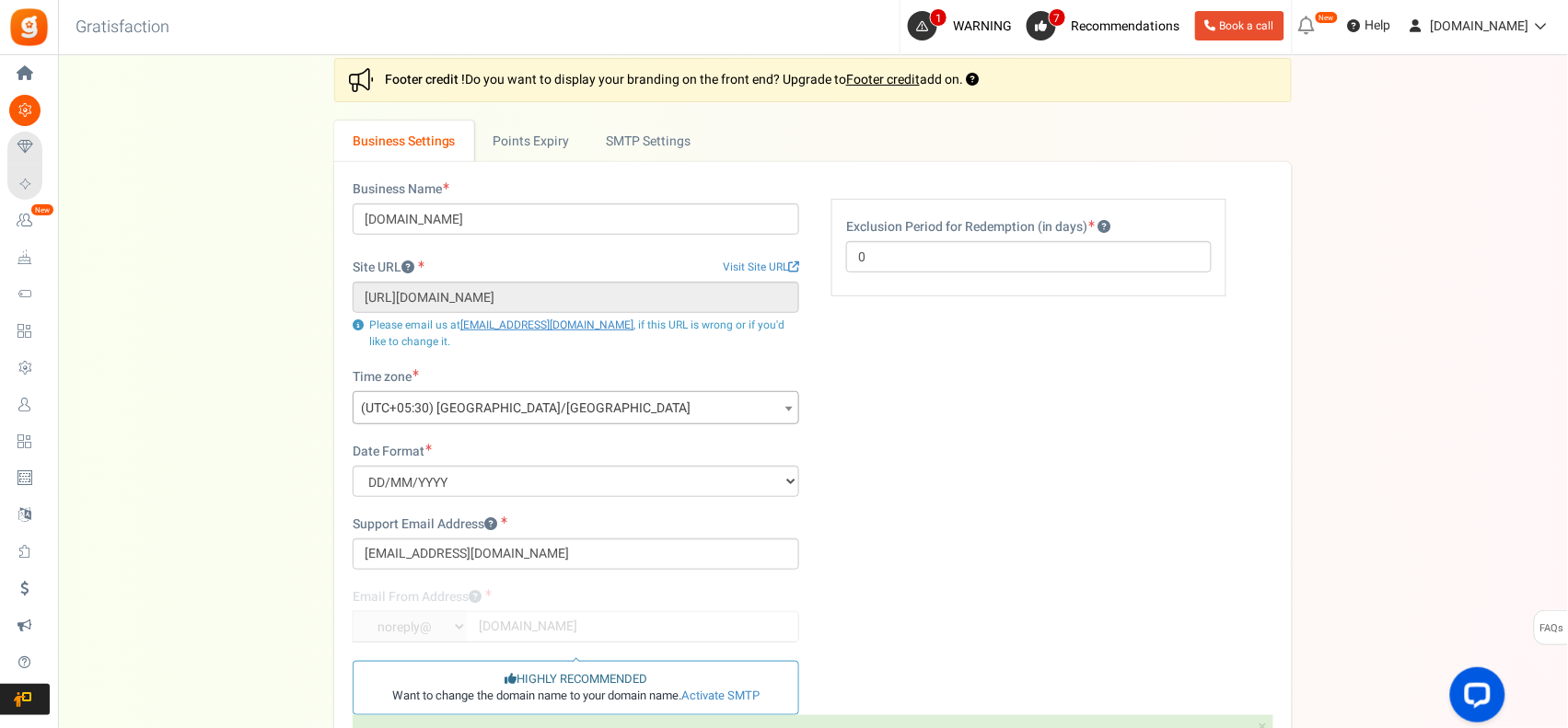
scroll to position [0, 0]
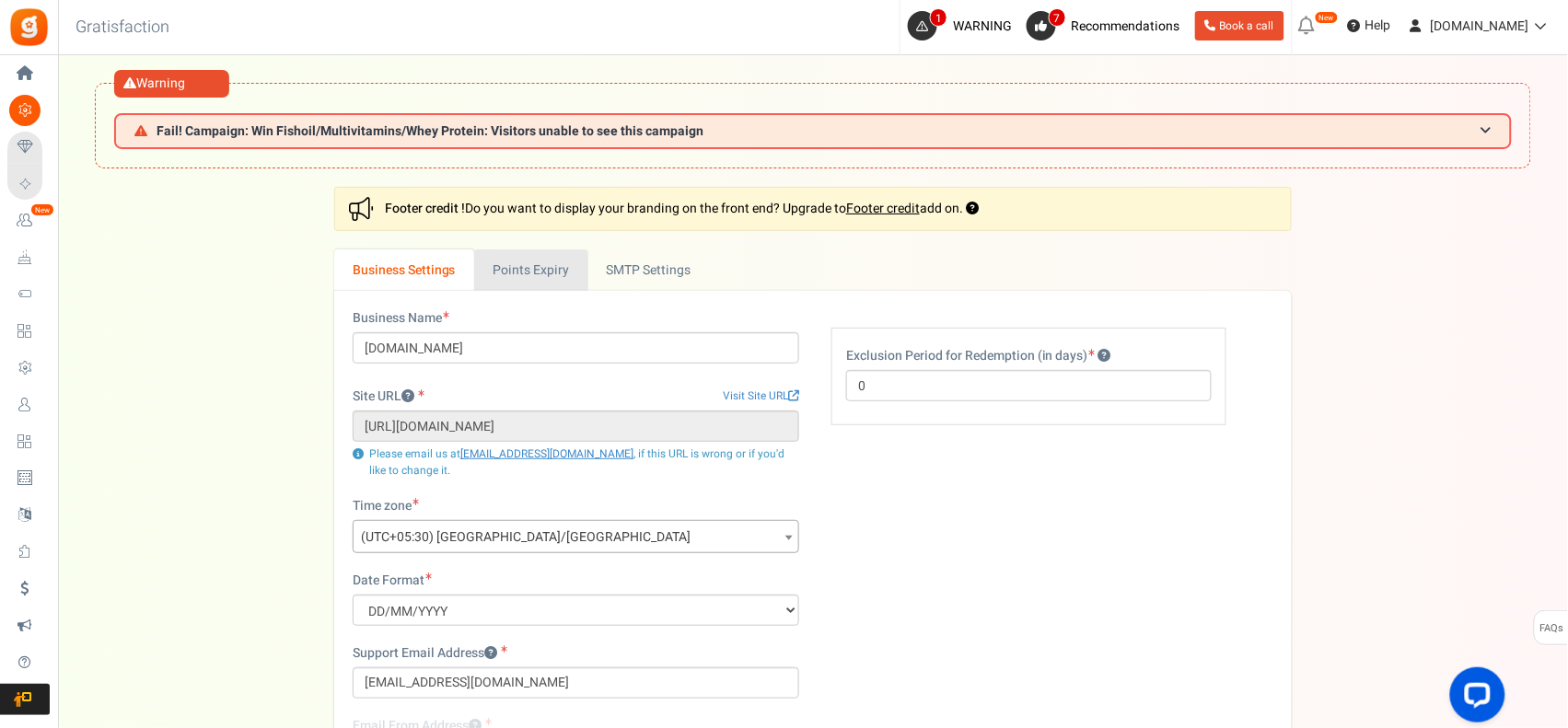
click at [499, 270] on link "Points Expiry" at bounding box center [531, 271] width 113 height 41
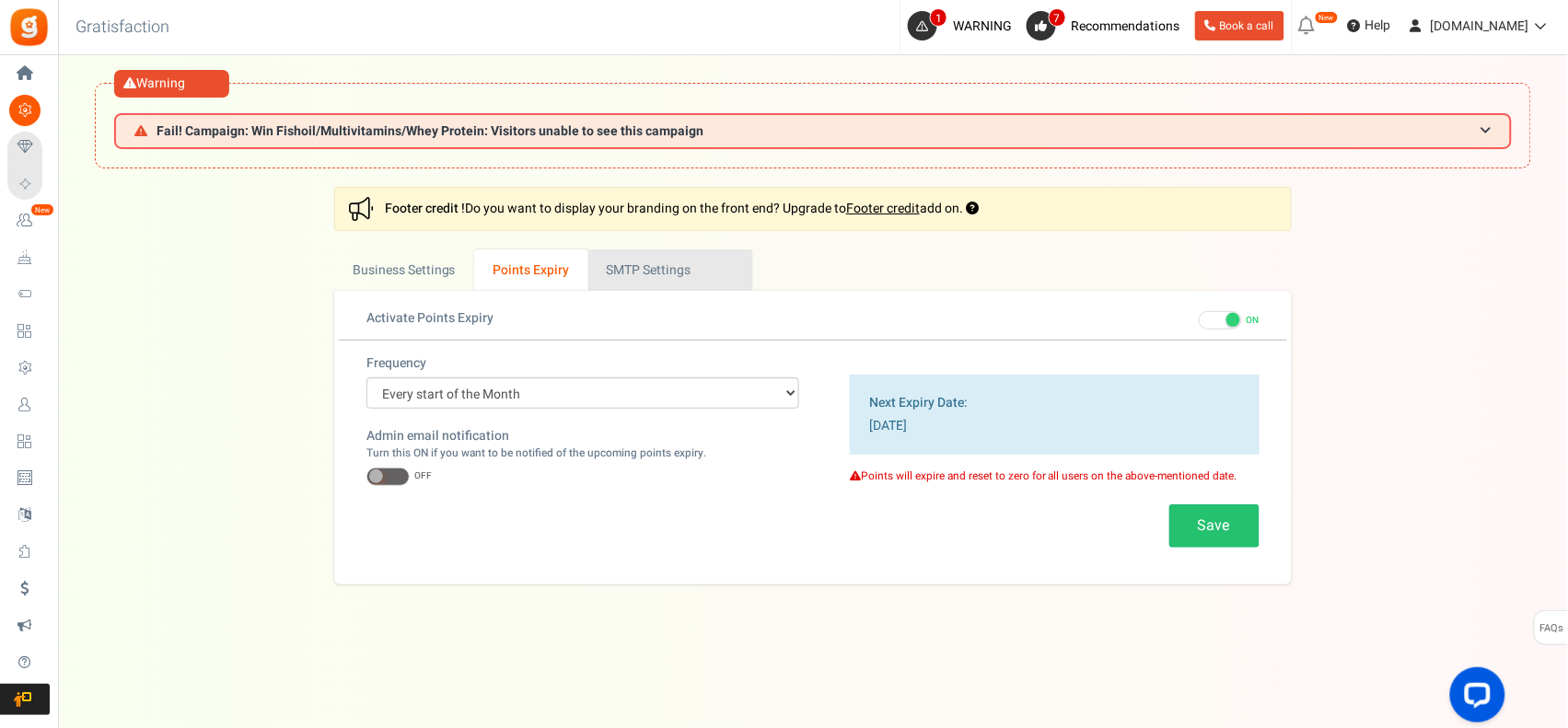
click at [679, 274] on link "Active SMTP Settings" at bounding box center [671, 271] width 165 height 41
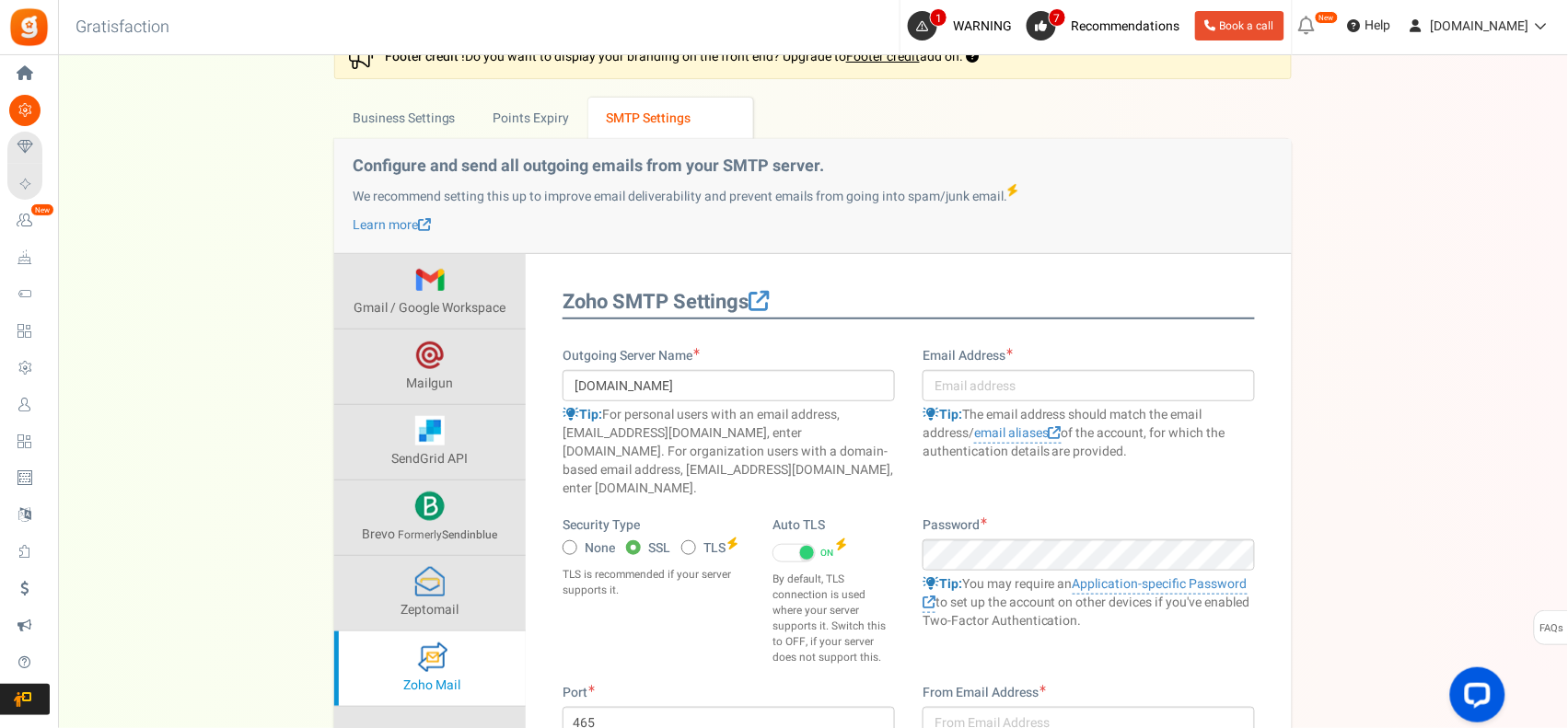
scroll to position [150, 0]
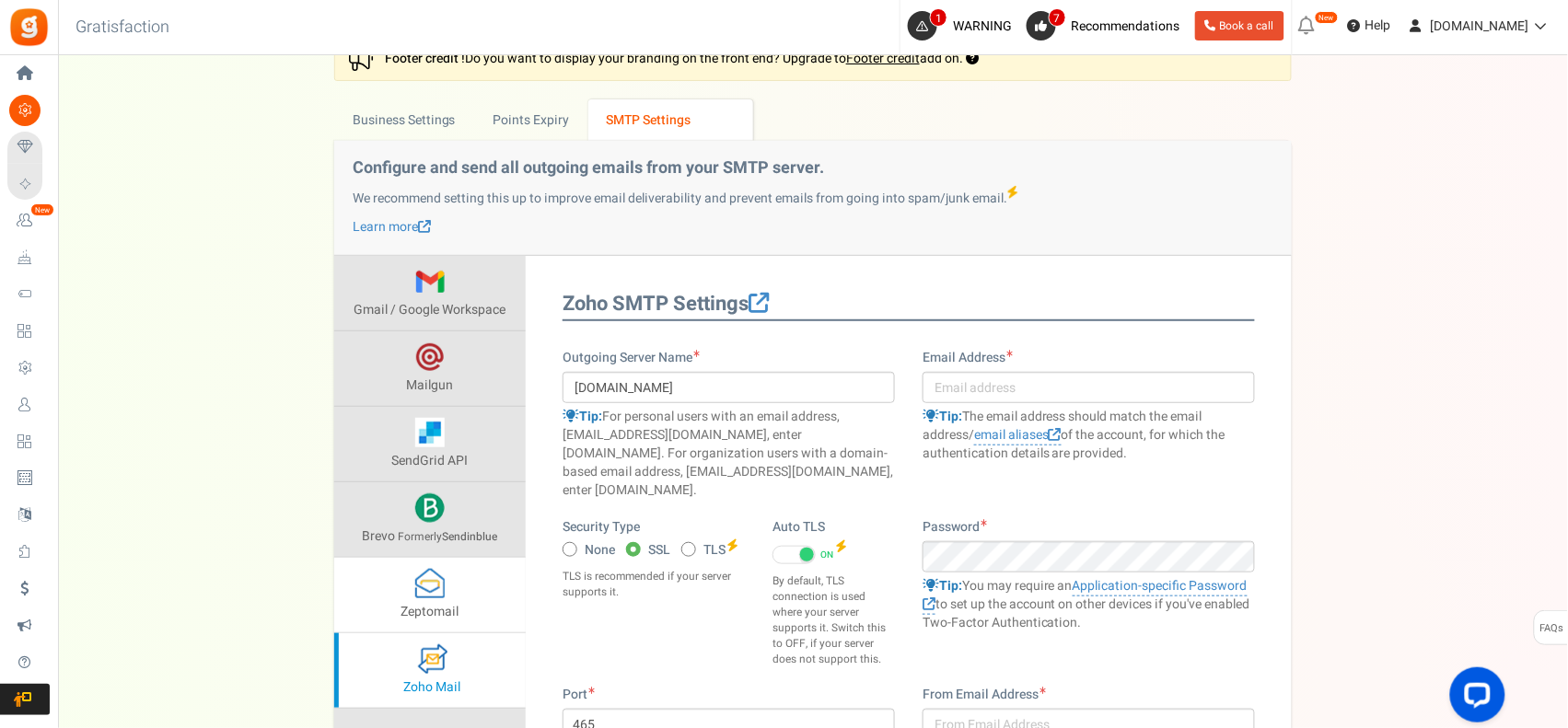
click at [425, 601] on link "Zeptomail" at bounding box center [429, 595] width 192 height 74
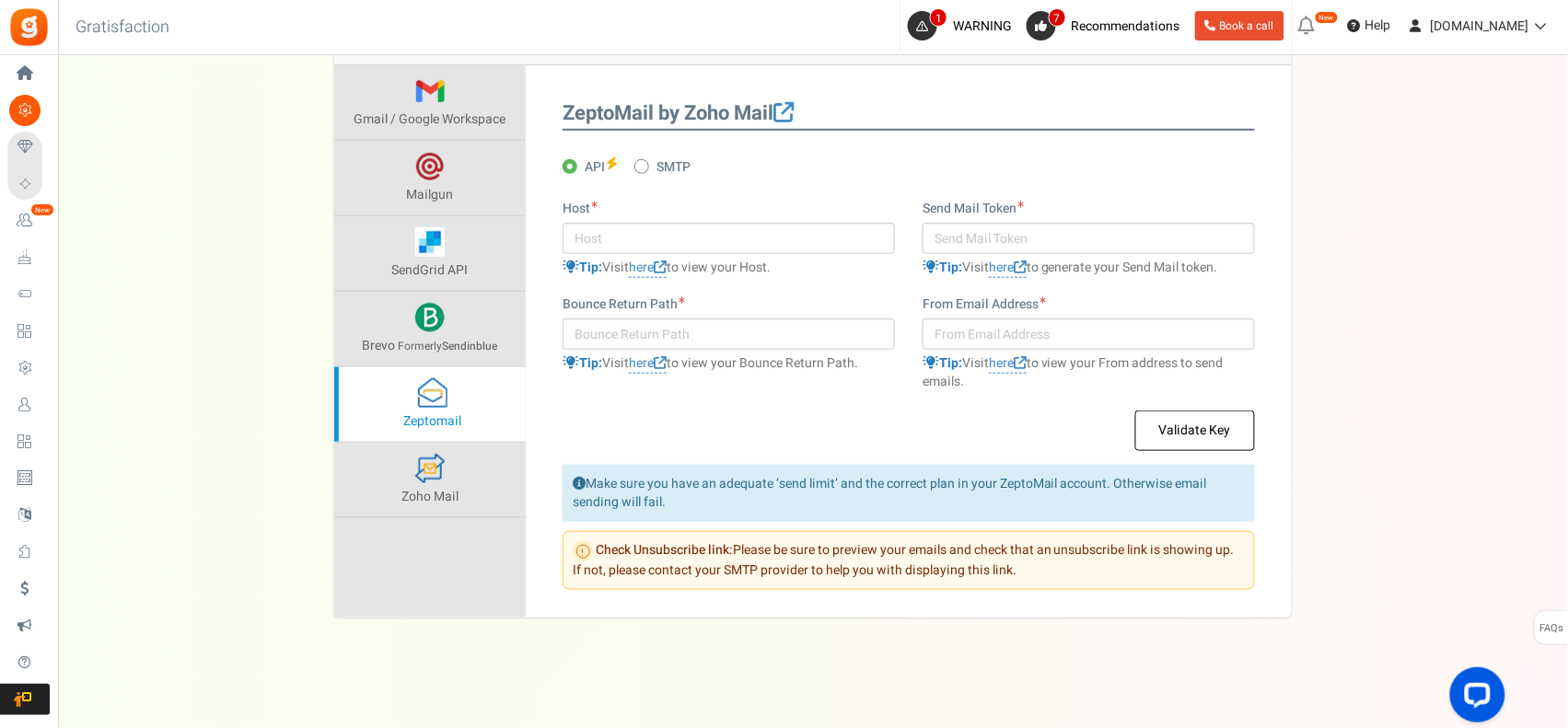
scroll to position [342, 0]
click at [377, 339] on span "Brevo" at bounding box center [379, 344] width 33 height 19
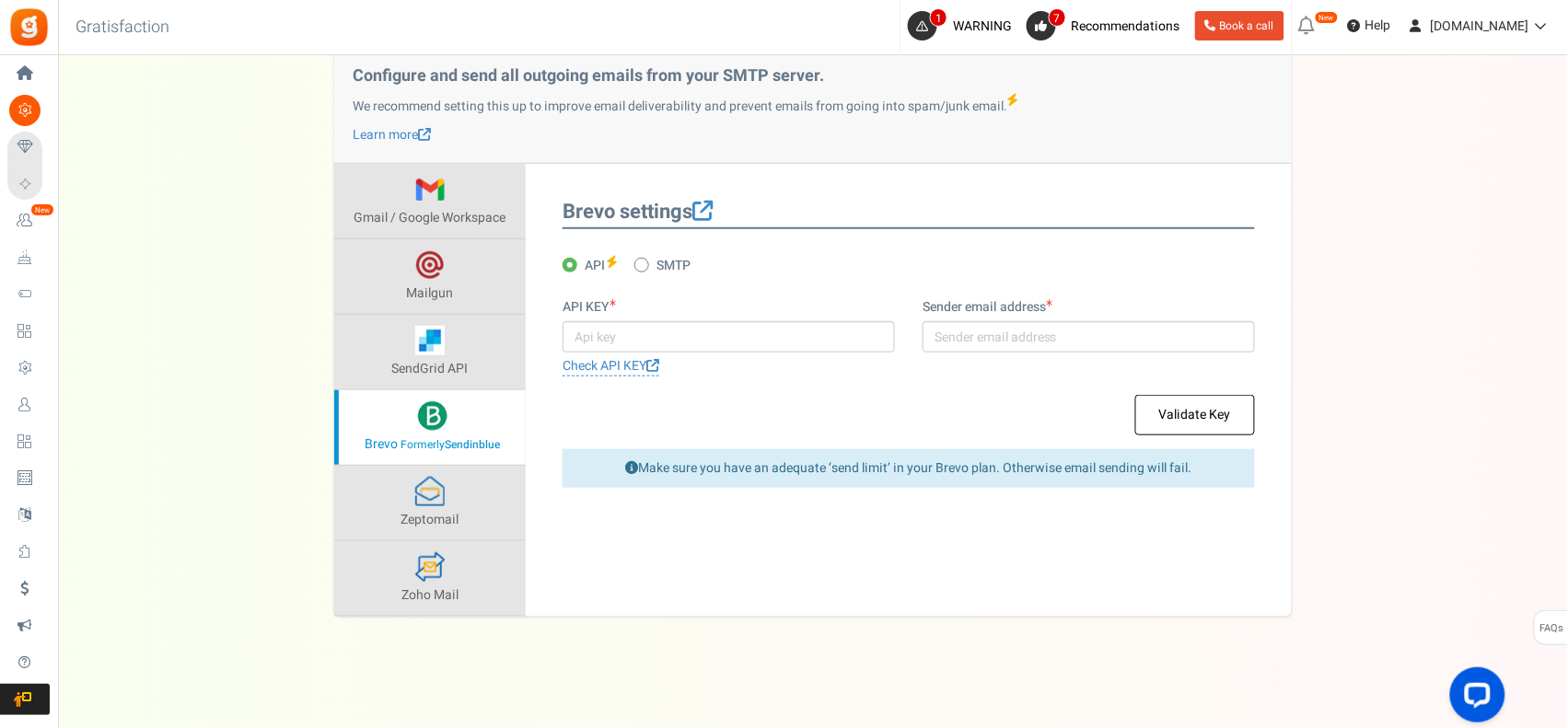
scroll to position [244, 0]
click at [442, 191] on span at bounding box center [429, 189] width 29 height 29
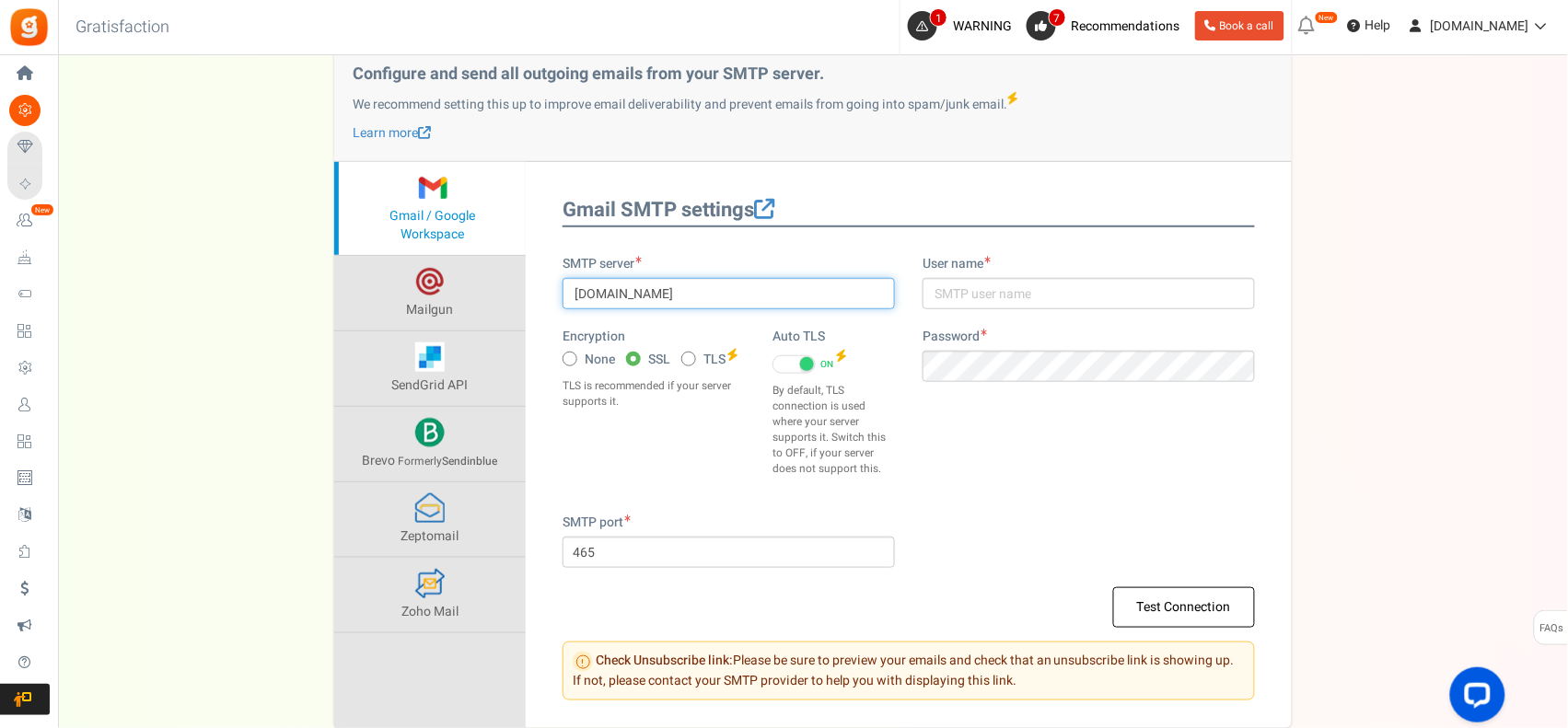
click at [632, 290] on input "smtp.gmail.com" at bounding box center [728, 293] width 332 height 31
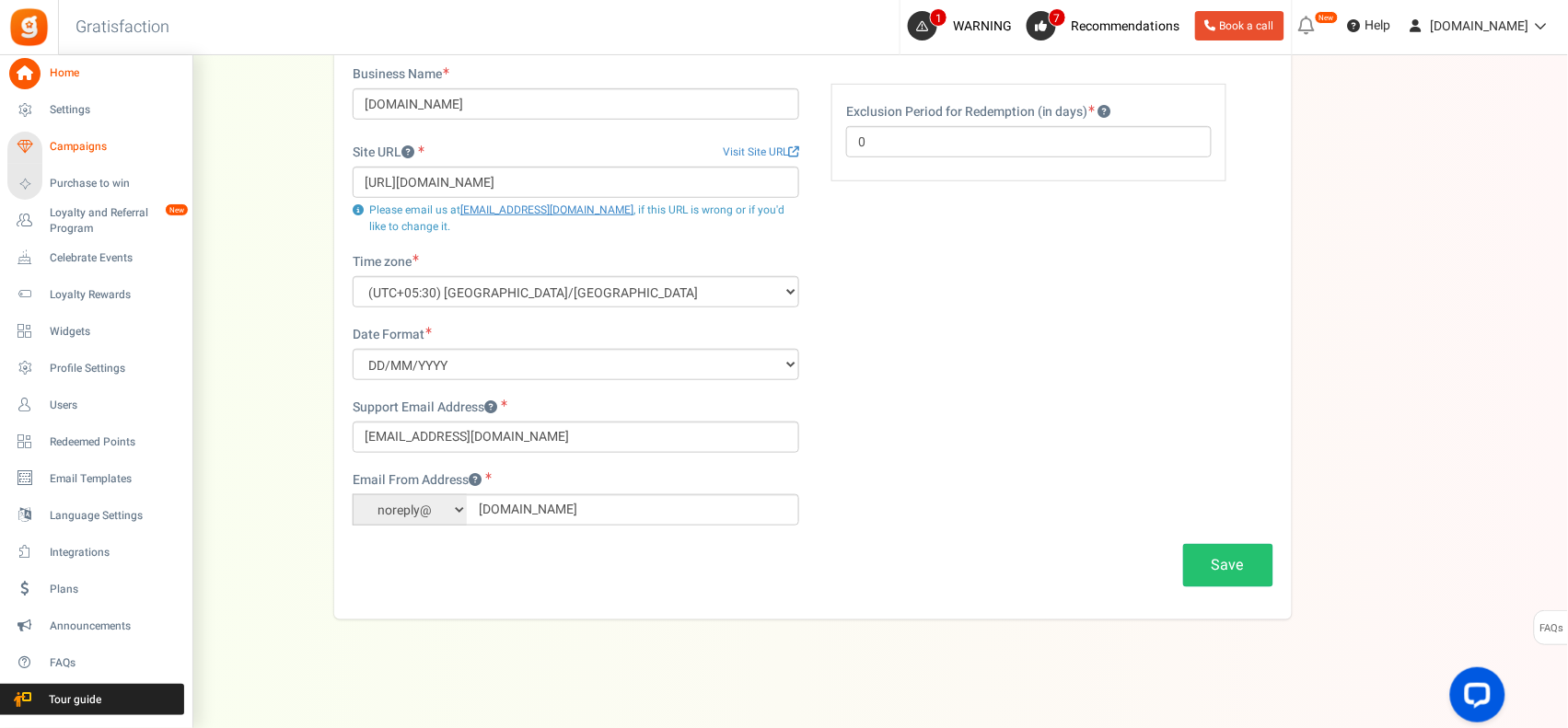
click at [98, 145] on span "Campaigns" at bounding box center [114, 146] width 129 height 16
click at [0, 0] on div at bounding box center [0, 0] width 0 height 0
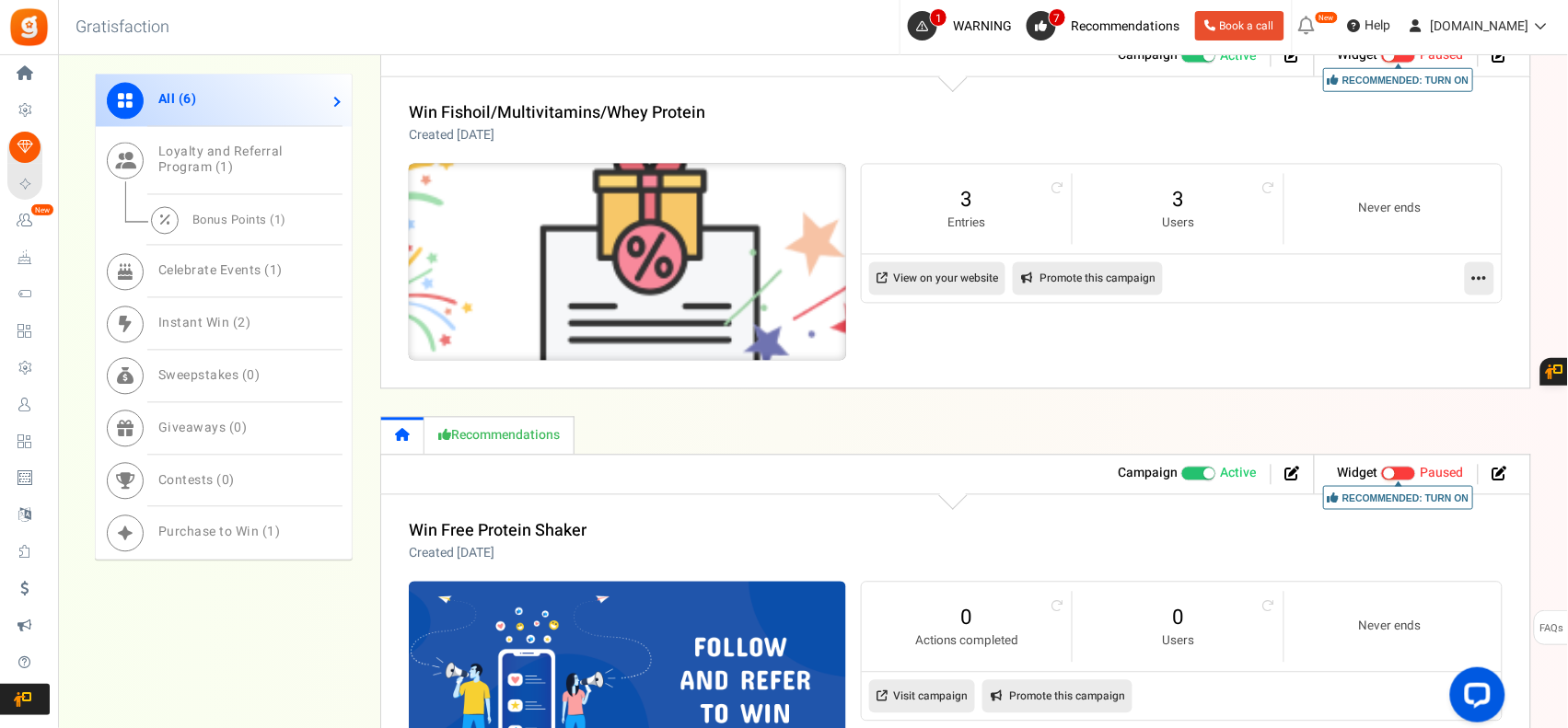
scroll to position [1381, 0]
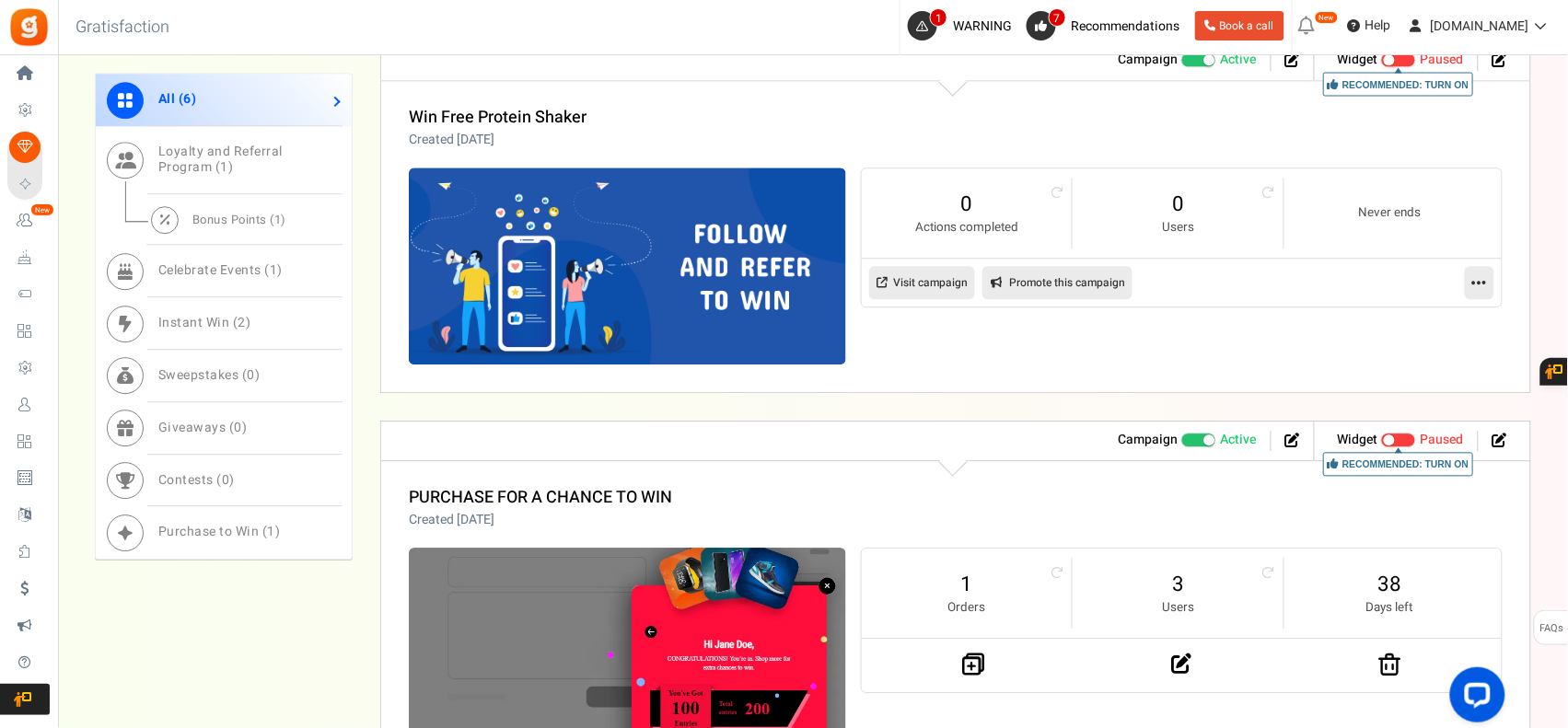
click at [1493, 283] on link at bounding box center [1479, 282] width 29 height 33
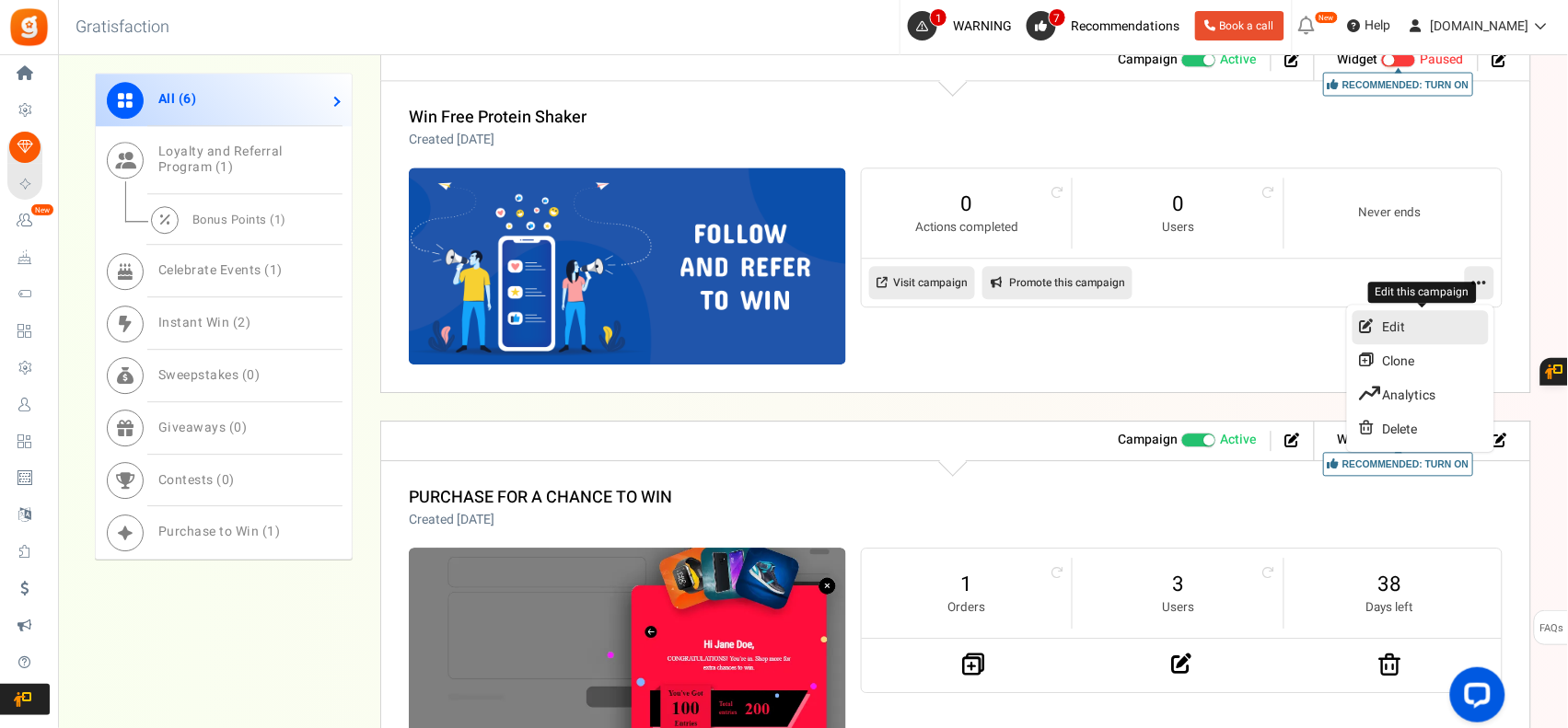
click at [1433, 333] on link "Edit" at bounding box center [1421, 327] width 136 height 34
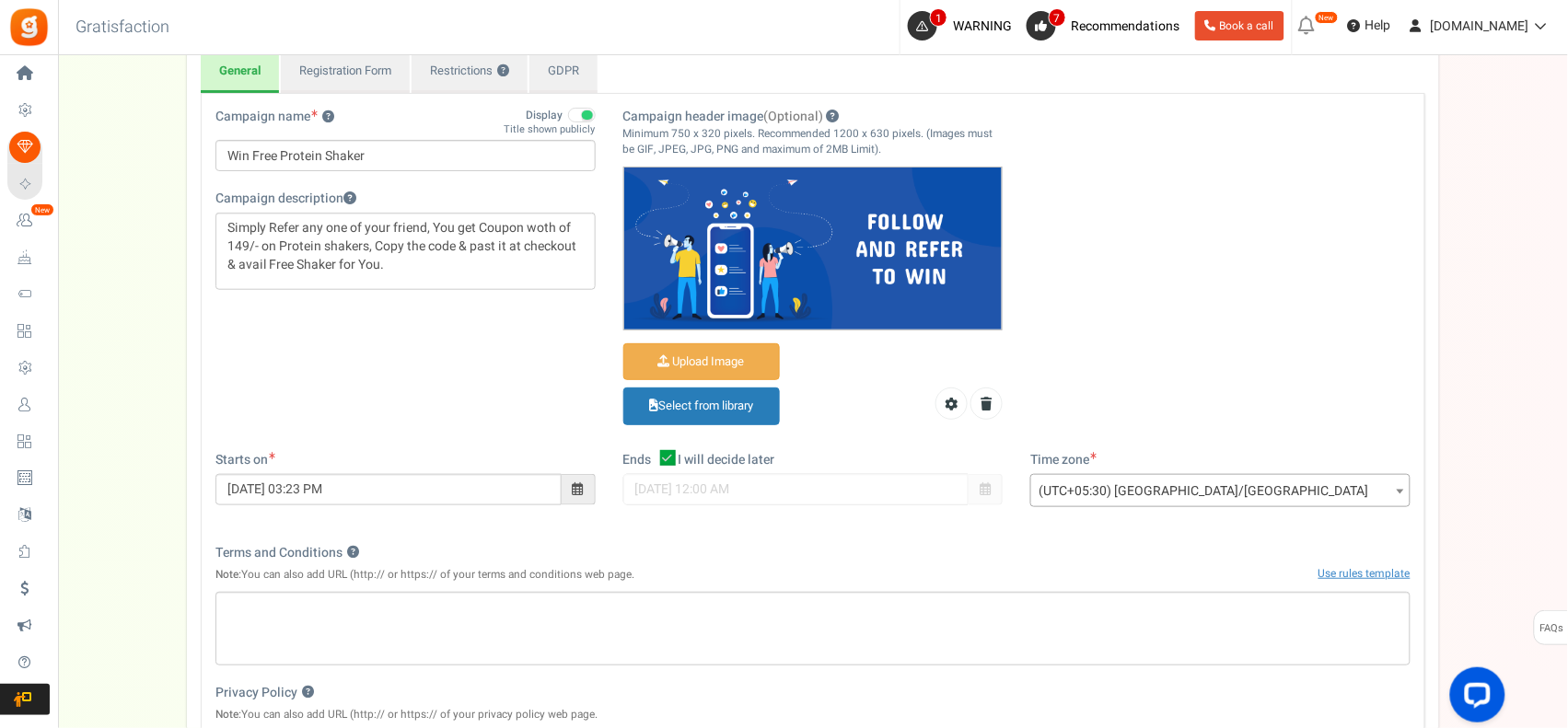
scroll to position [306, 0]
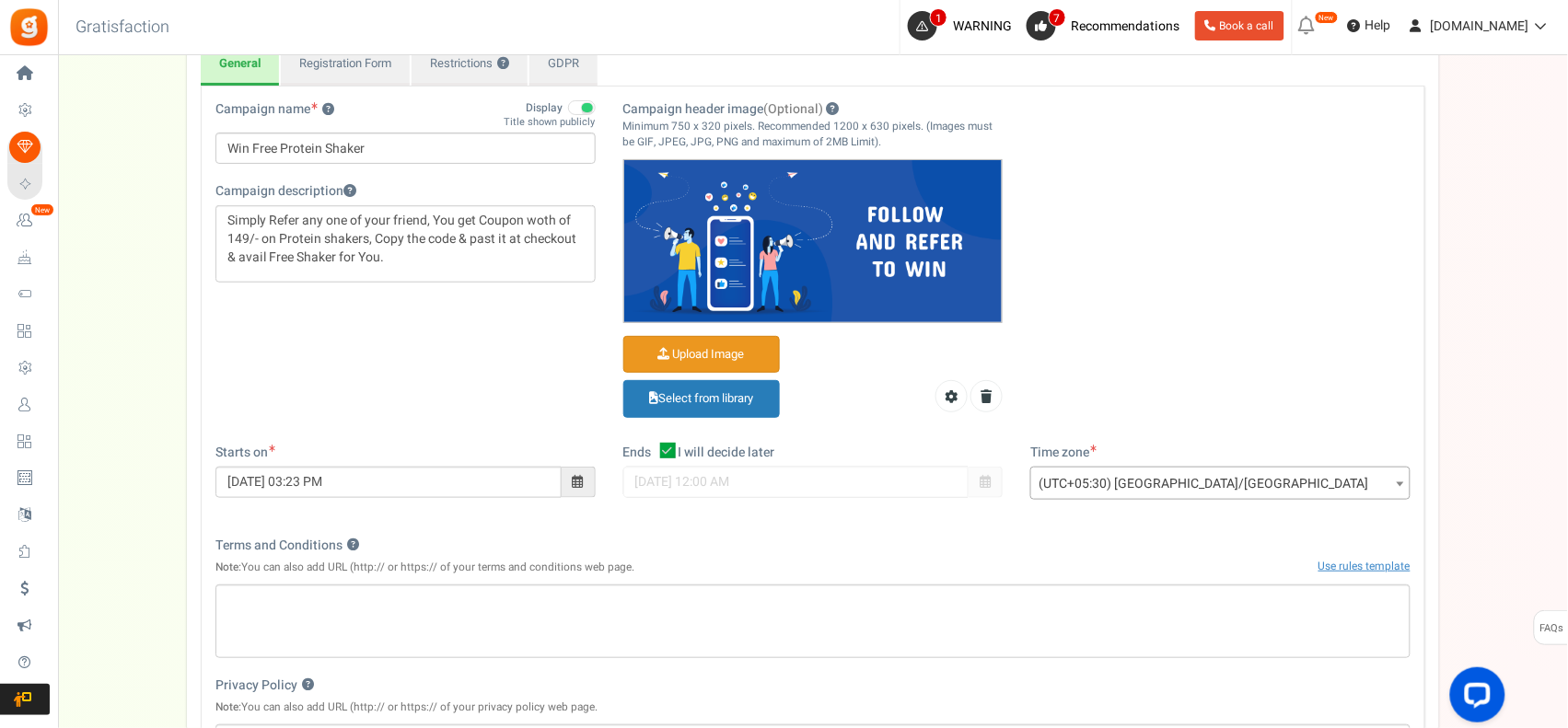
click at [711, 352] on input "Campaign header image (Optional)" at bounding box center [702, 355] width 155 height 36
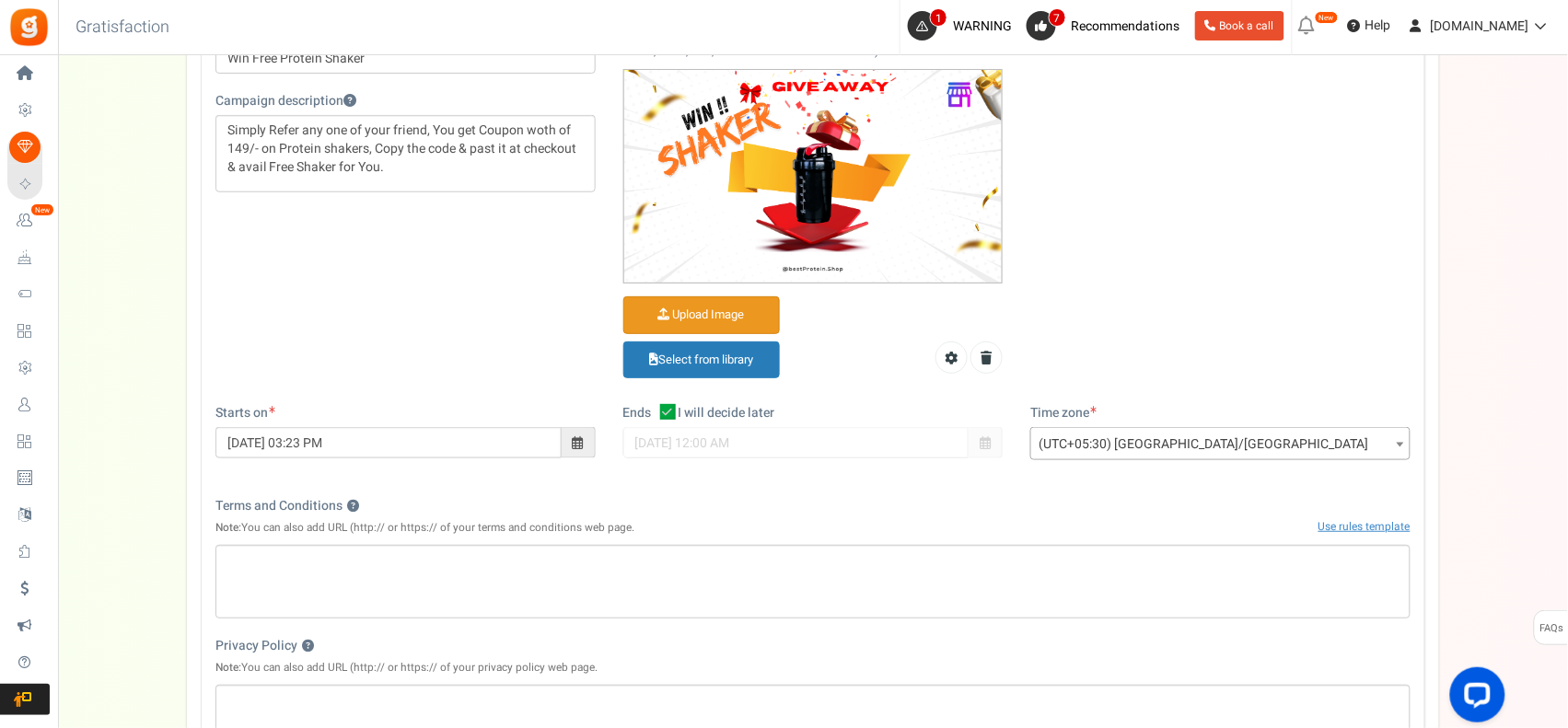
scroll to position [728, 0]
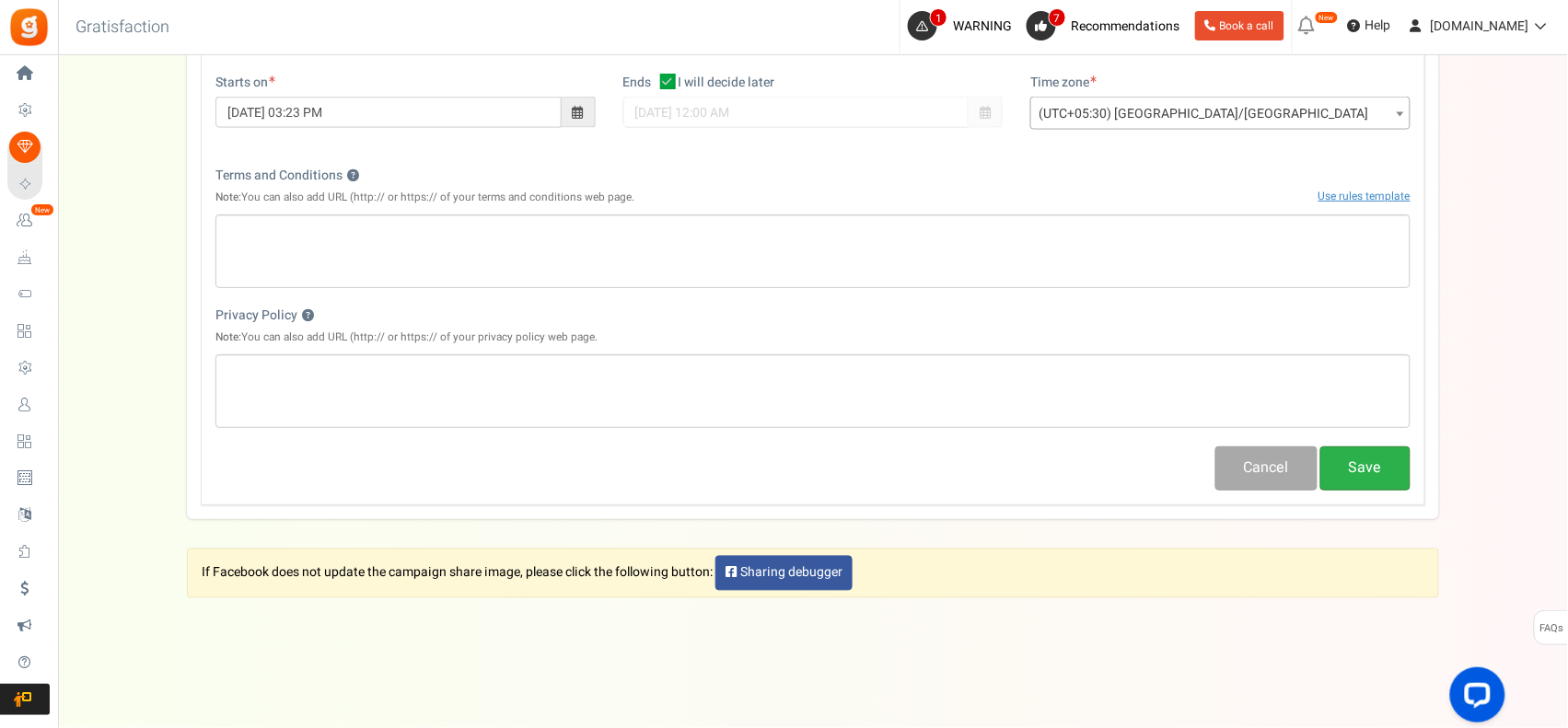
click at [1365, 472] on button "Save" at bounding box center [1366, 468] width 91 height 43
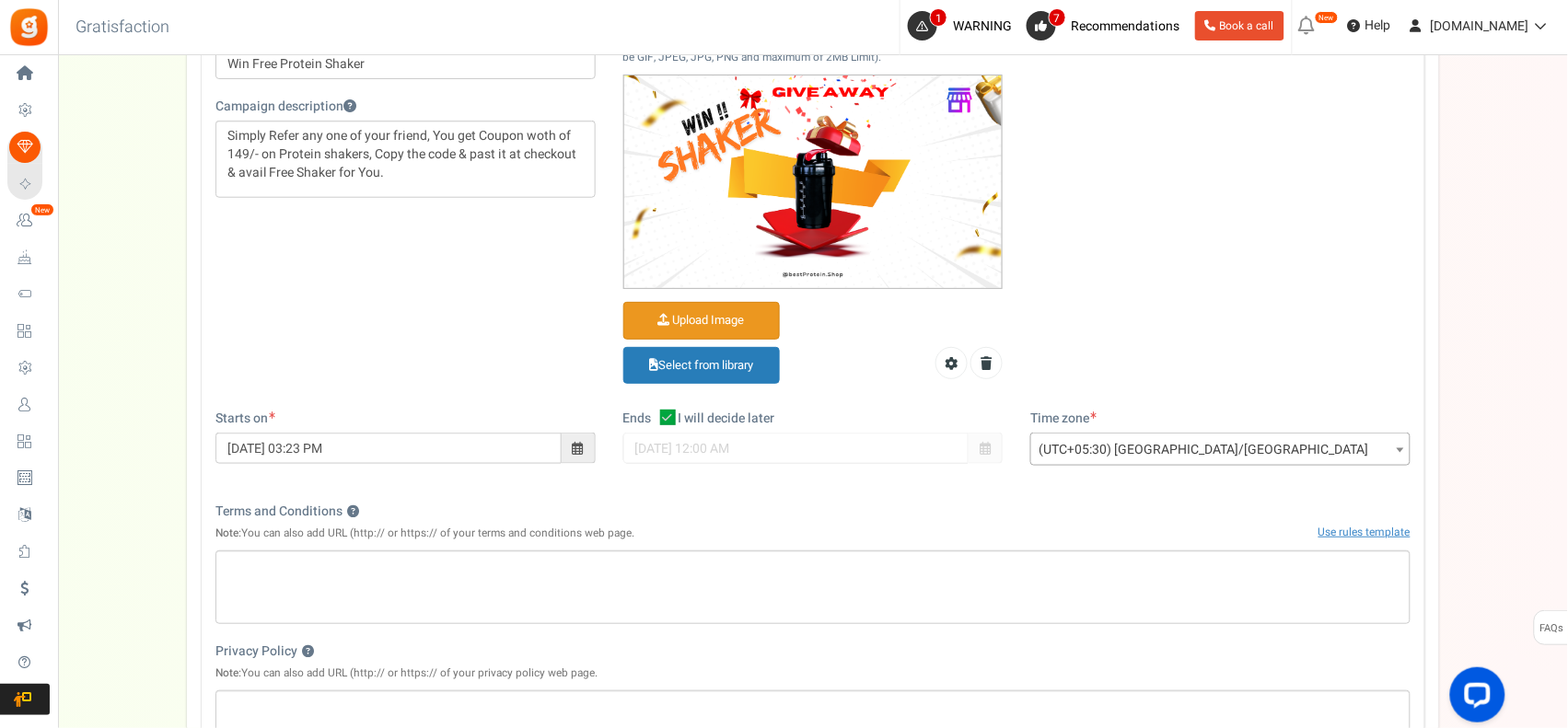
scroll to position [0, 0]
